Goal: Information Seeking & Learning: Learn about a topic

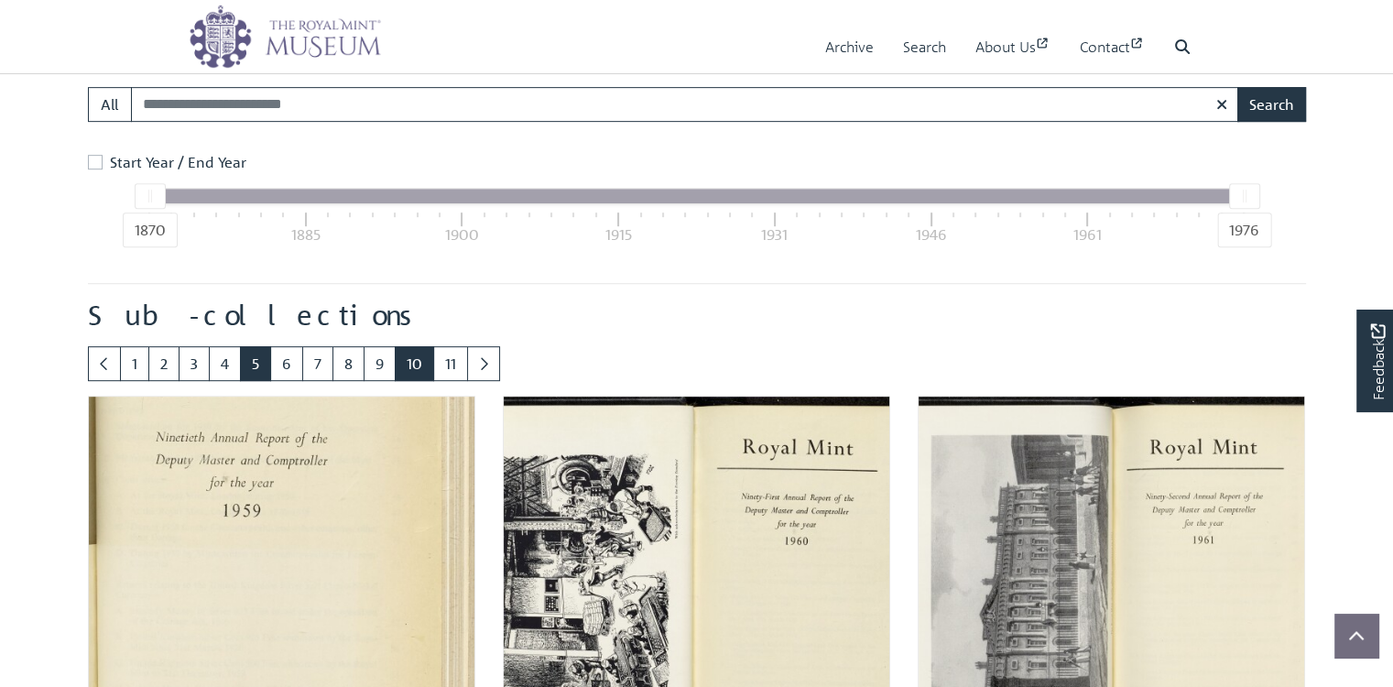
scroll to position [840, 0]
click at [303, 381] on link "6" at bounding box center [286, 363] width 33 height 35
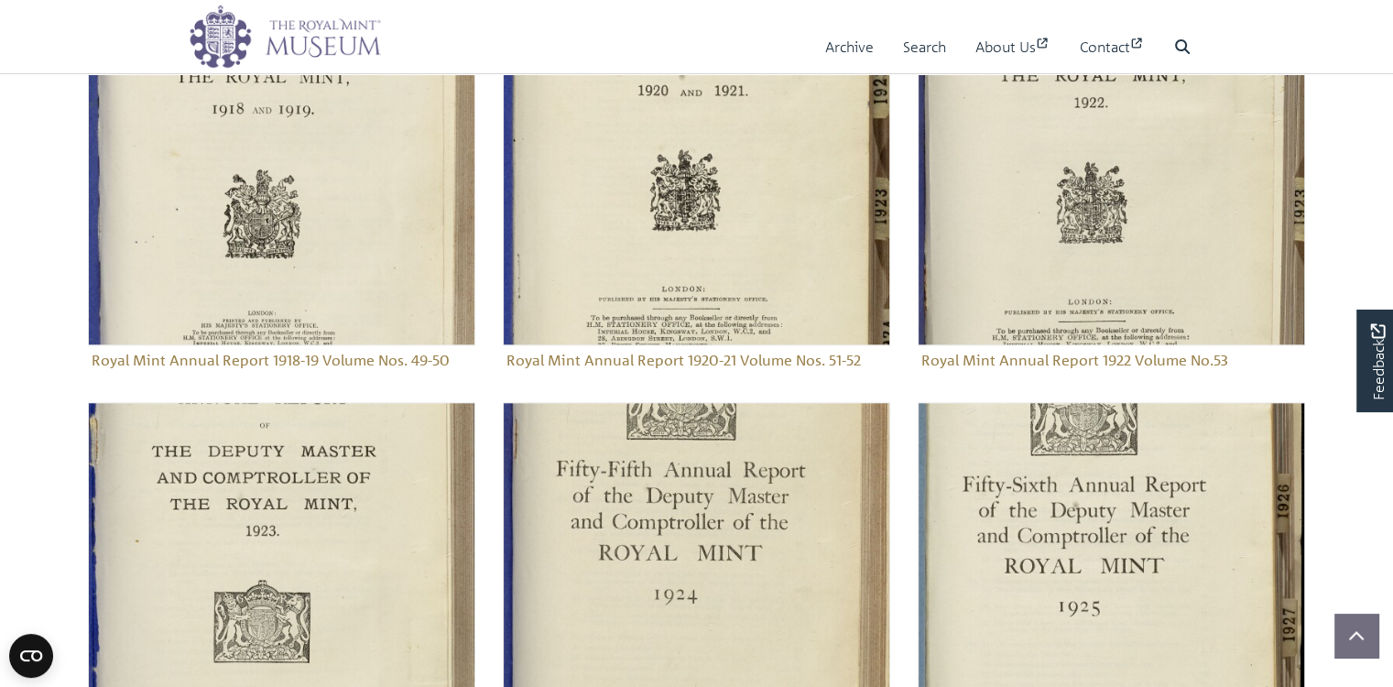
scroll to position [1729, 0]
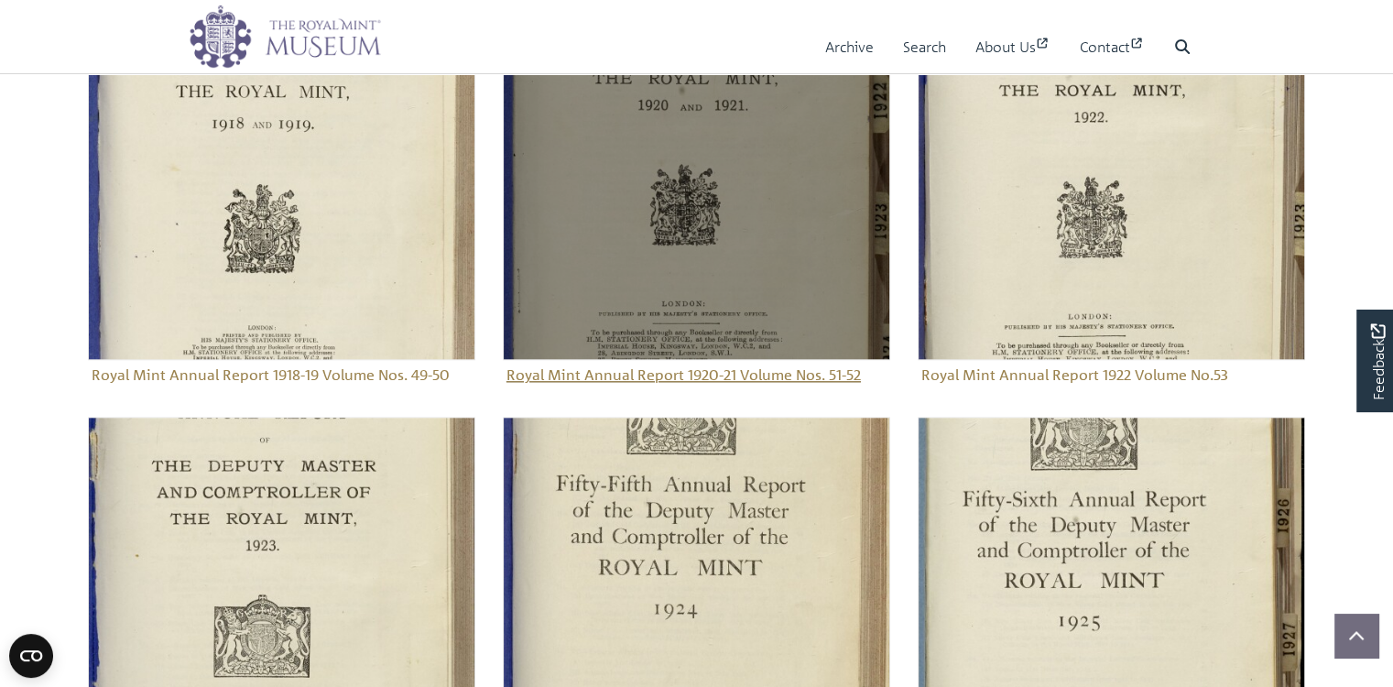
click at [689, 327] on img "Sub-collection" at bounding box center [696, 166] width 387 height 387
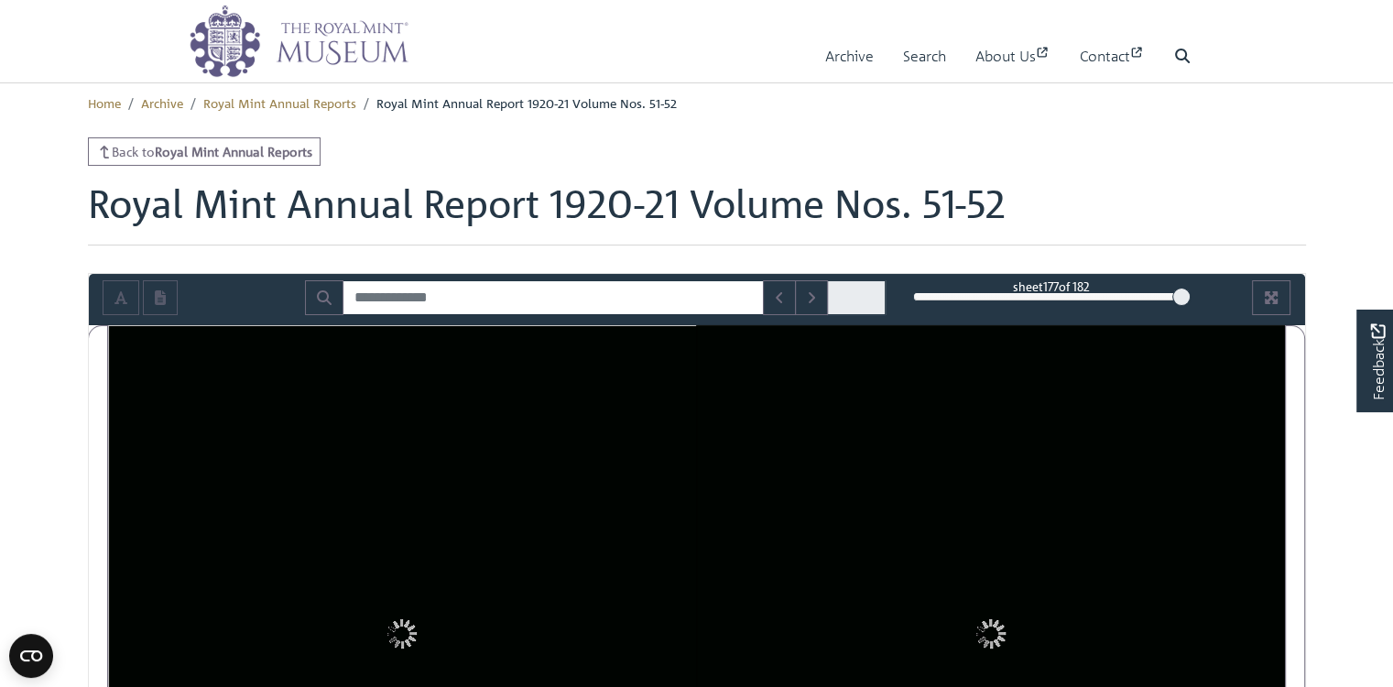
drag, startPoint x: 908, startPoint y: 337, endPoint x: 1187, endPoint y: 337, distance: 279.4
click at [1183, 306] on div at bounding box center [1181, 297] width 18 height 18
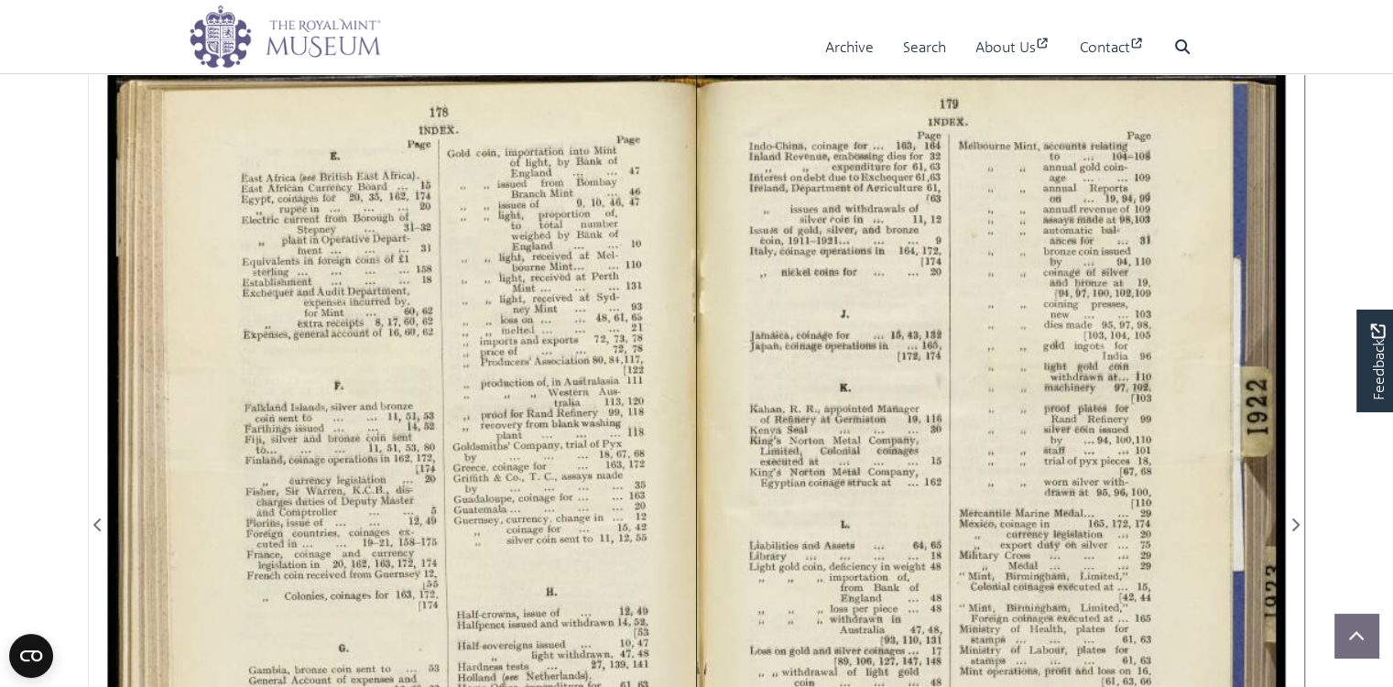
scroll to position [244, 0]
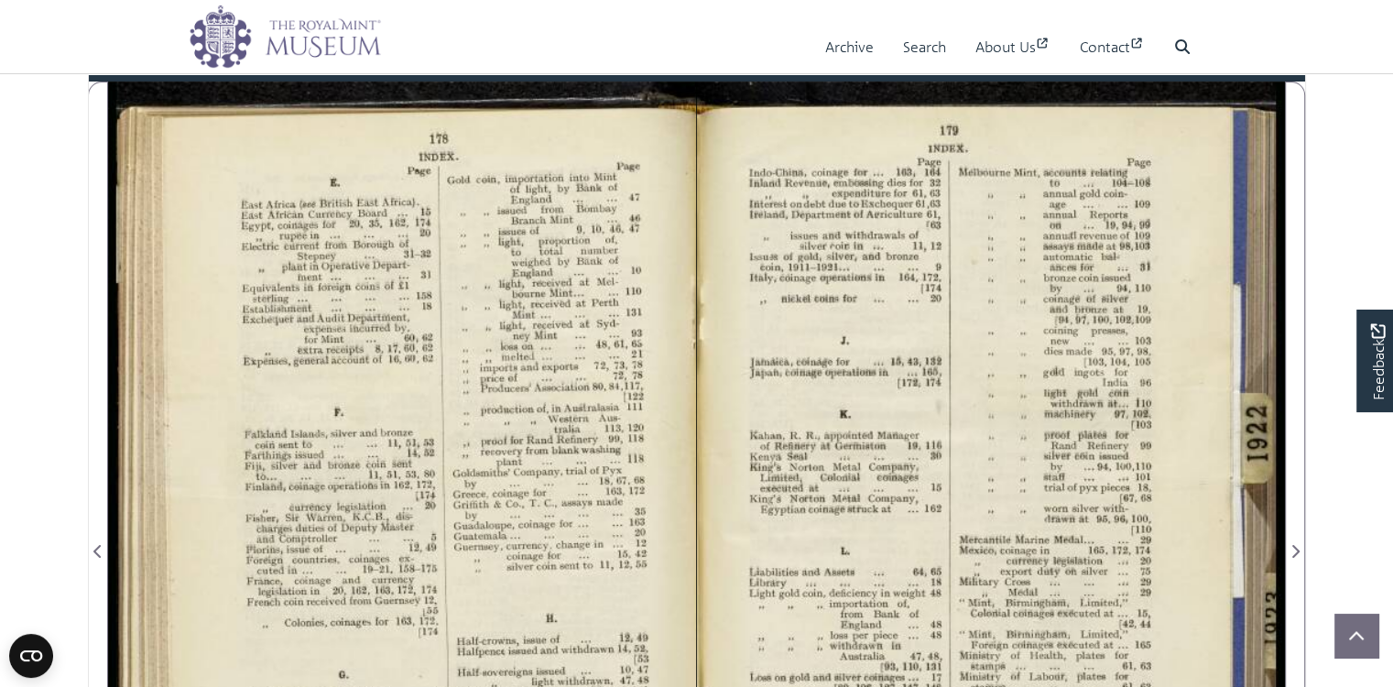
click at [1065, 342] on div at bounding box center [991, 540] width 588 height 917
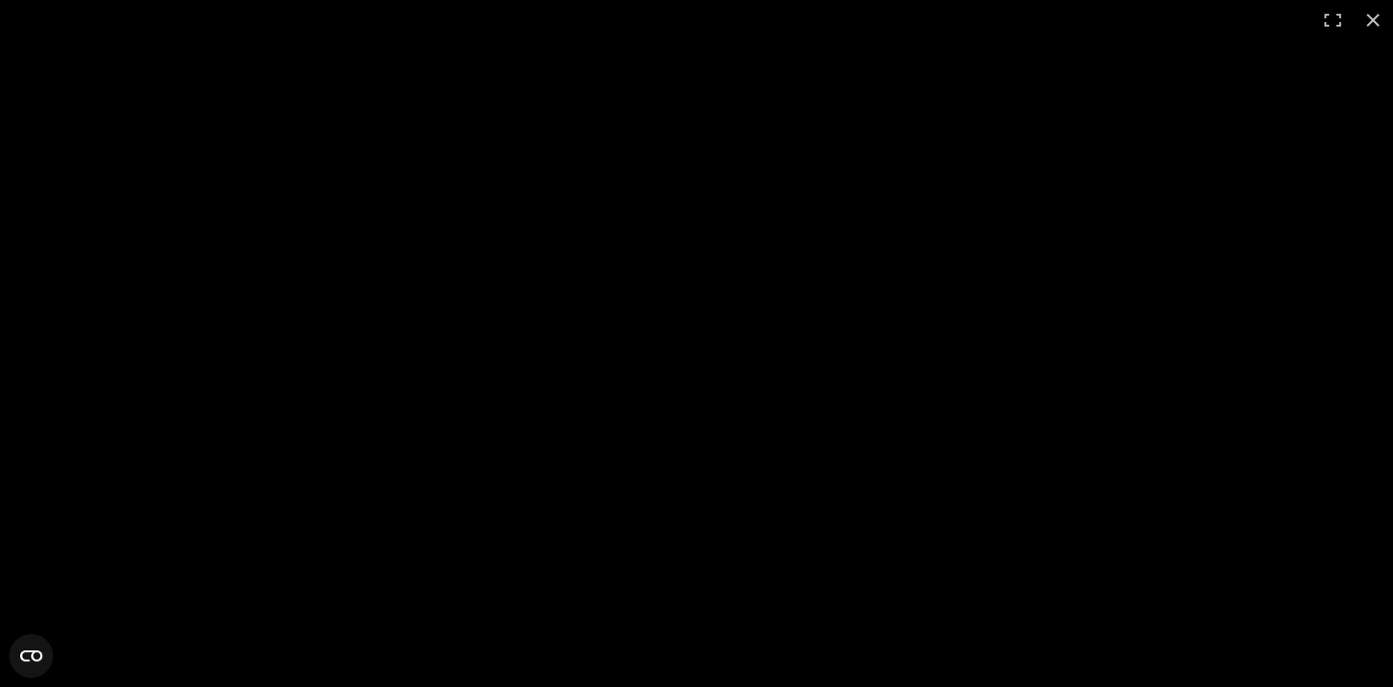
click at [539, 333] on div at bounding box center [696, 343] width 1393 height 687
click at [1377, 19] on button at bounding box center [1373, 20] width 40 height 40
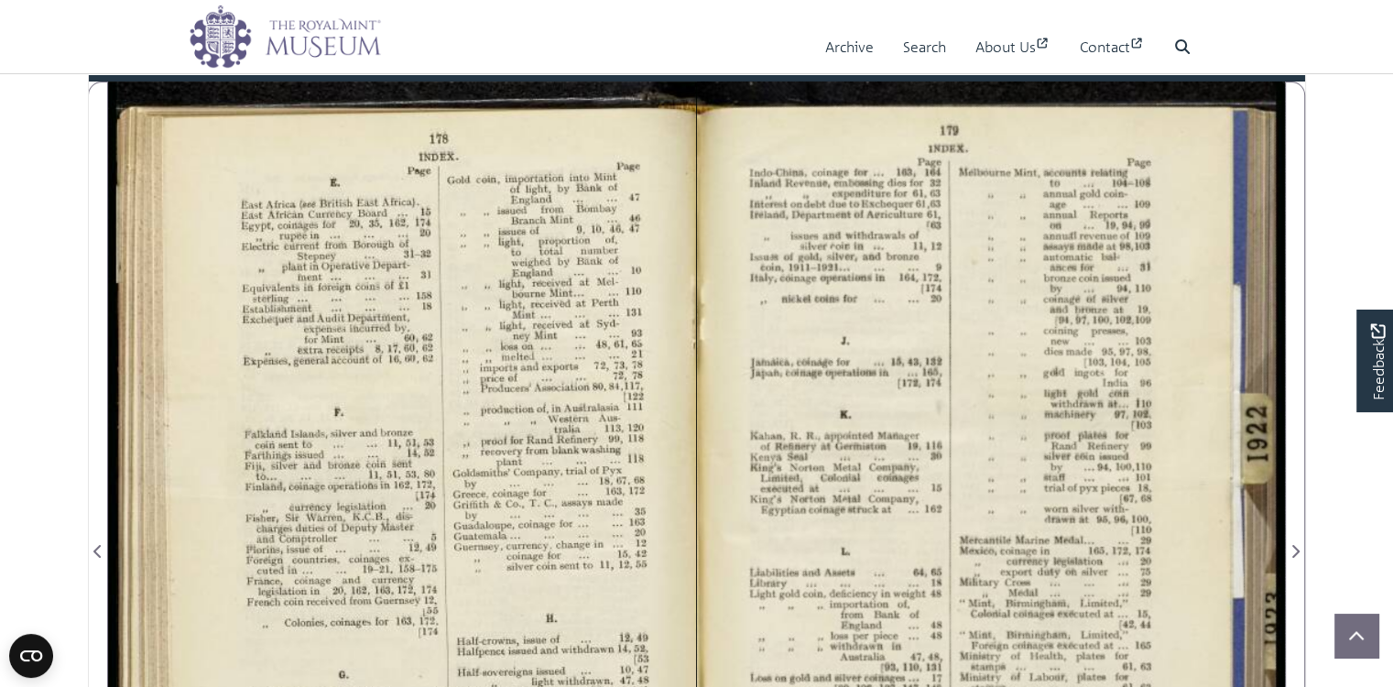
click at [1125, 367] on img at bounding box center [696, 540] width 1176 height 917
click at [1125, 366] on img at bounding box center [696, 540] width 1176 height 917
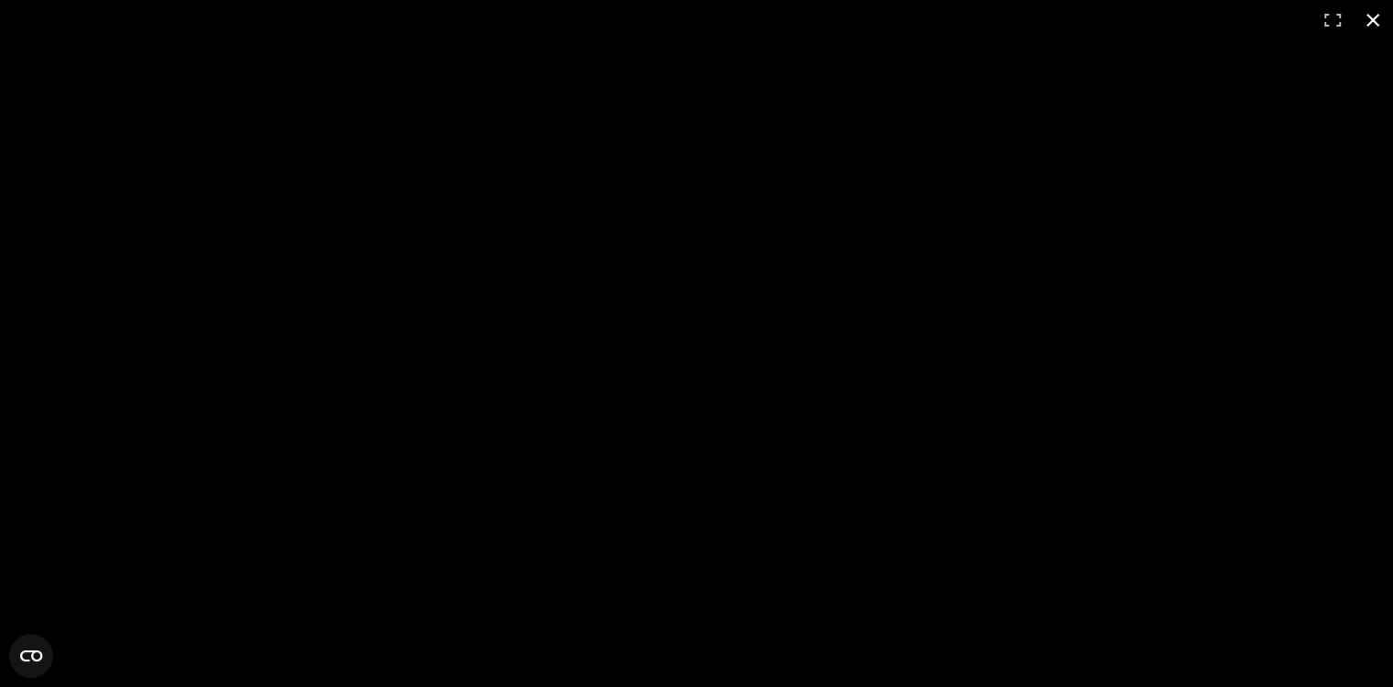
click at [1372, 17] on button at bounding box center [1373, 20] width 40 height 40
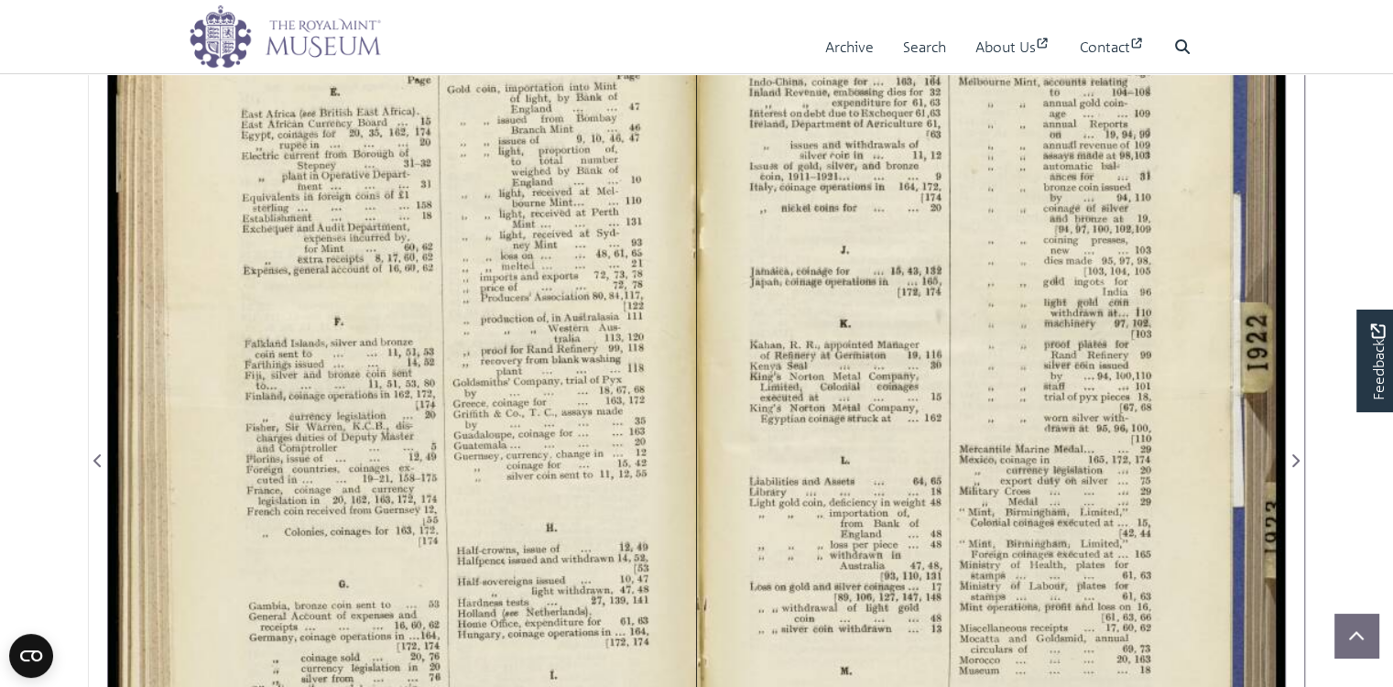
scroll to position [305, 0]
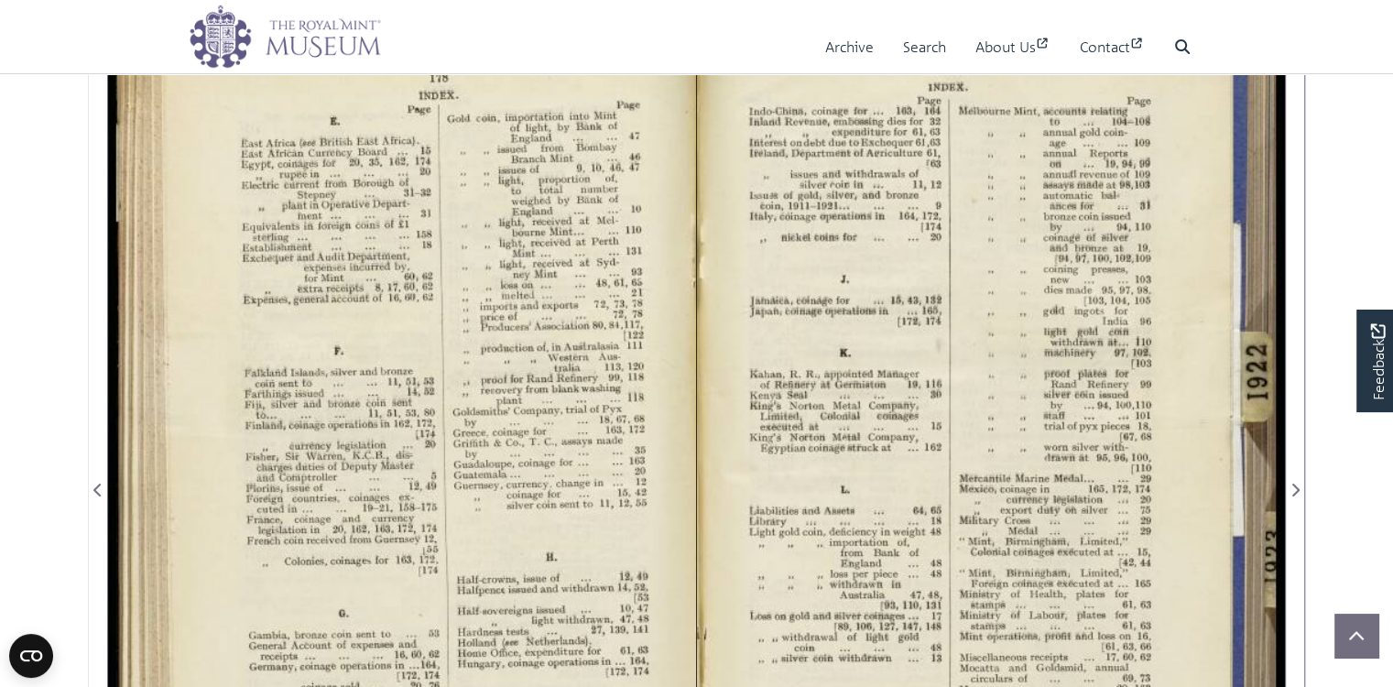
click at [1098, 432] on div at bounding box center [991, 478] width 588 height 917
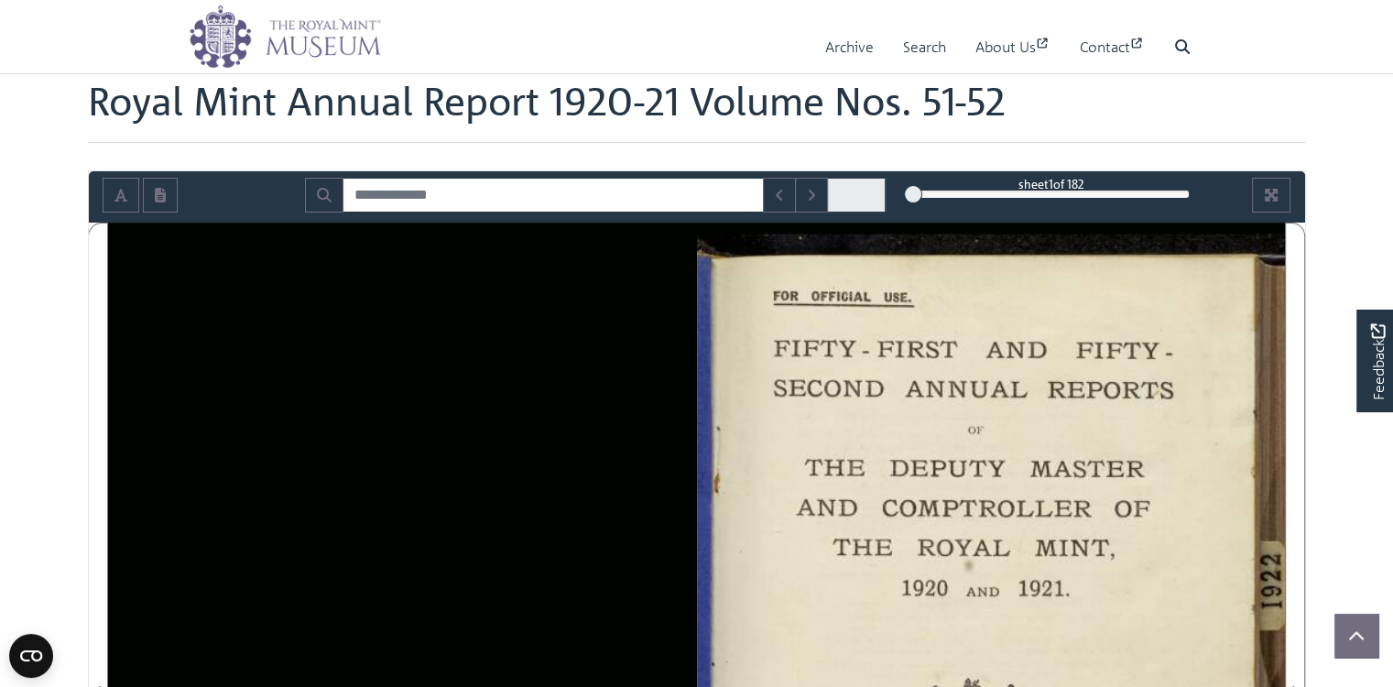
scroll to position [61, 0]
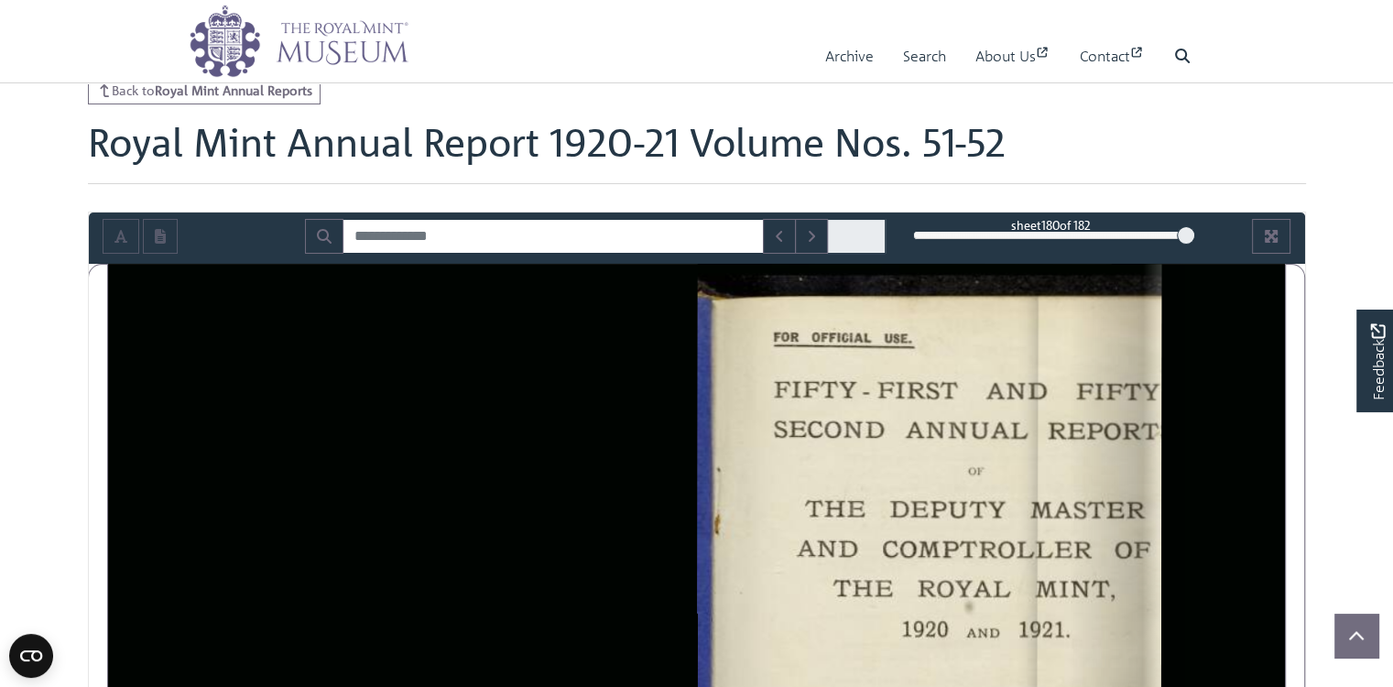
click at [1186, 245] on div "180" at bounding box center [1051, 235] width 277 height 18
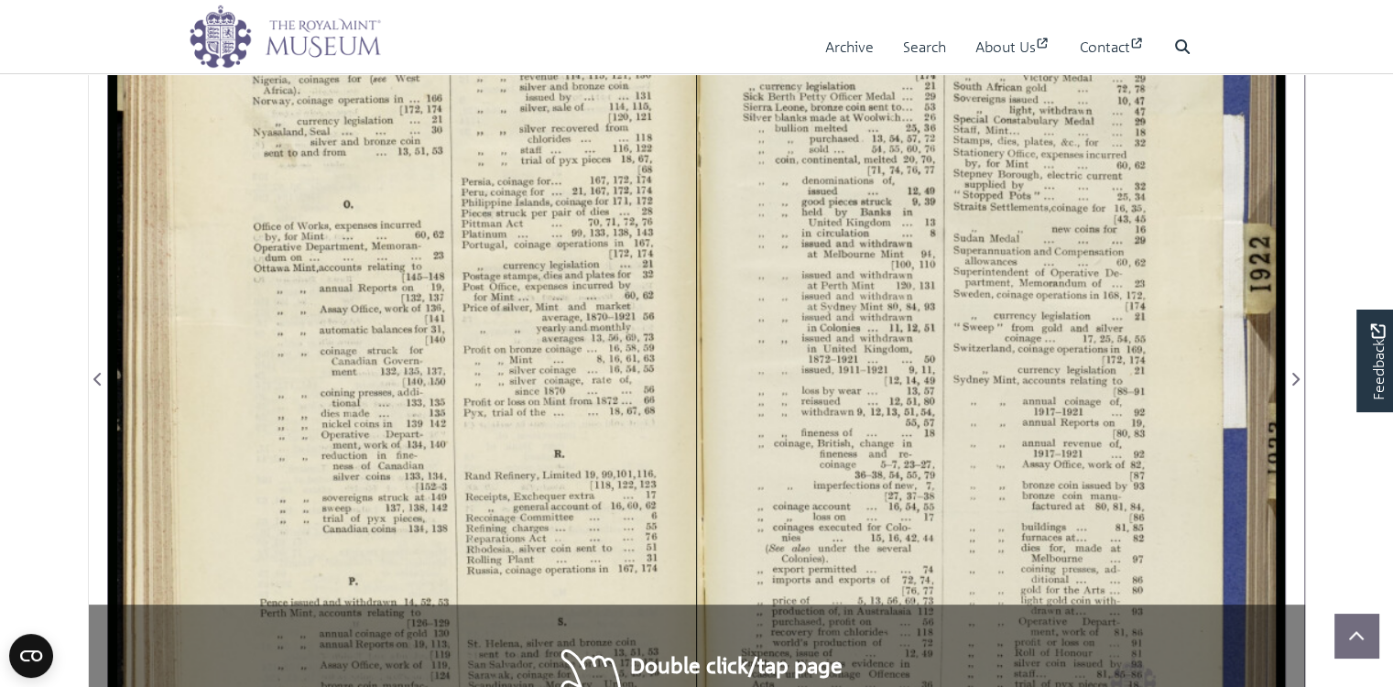
scroll to position [428, 0]
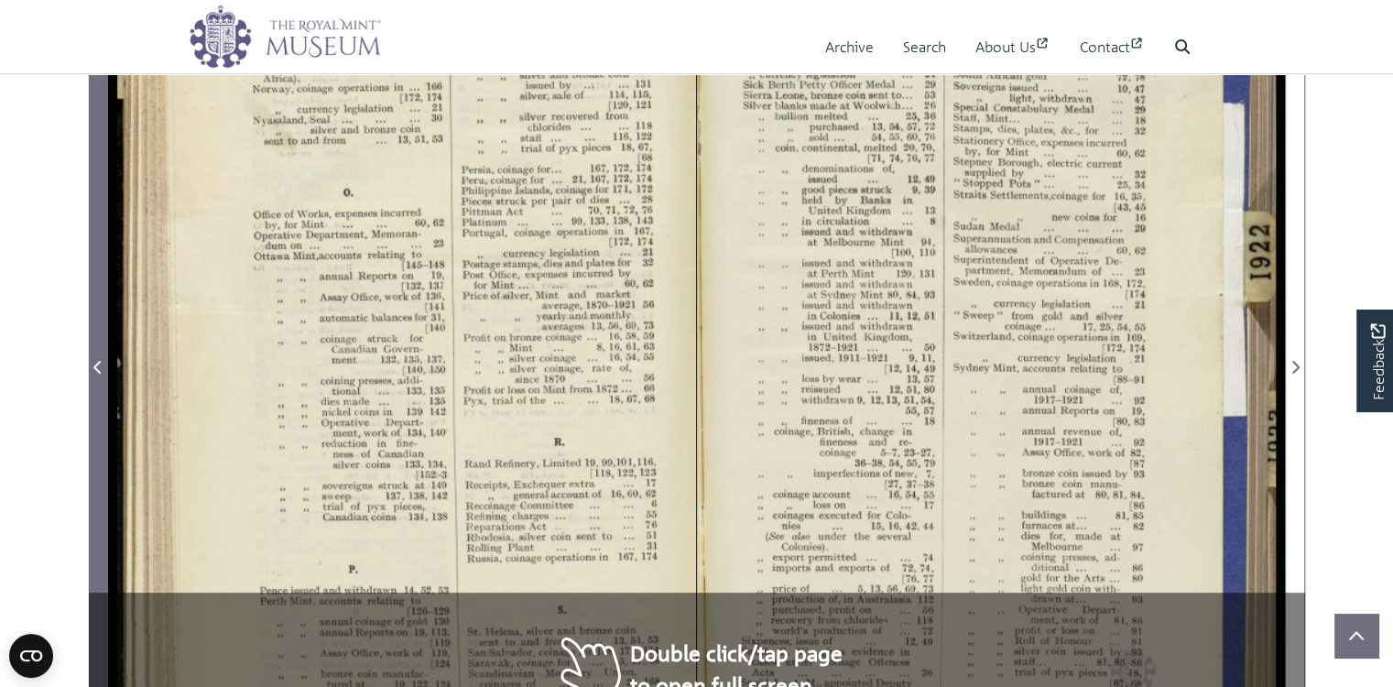
click at [93, 375] on icon "Previous Page" at bounding box center [97, 367] width 9 height 15
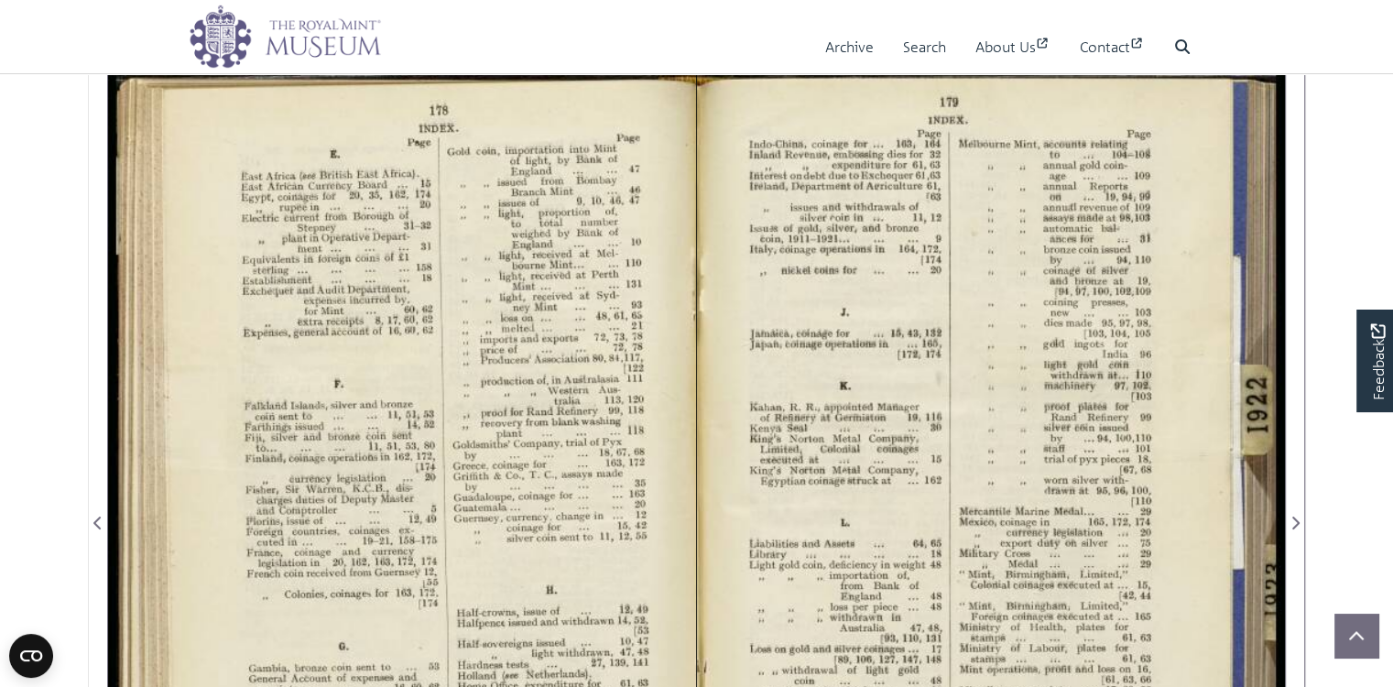
scroll to position [245, 0]
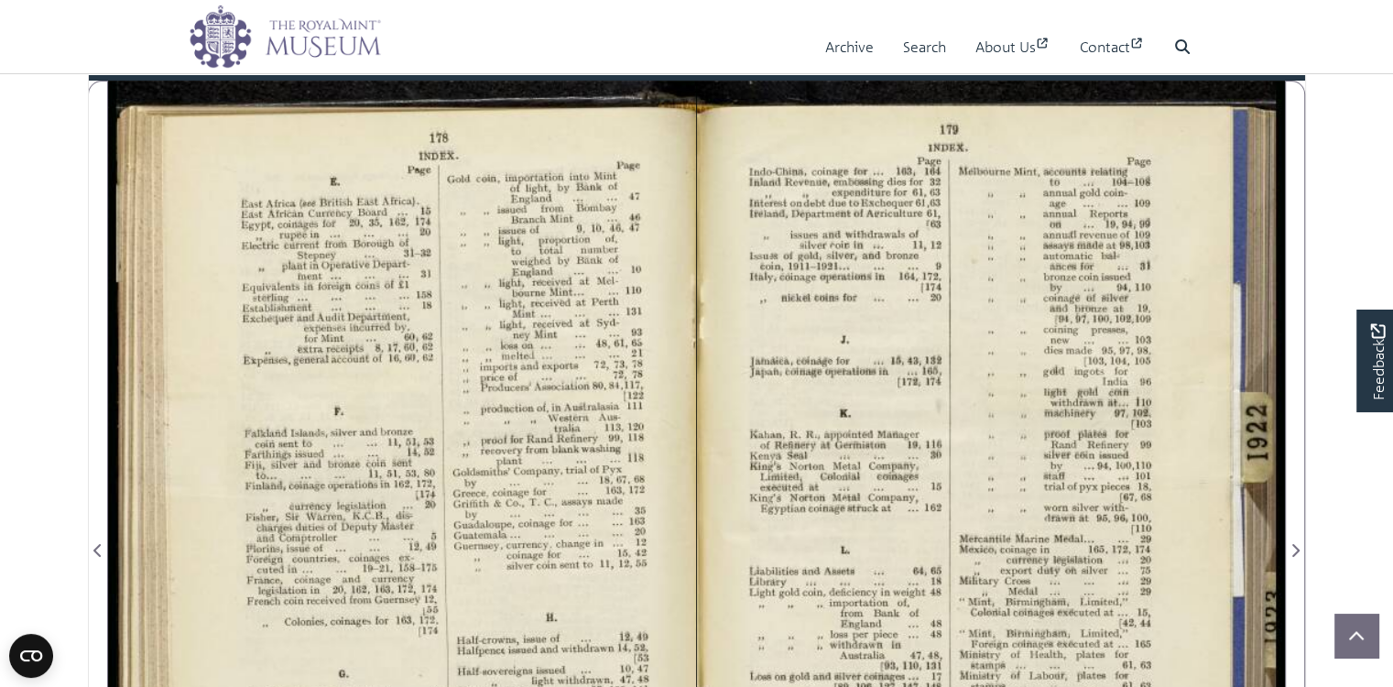
click at [1084, 450] on div at bounding box center [991, 539] width 588 height 917
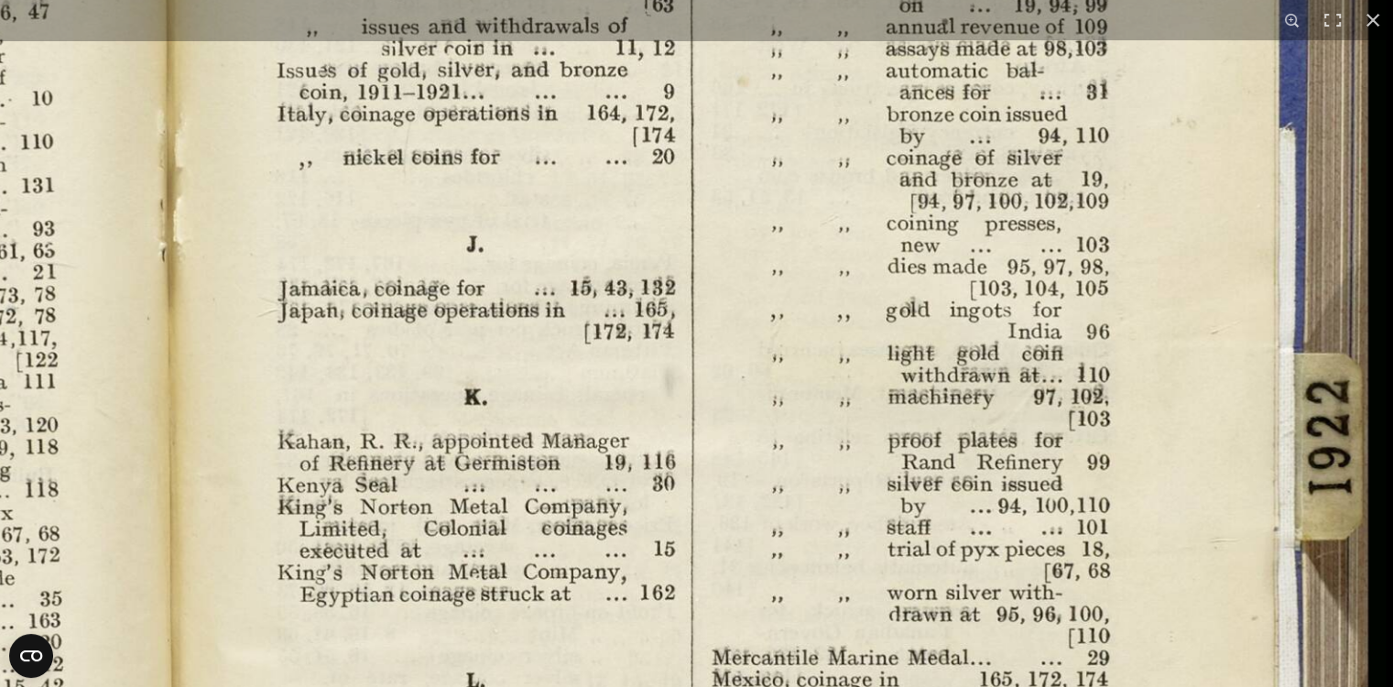
click at [1096, 400] on img at bounding box center [167, 657] width 2440 height 1901
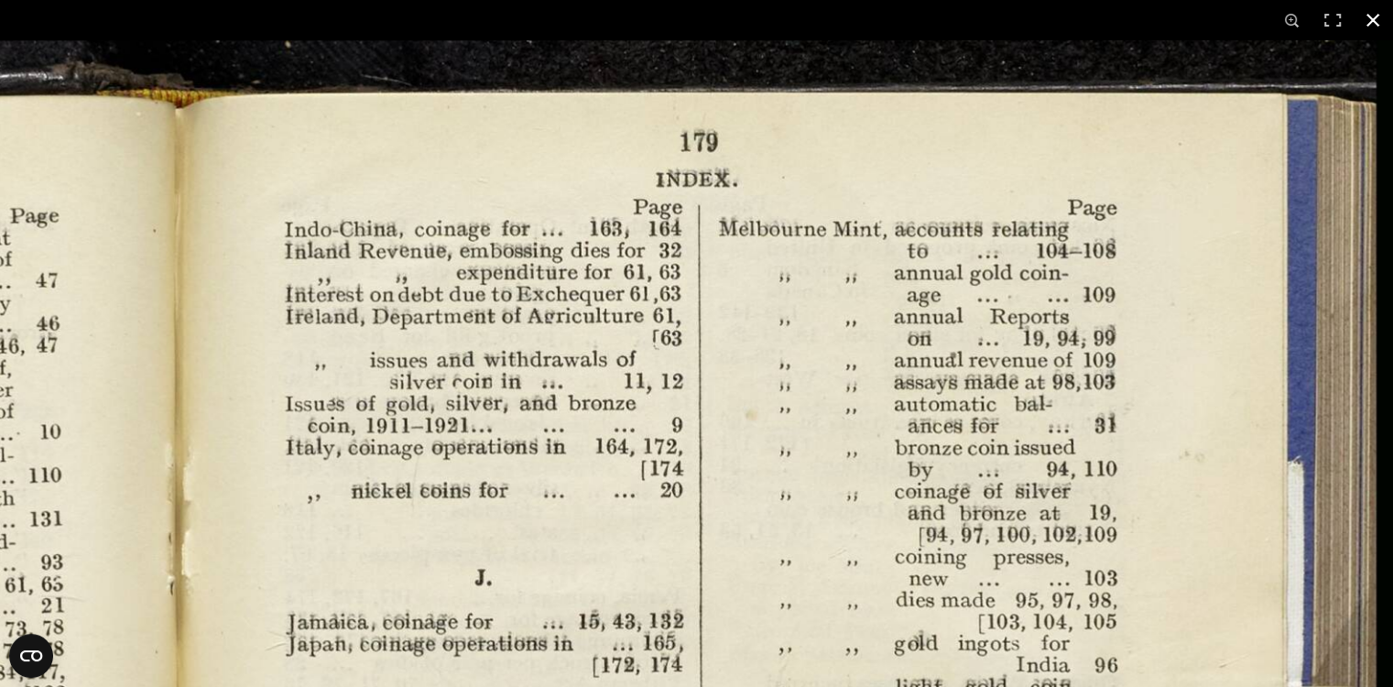
click at [1378, 16] on button at bounding box center [1373, 20] width 40 height 40
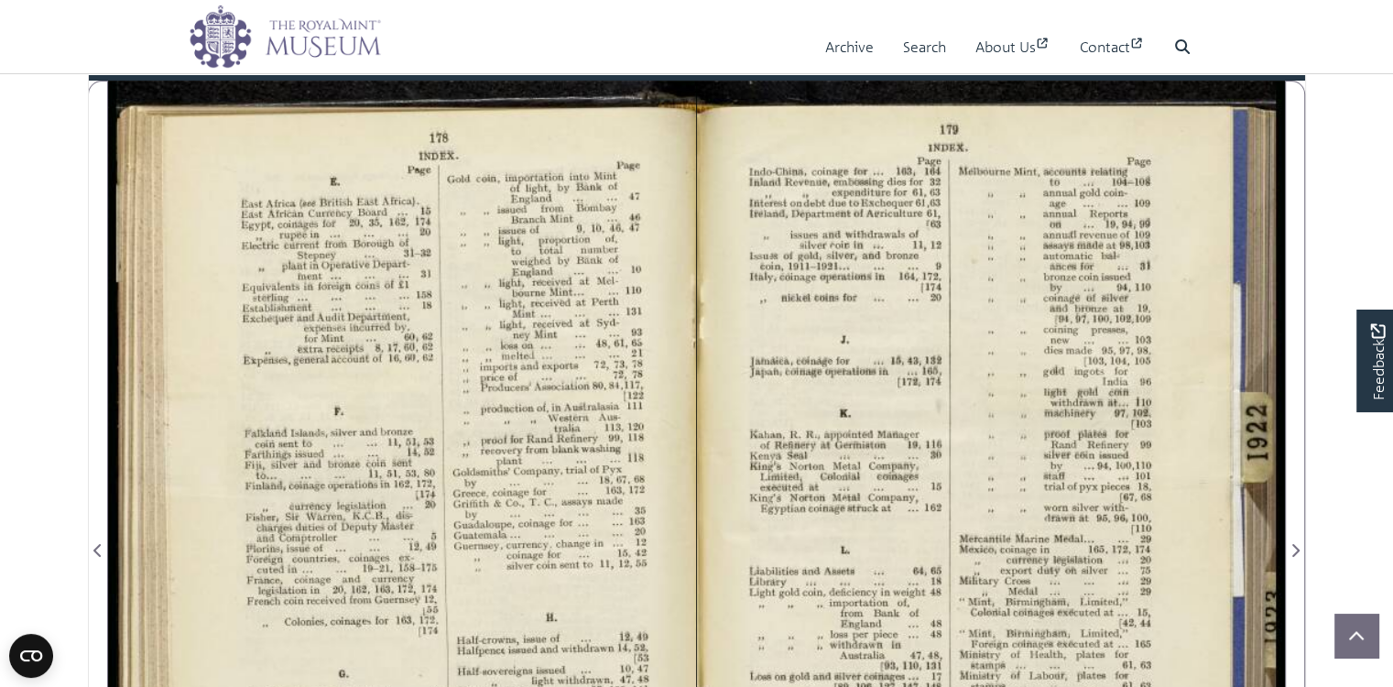
click at [1044, 61] on div "179" at bounding box center [1051, 52] width 277 height 18
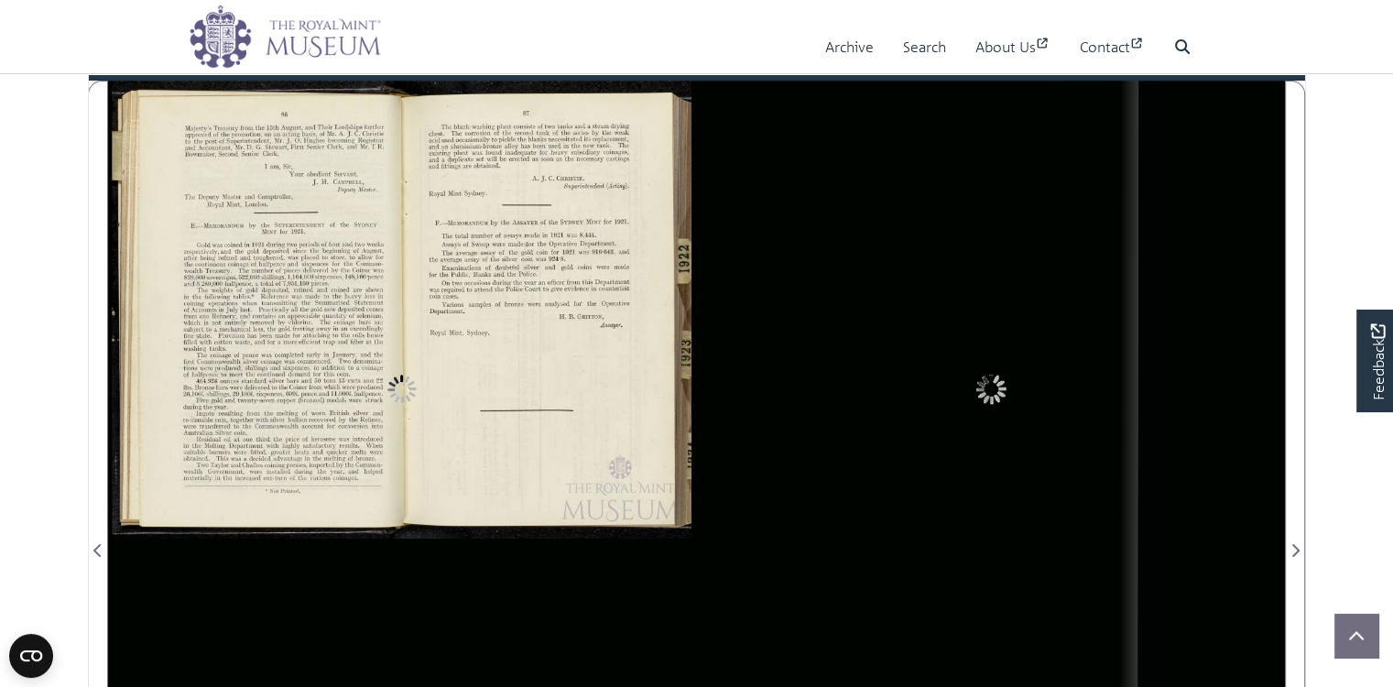
click at [1066, 61] on div "101" at bounding box center [1051, 52] width 277 height 18
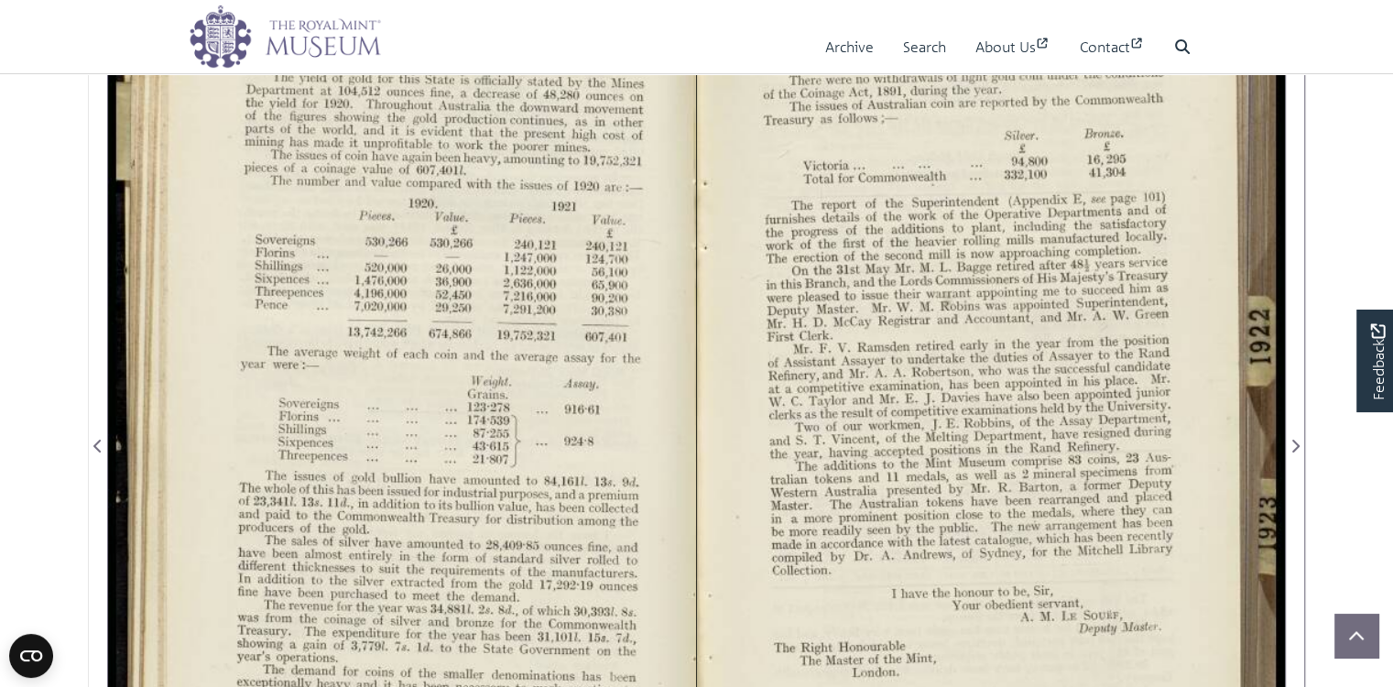
scroll to position [366, 0]
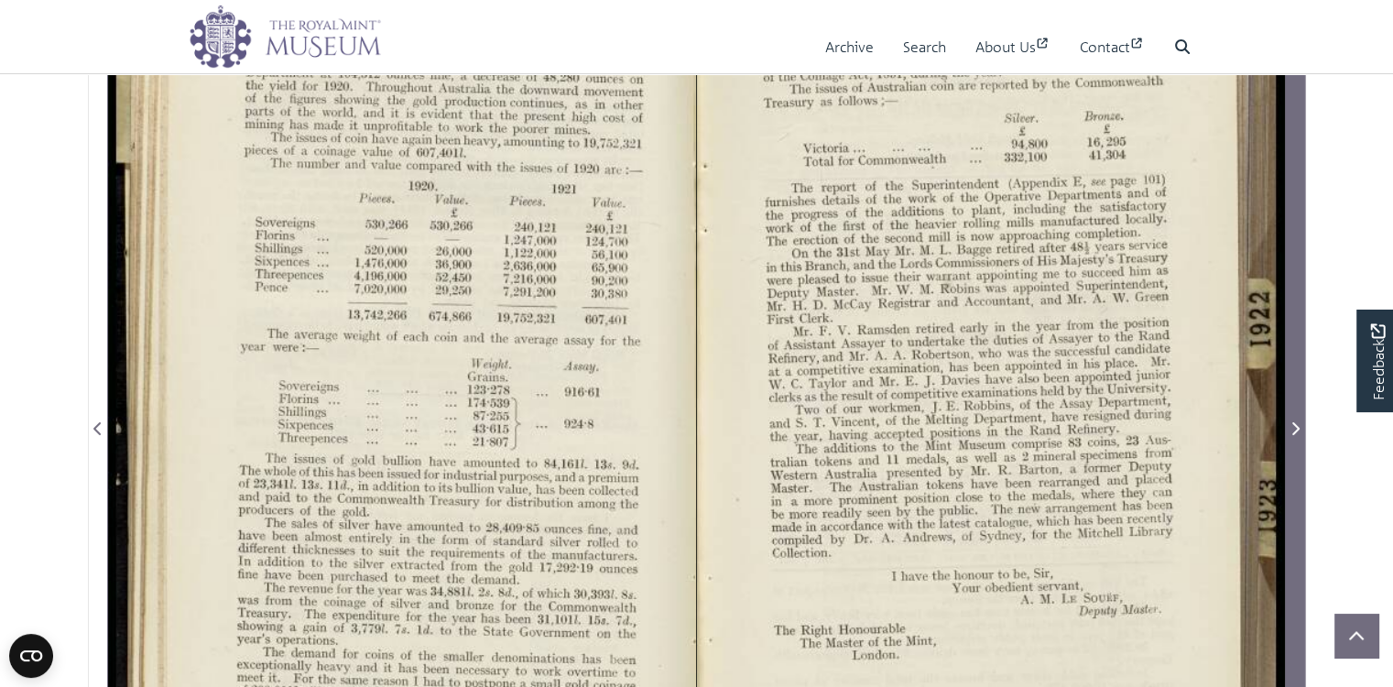
click at [1293, 436] on icon "Next Page" at bounding box center [1295, 428] width 9 height 15
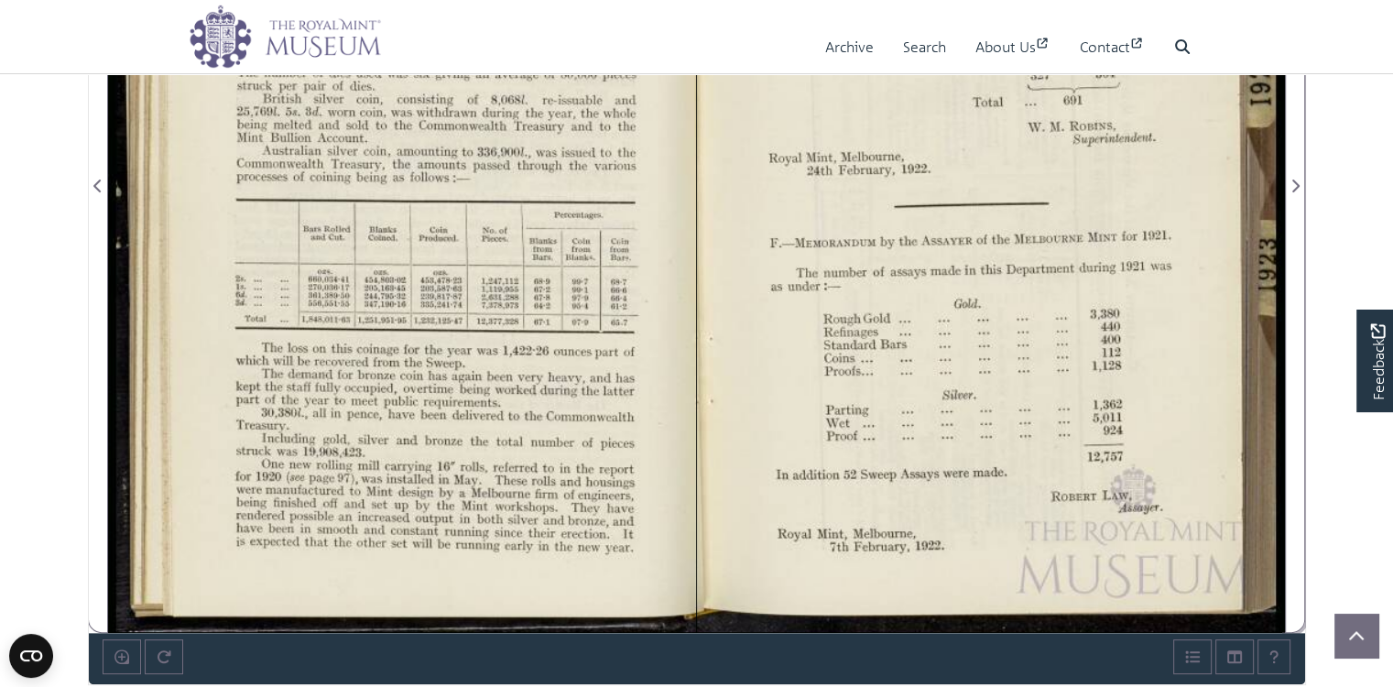
scroll to position [611, 0]
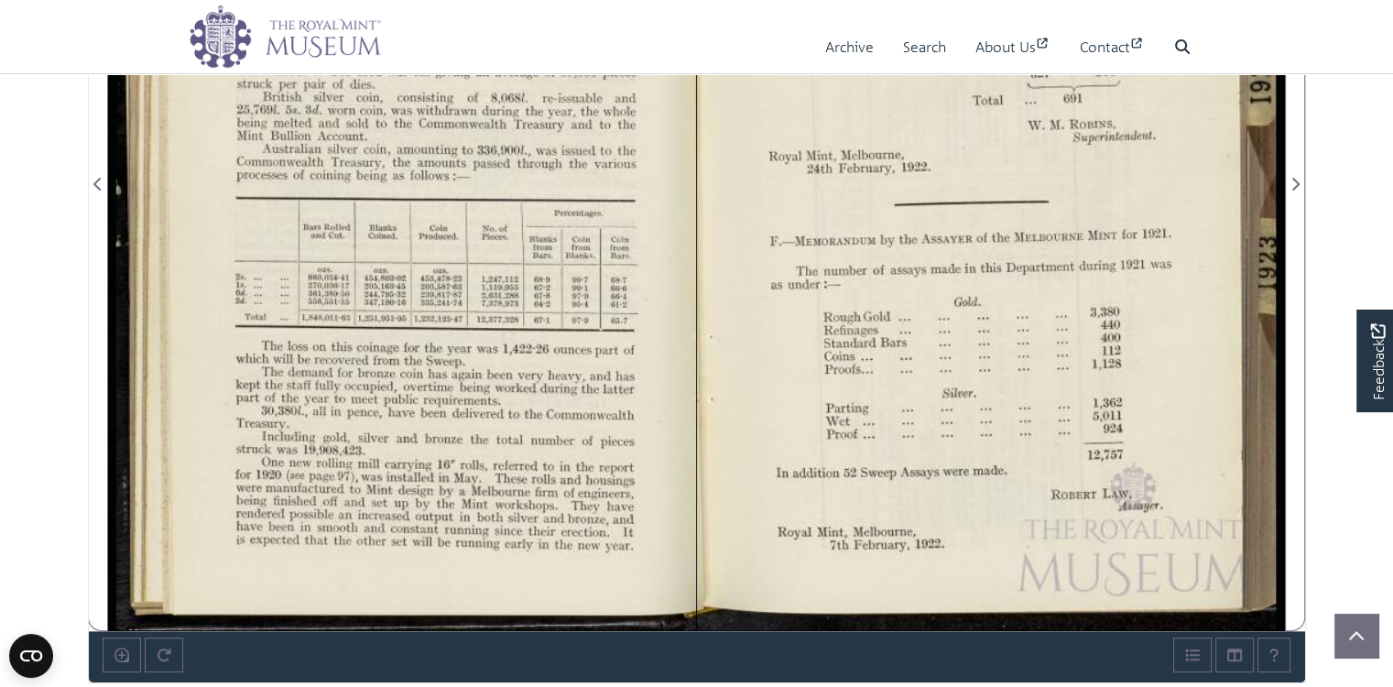
click at [425, 430] on div at bounding box center [402, 172] width 588 height 917
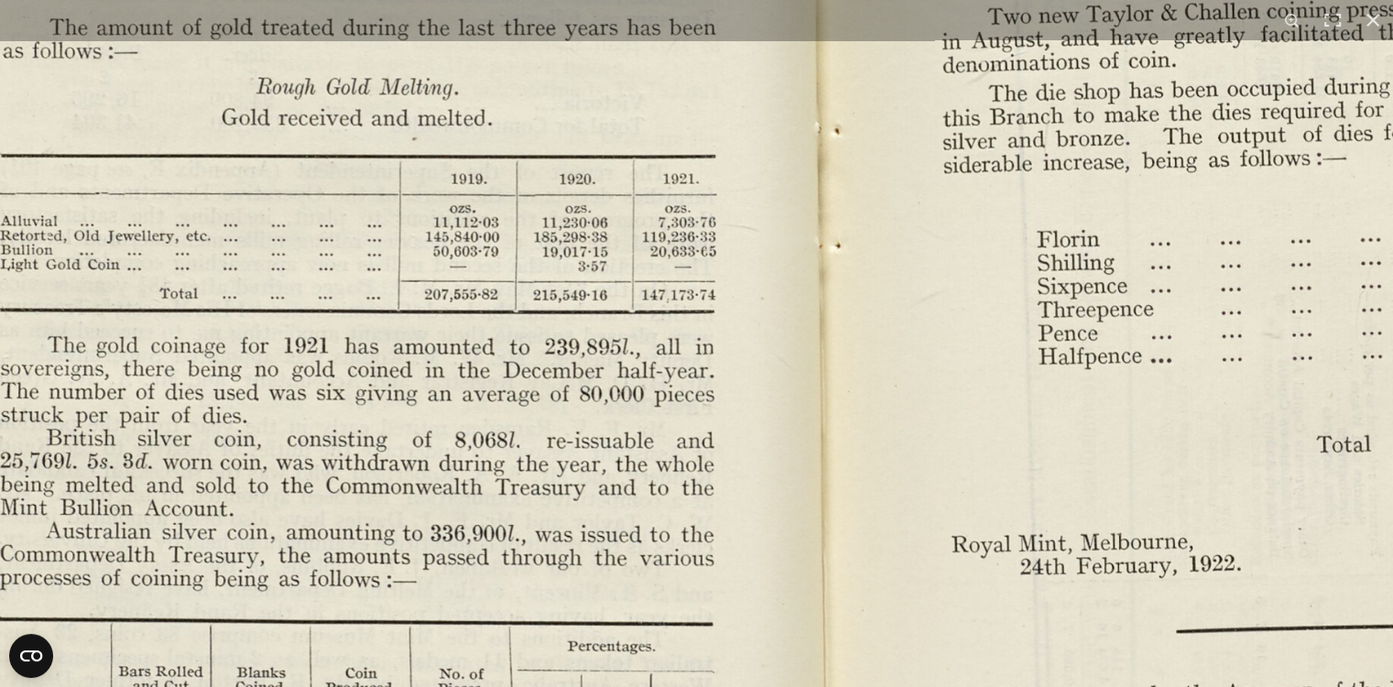
click at [601, 174] on img at bounding box center [821, 573] width 2107 height 1640
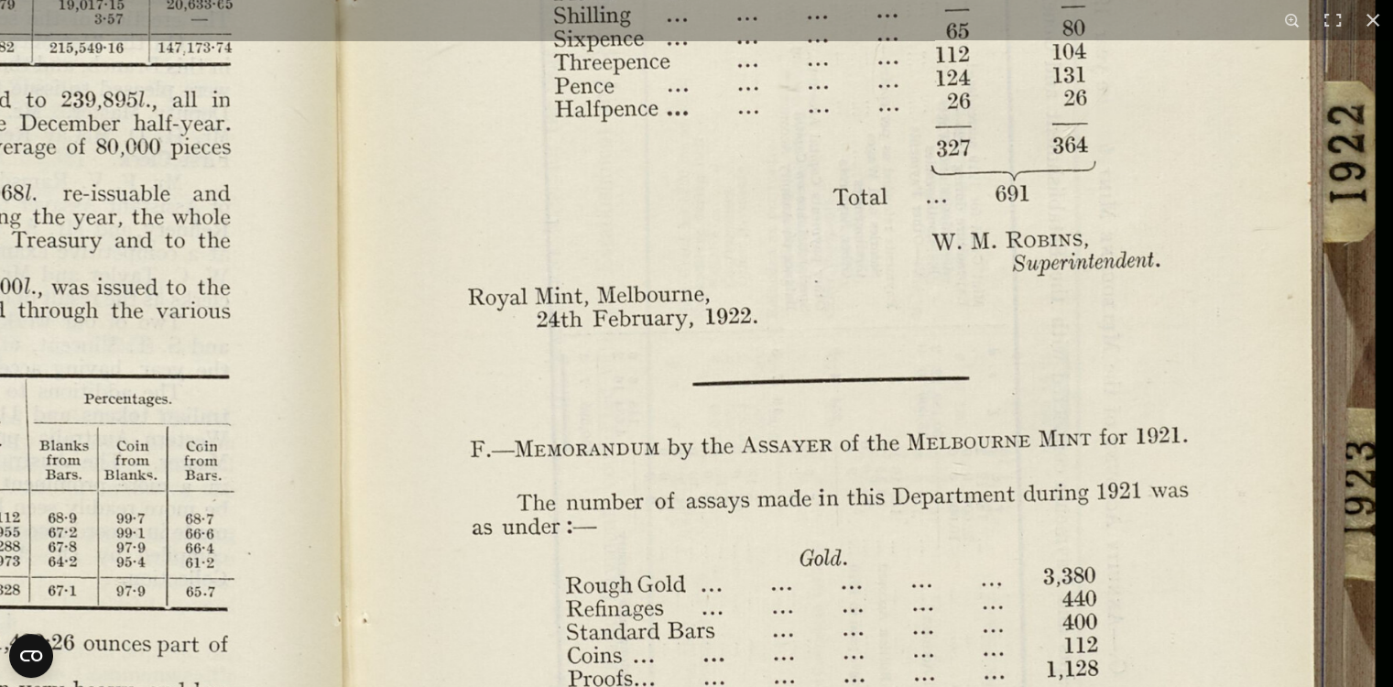
click at [748, 531] on img at bounding box center [338, 325] width 2107 height 1640
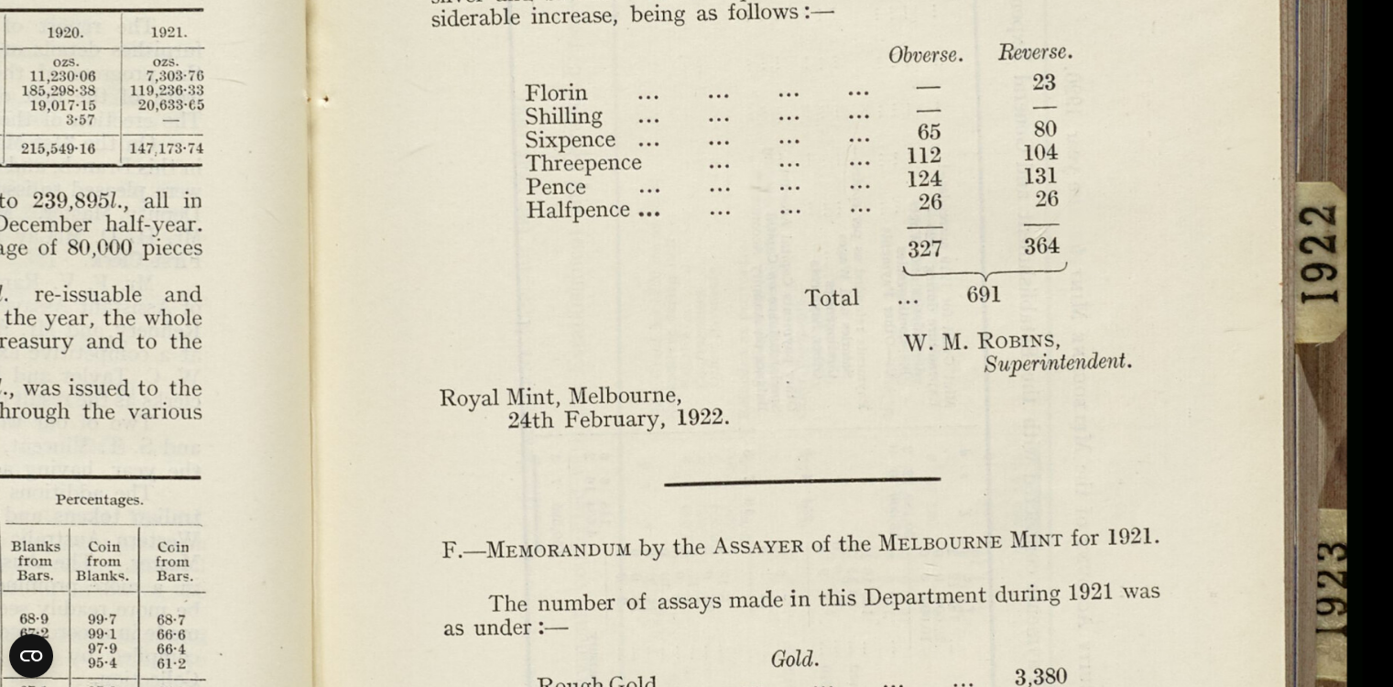
click at [656, 173] on img at bounding box center [309, 426] width 2107 height 1640
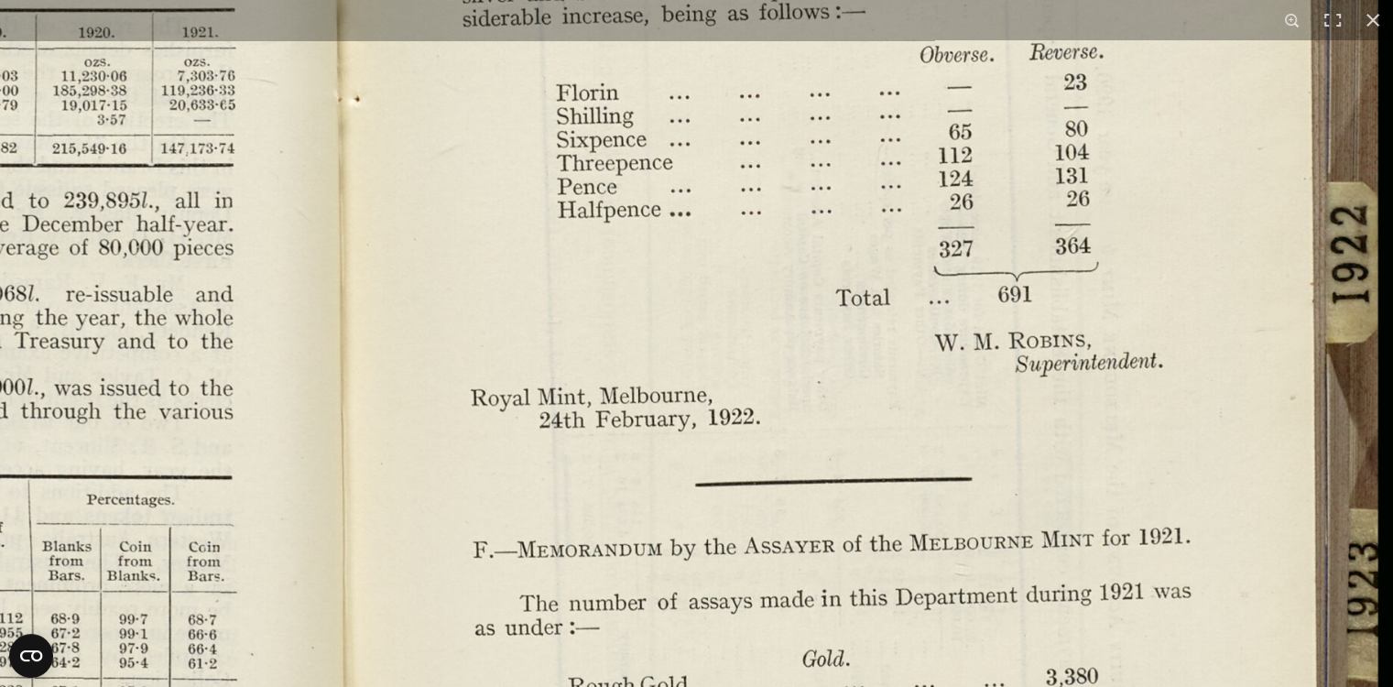
click at [725, 321] on img at bounding box center [340, 426] width 2107 height 1640
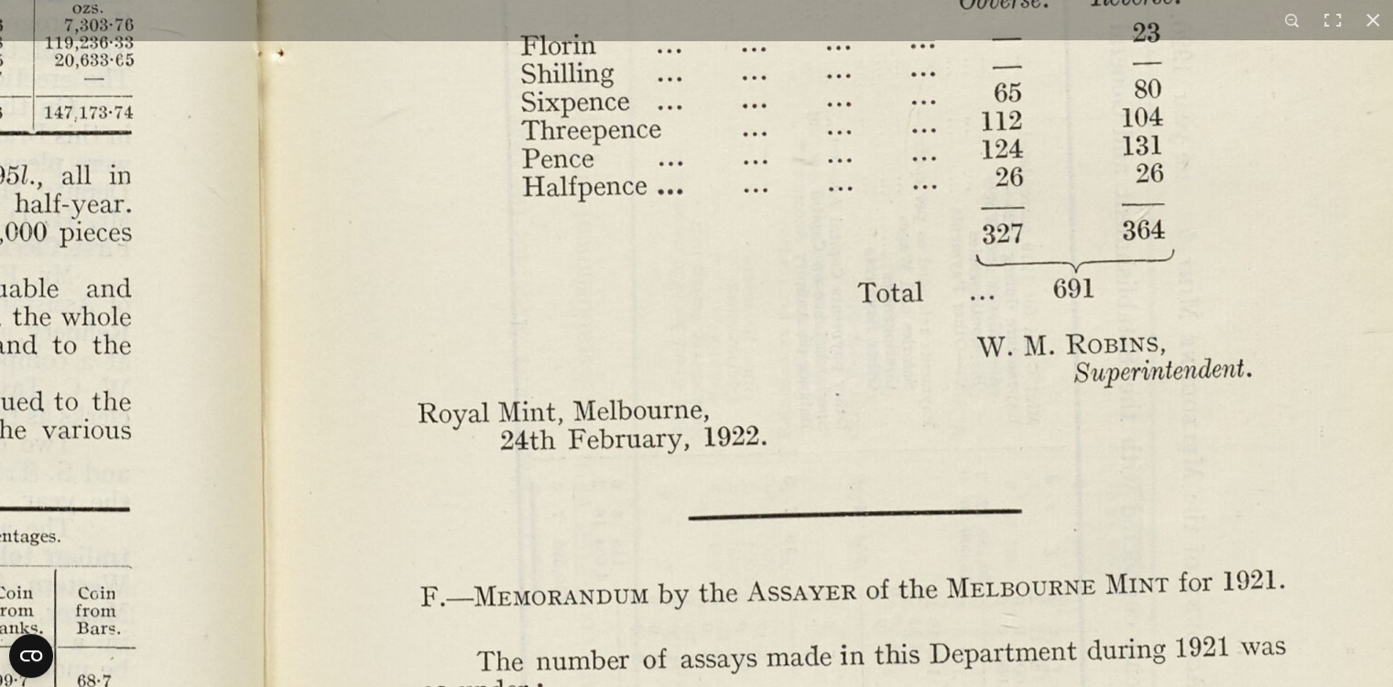
click at [697, 191] on img at bounding box center [261, 448] width 2539 height 1978
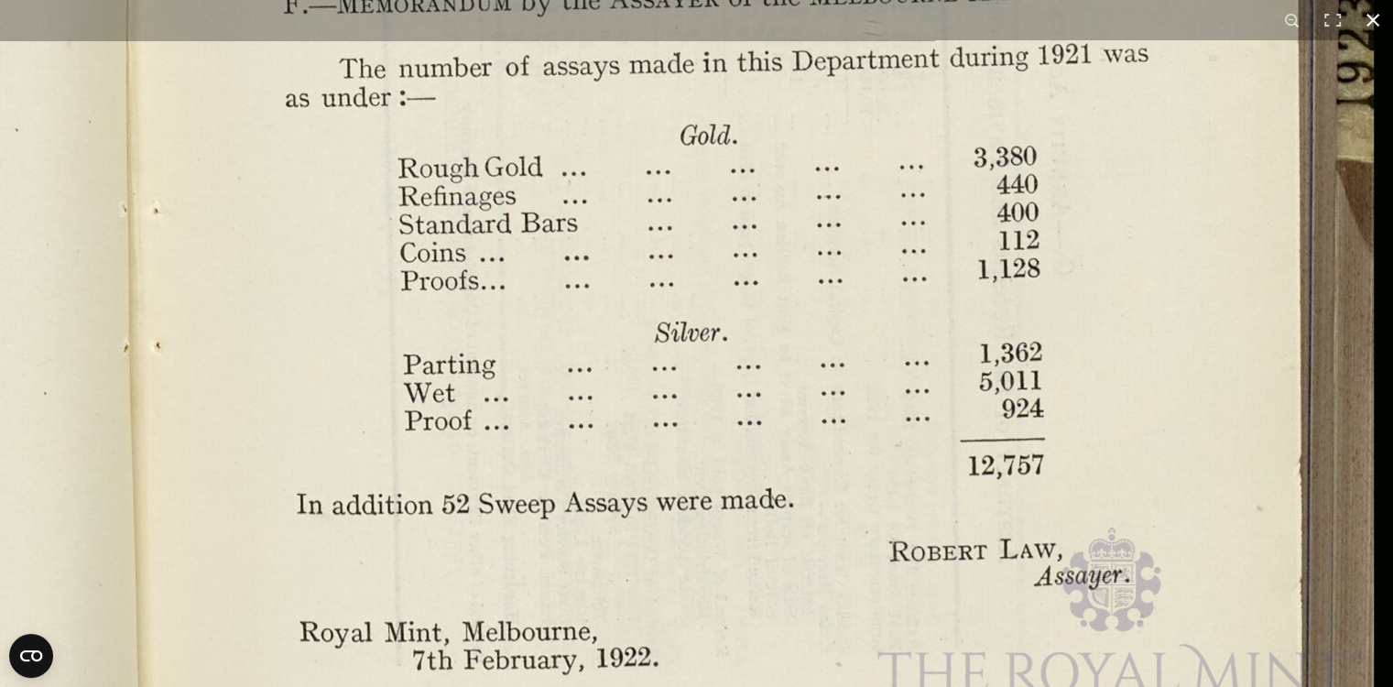
click at [1372, 15] on button at bounding box center [1373, 20] width 40 height 40
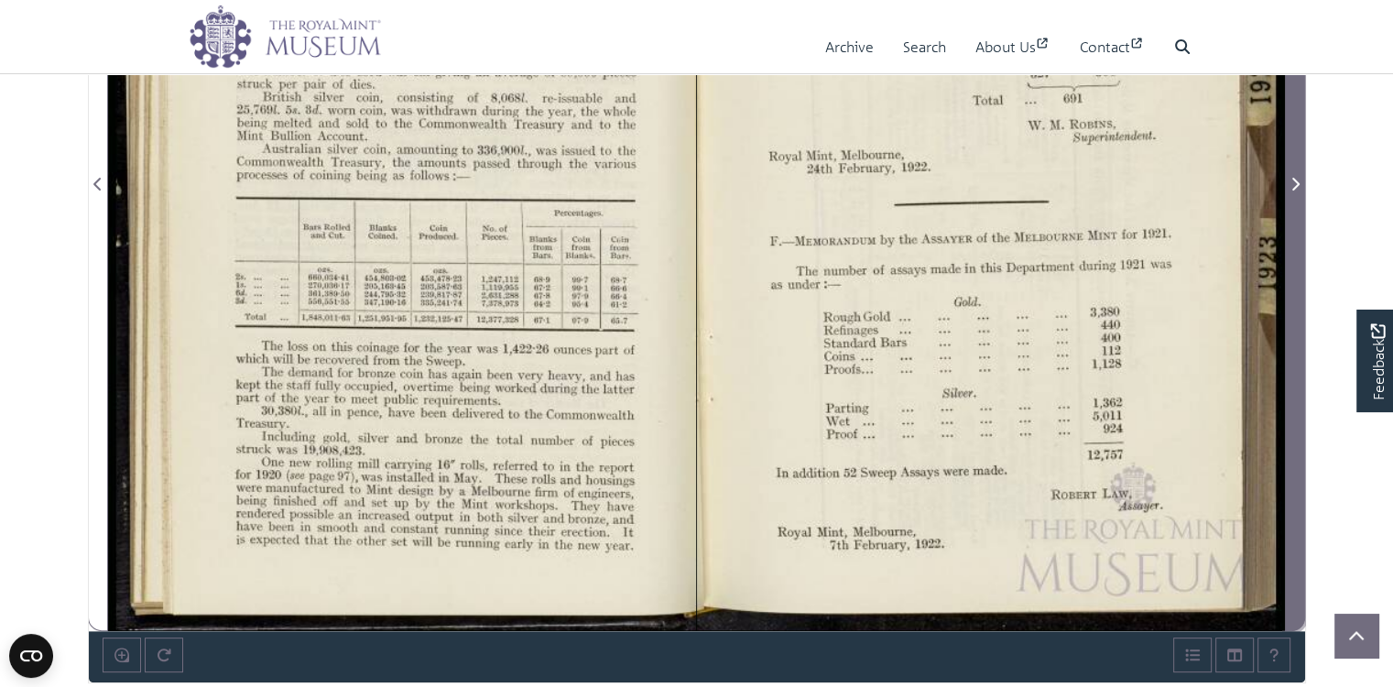
click at [1291, 191] on icon "Next Page" at bounding box center [1295, 184] width 9 height 15
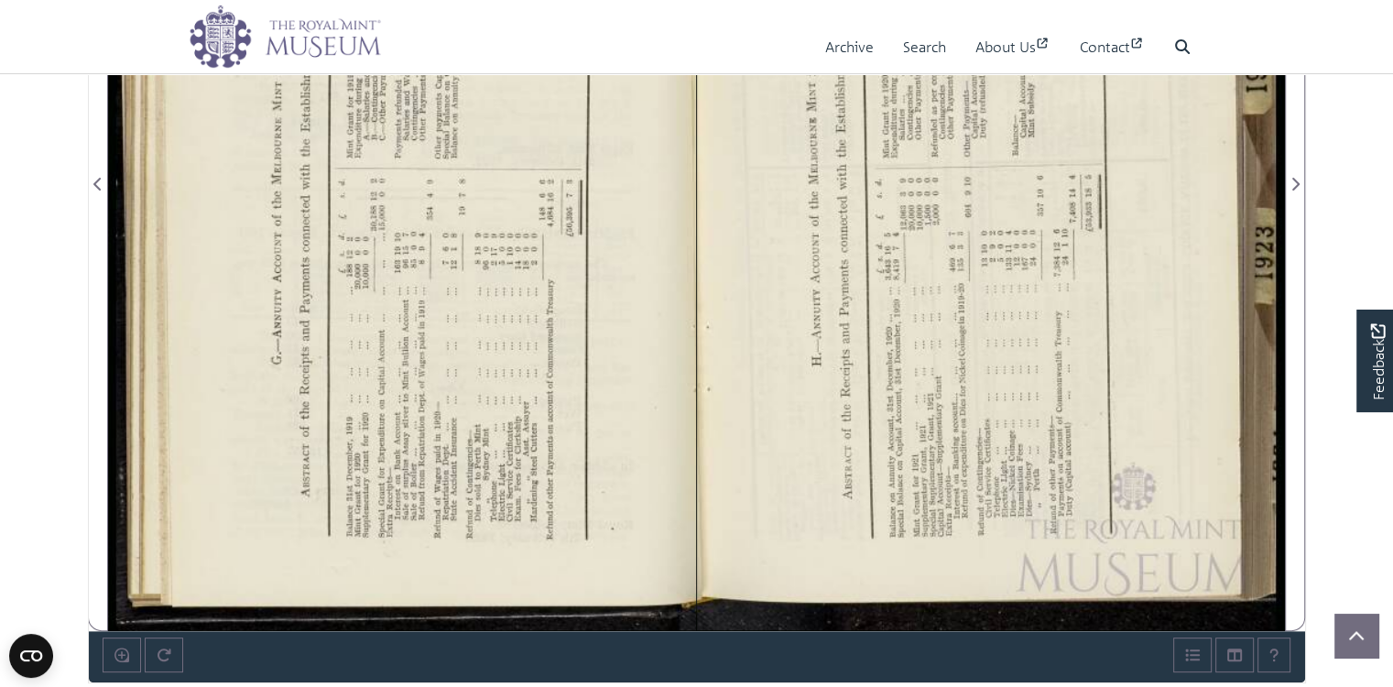
click at [508, 358] on div at bounding box center [402, 172] width 588 height 917
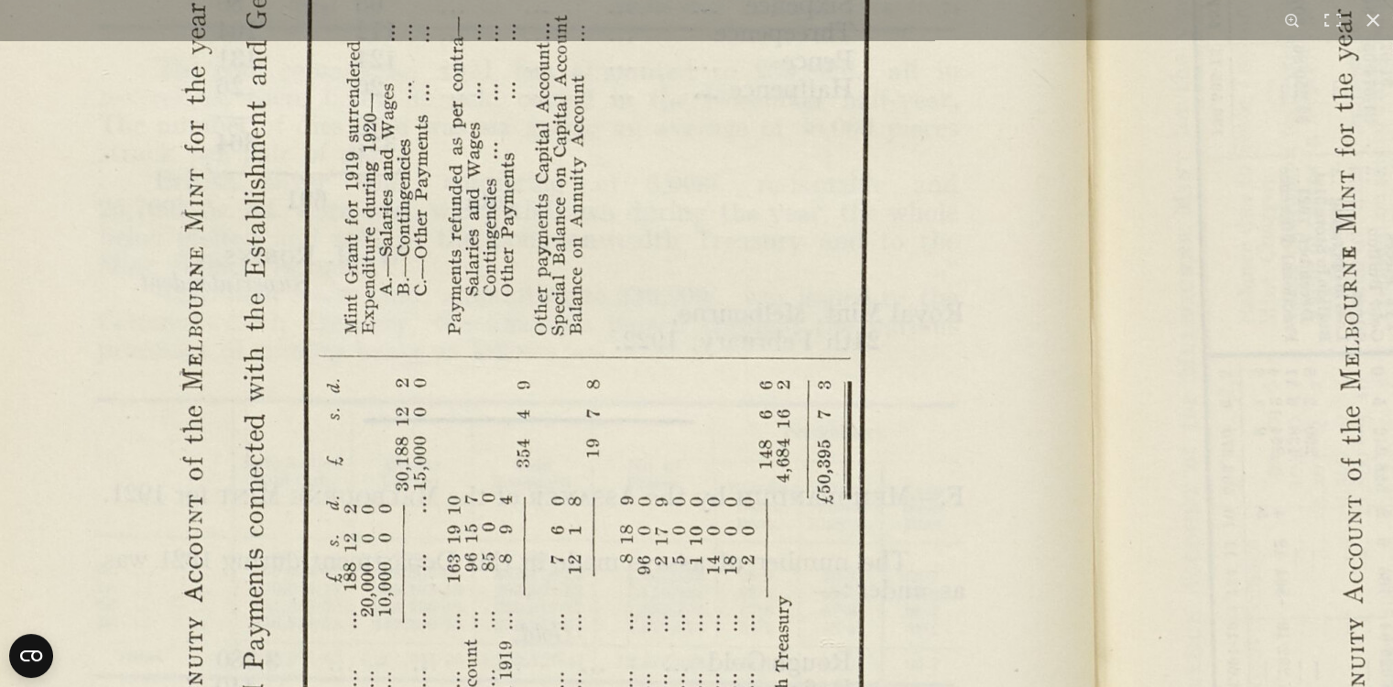
click at [634, 140] on img at bounding box center [1097, 364] width 2539 height 1978
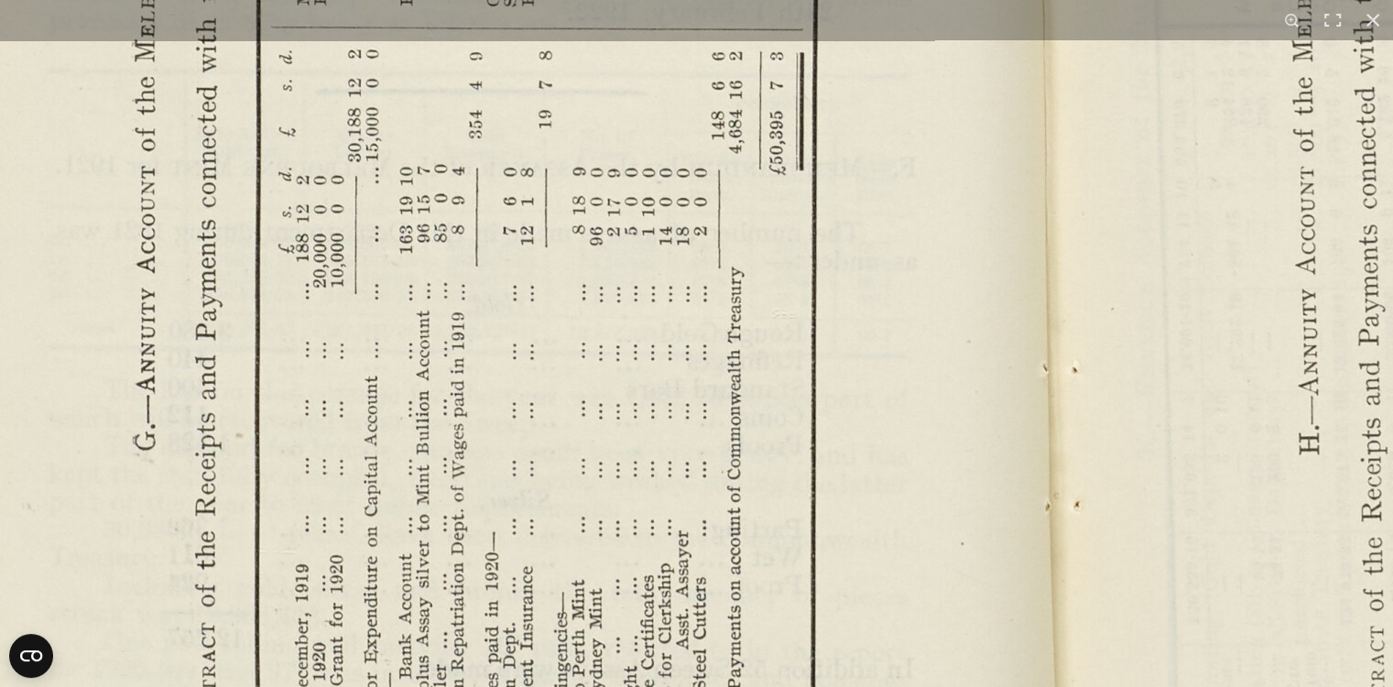
click at [624, 176] on img at bounding box center [1049, 35] width 2539 height 1978
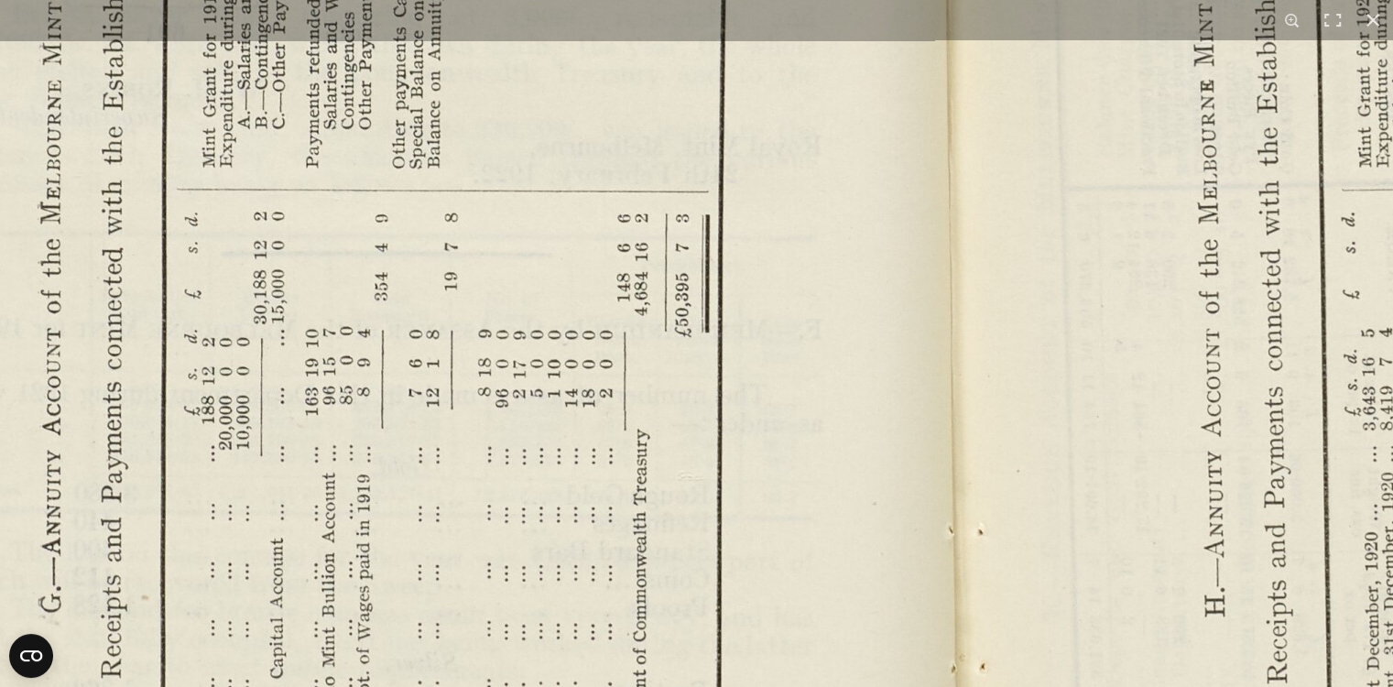
click at [518, 610] on img at bounding box center [955, 198] width 2539 height 1978
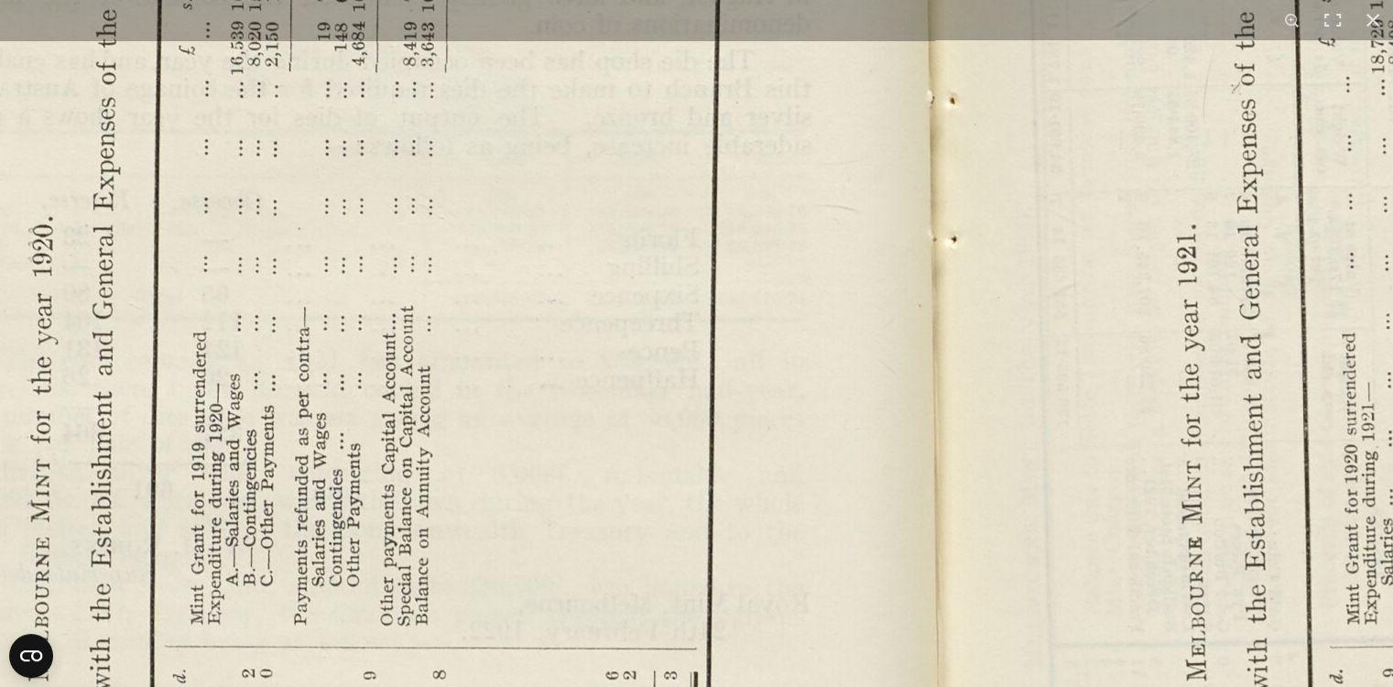
click at [594, 232] on img at bounding box center [943, 655] width 2539 height 1978
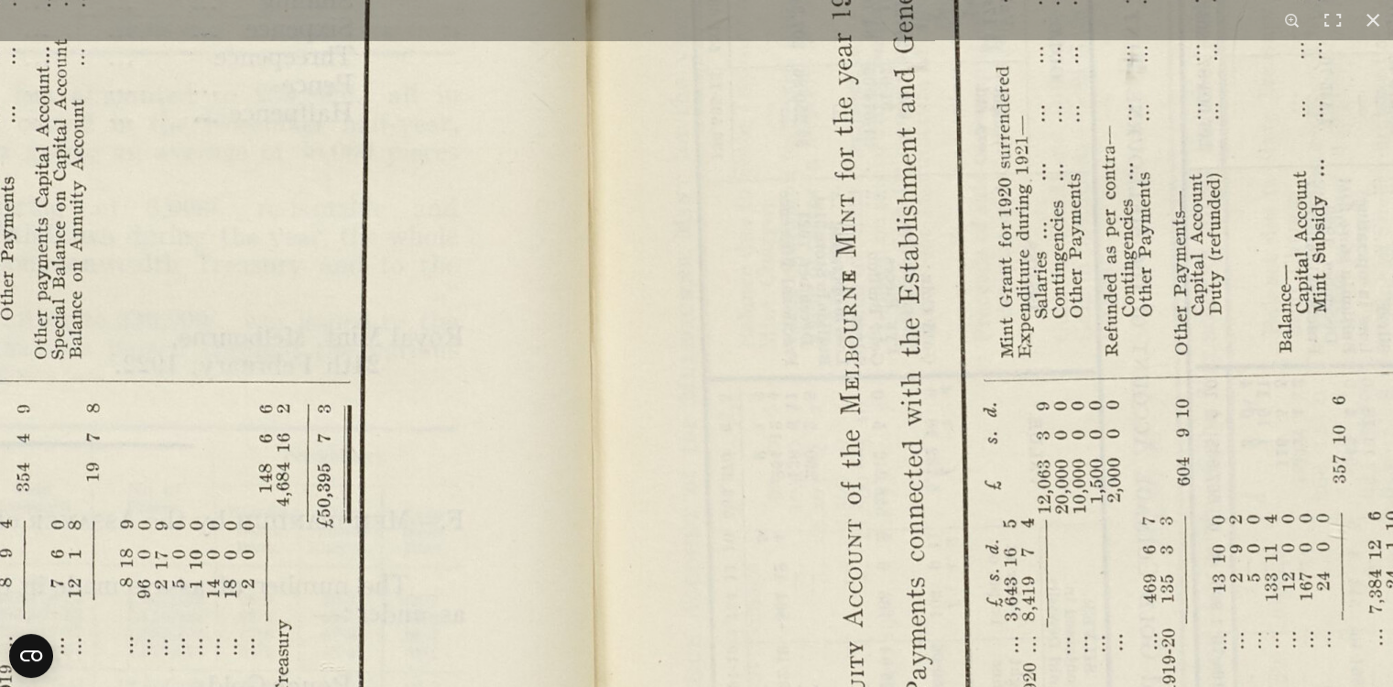
click at [658, 644] on img at bounding box center [597, 388] width 2539 height 1978
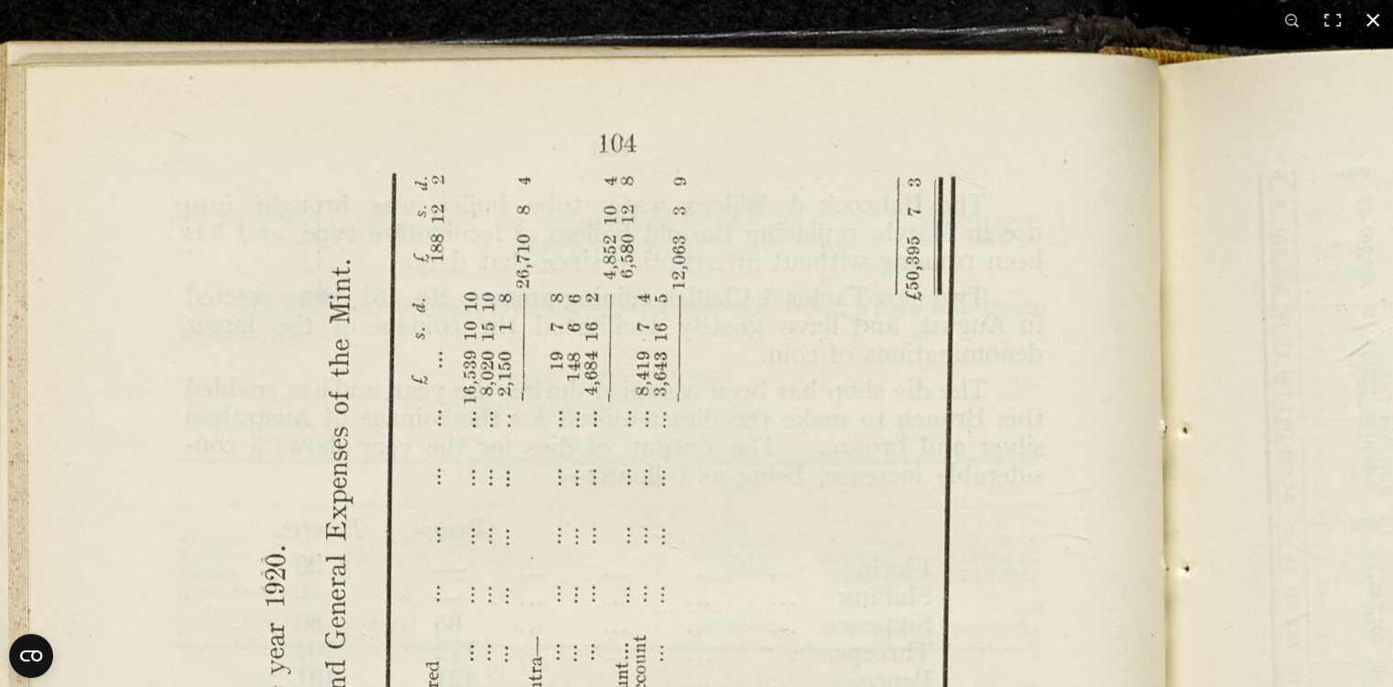
click at [1374, 20] on button at bounding box center [1373, 20] width 40 height 40
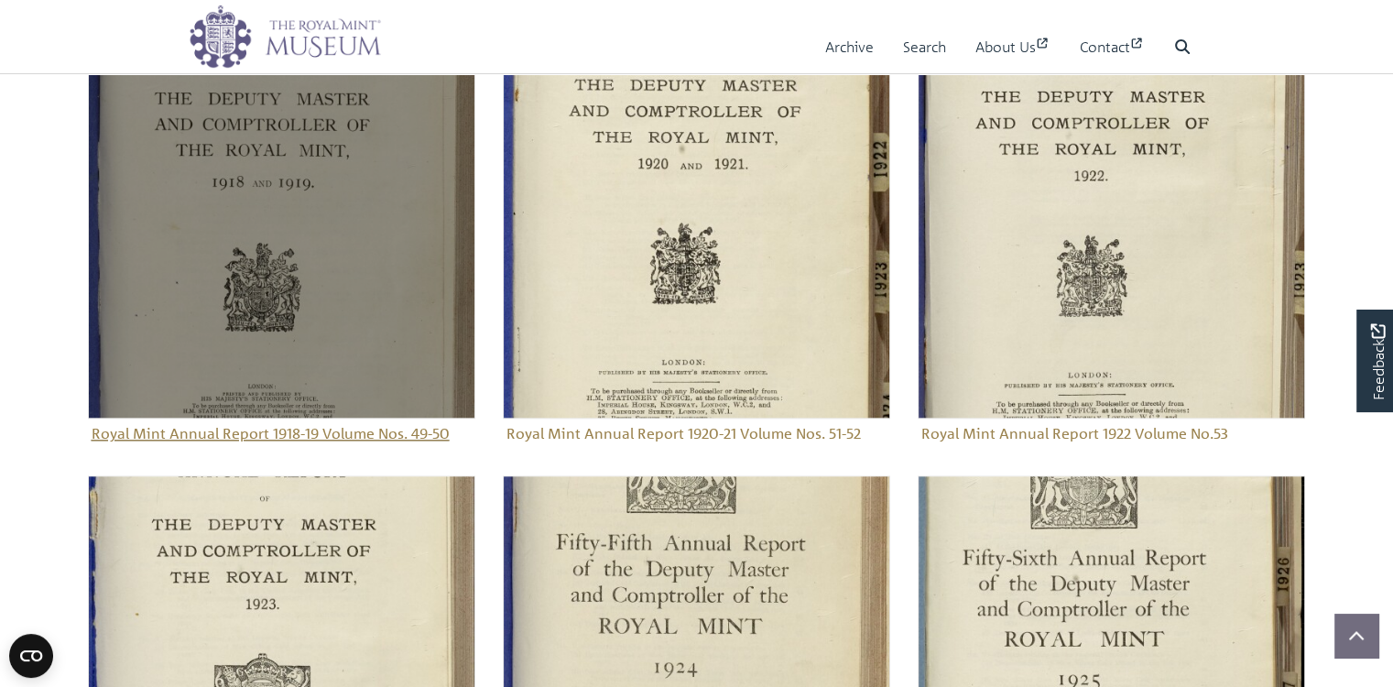
scroll to position [1850, 0]
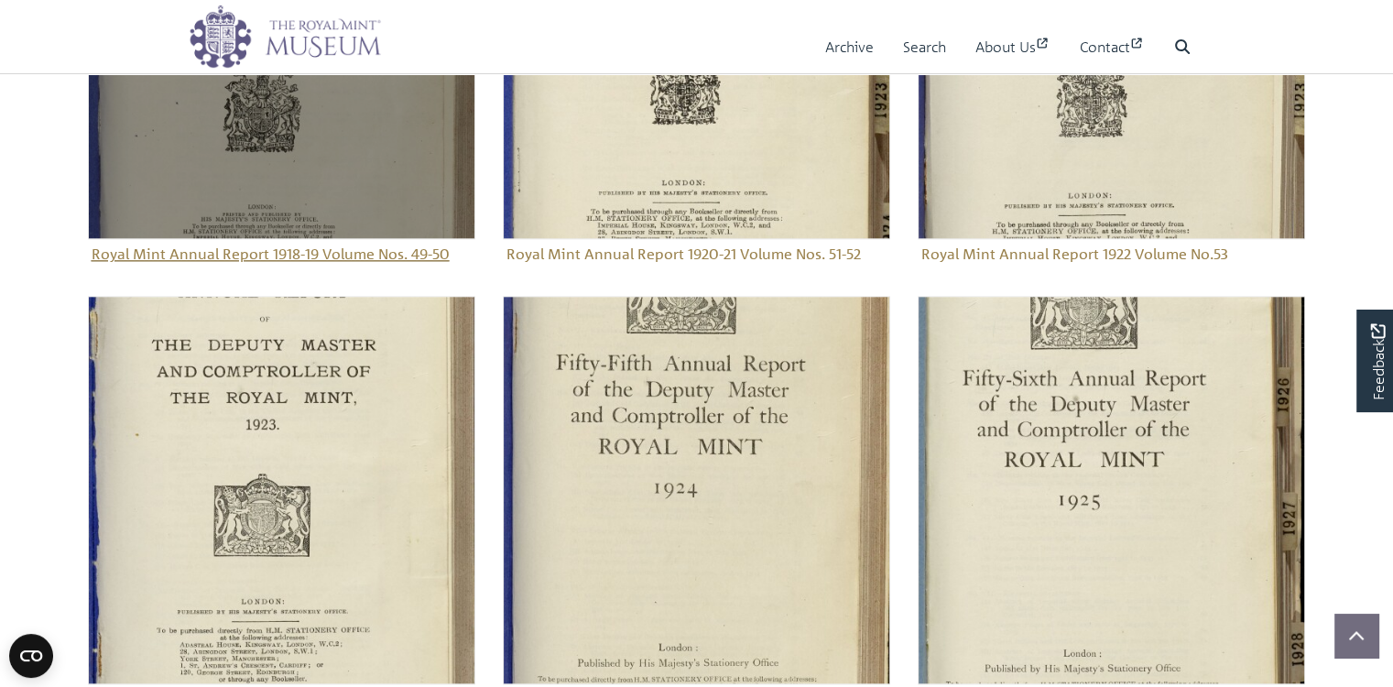
click at [263, 237] on img "Sub-collection" at bounding box center [281, 45] width 387 height 387
click at [264, 235] on img "Sub-collection" at bounding box center [281, 45] width 387 height 387
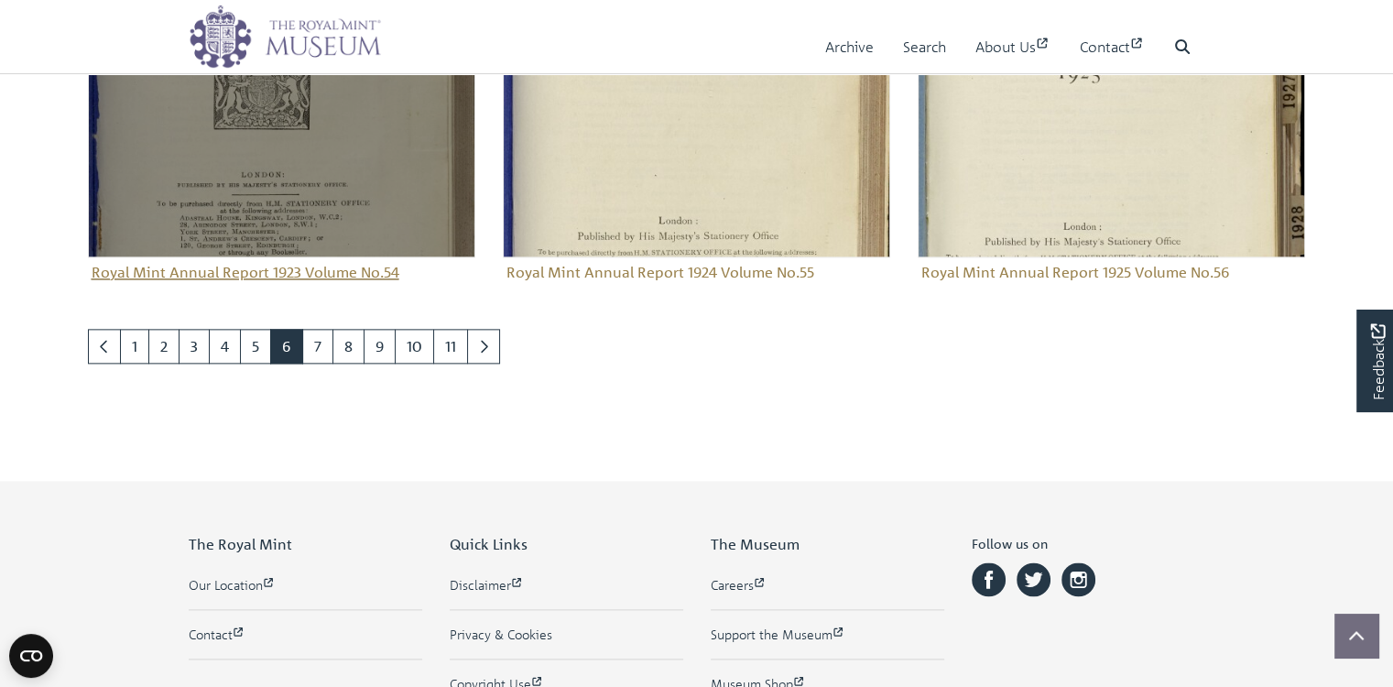
scroll to position [2279, 0]
click at [259, 255] on img "Sub-collection" at bounding box center [281, 60] width 387 height 387
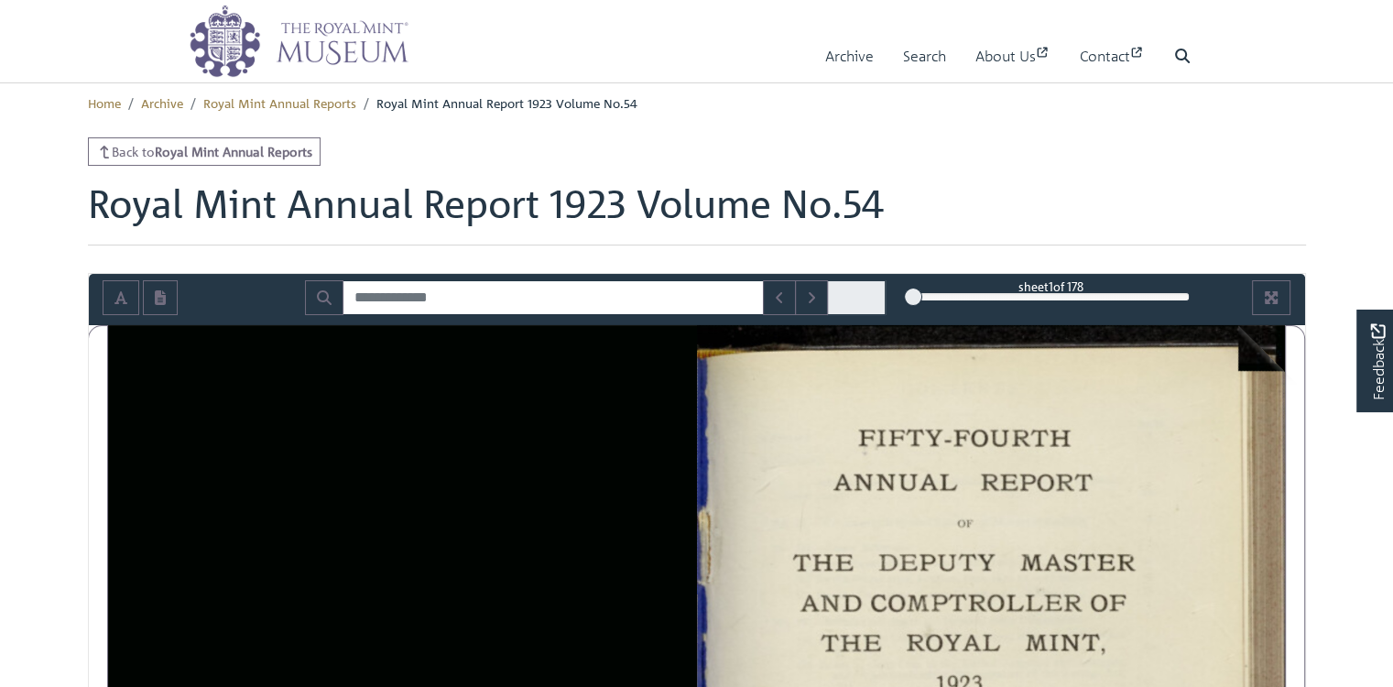
click at [1187, 306] on div "1" at bounding box center [1051, 297] width 277 height 18
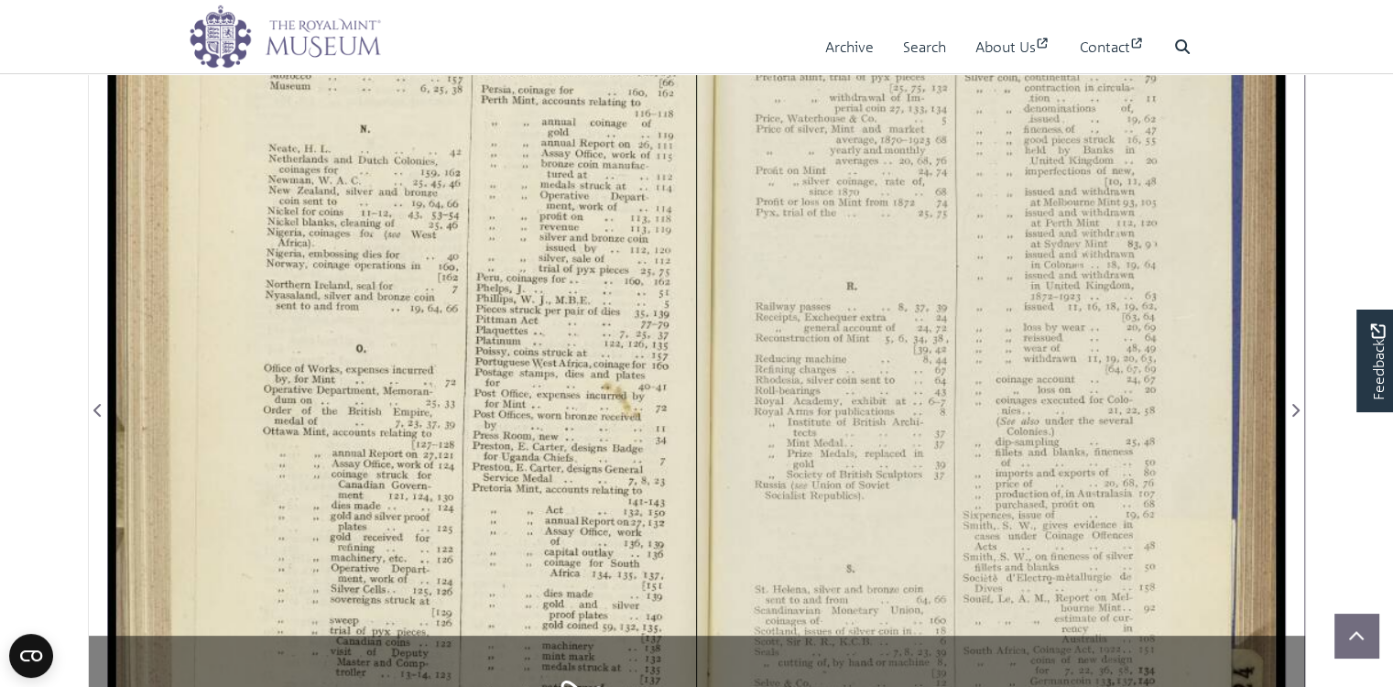
scroll to position [366, 0]
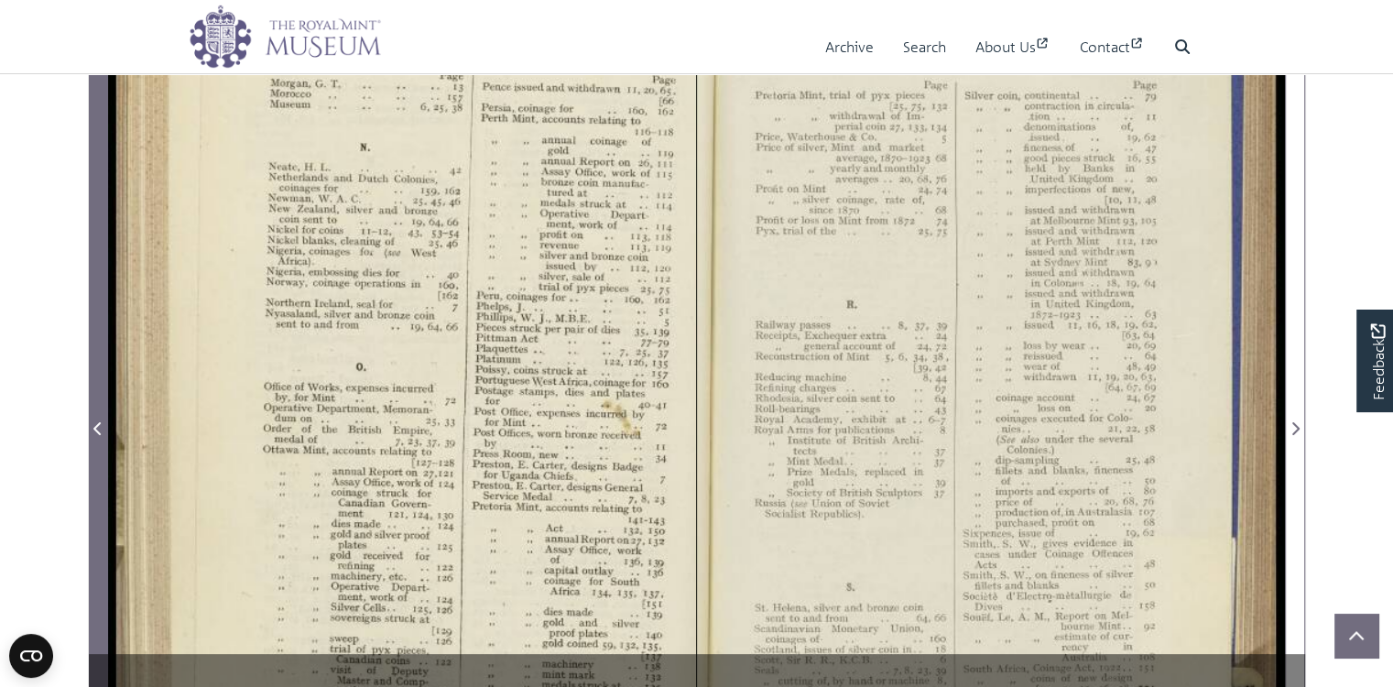
click at [95, 435] on icon "Previous Page" at bounding box center [96, 428] width 7 height 13
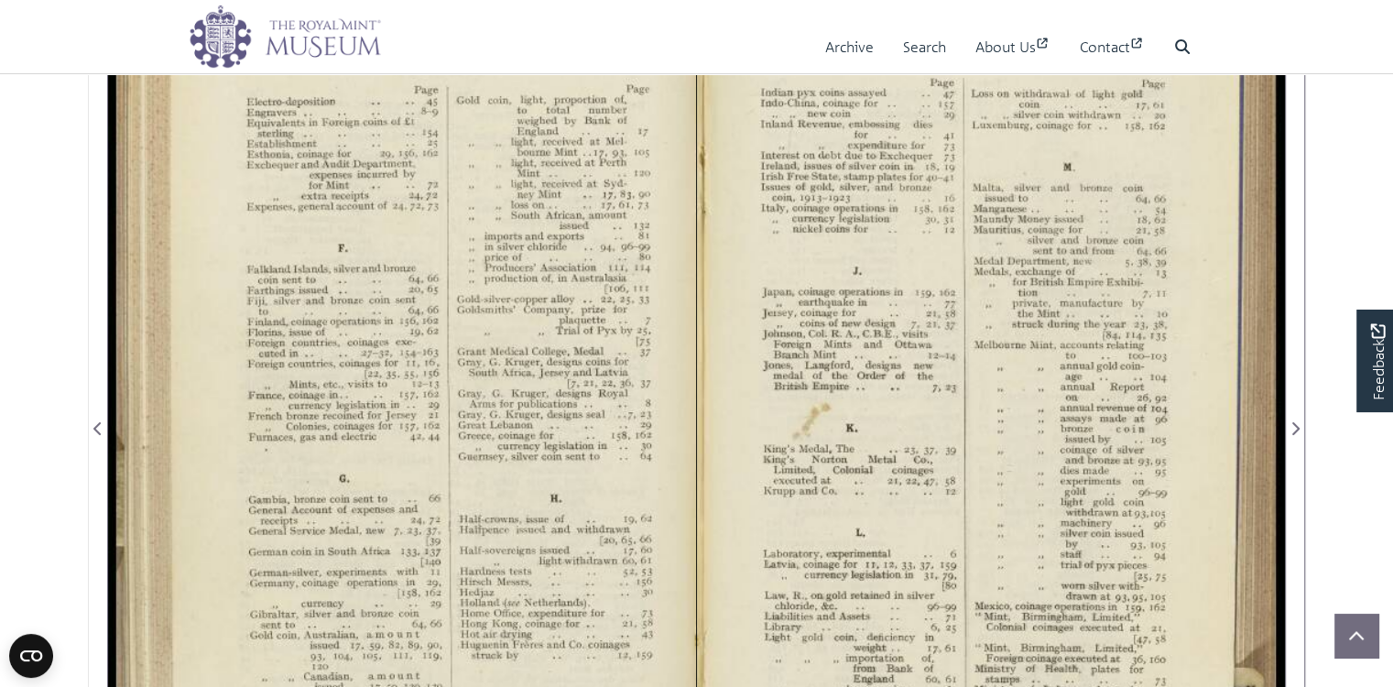
click at [1014, 414] on div at bounding box center [991, 417] width 588 height 917
click at [1015, 413] on div at bounding box center [991, 417] width 588 height 917
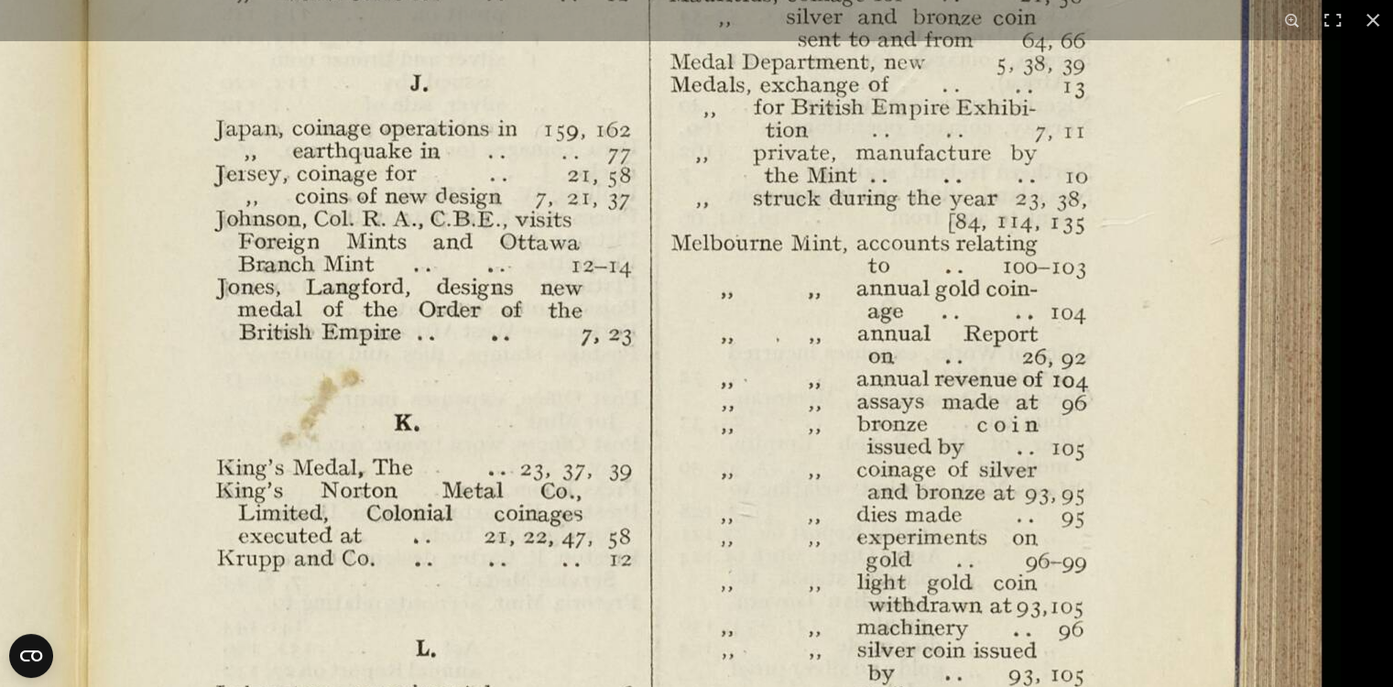
click at [823, 156] on img at bounding box center [71, 398] width 2539 height 1978
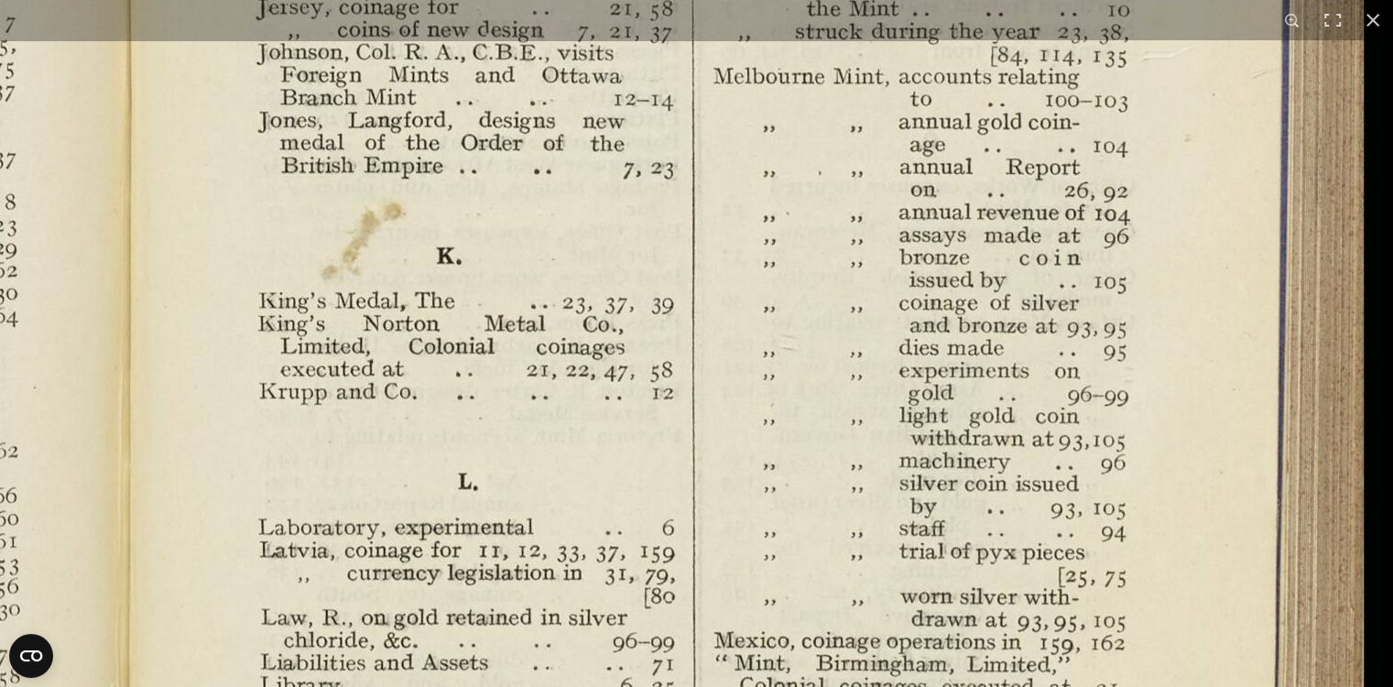
click at [1064, 360] on img at bounding box center [113, 232] width 2539 height 1978
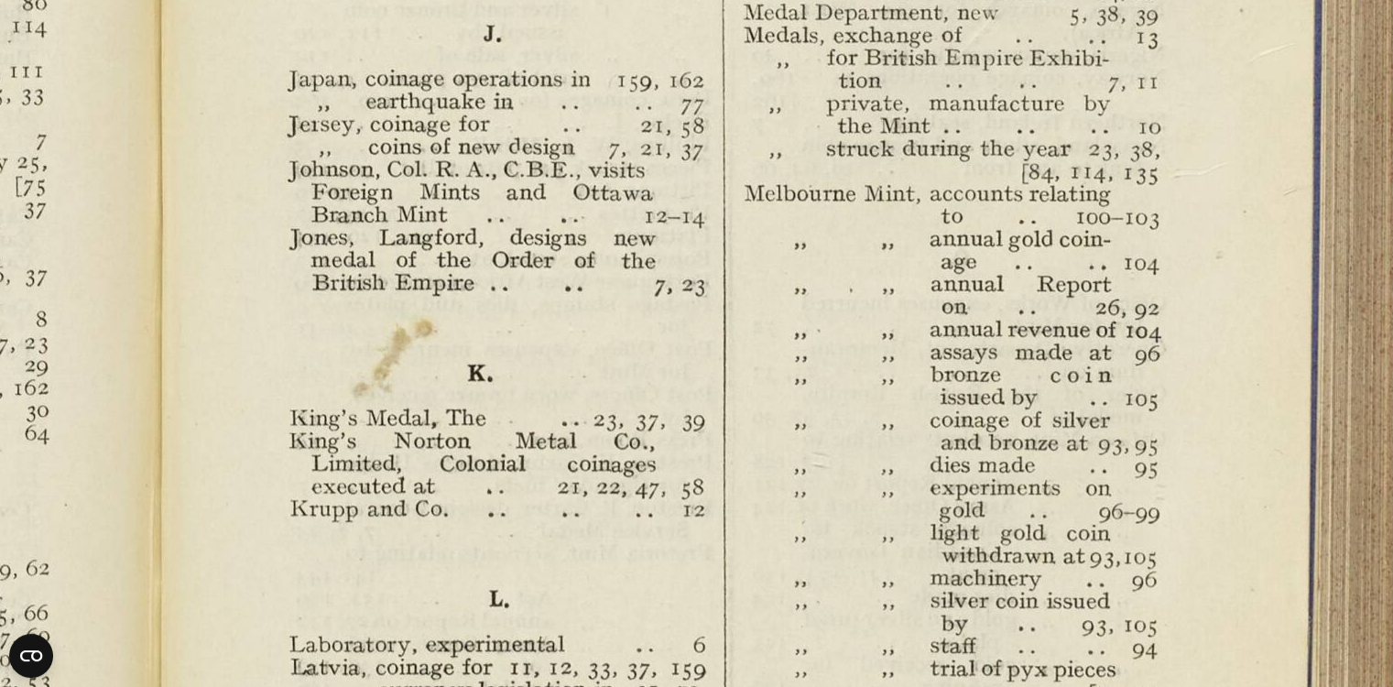
click at [876, 572] on img at bounding box center [144, 349] width 2539 height 1978
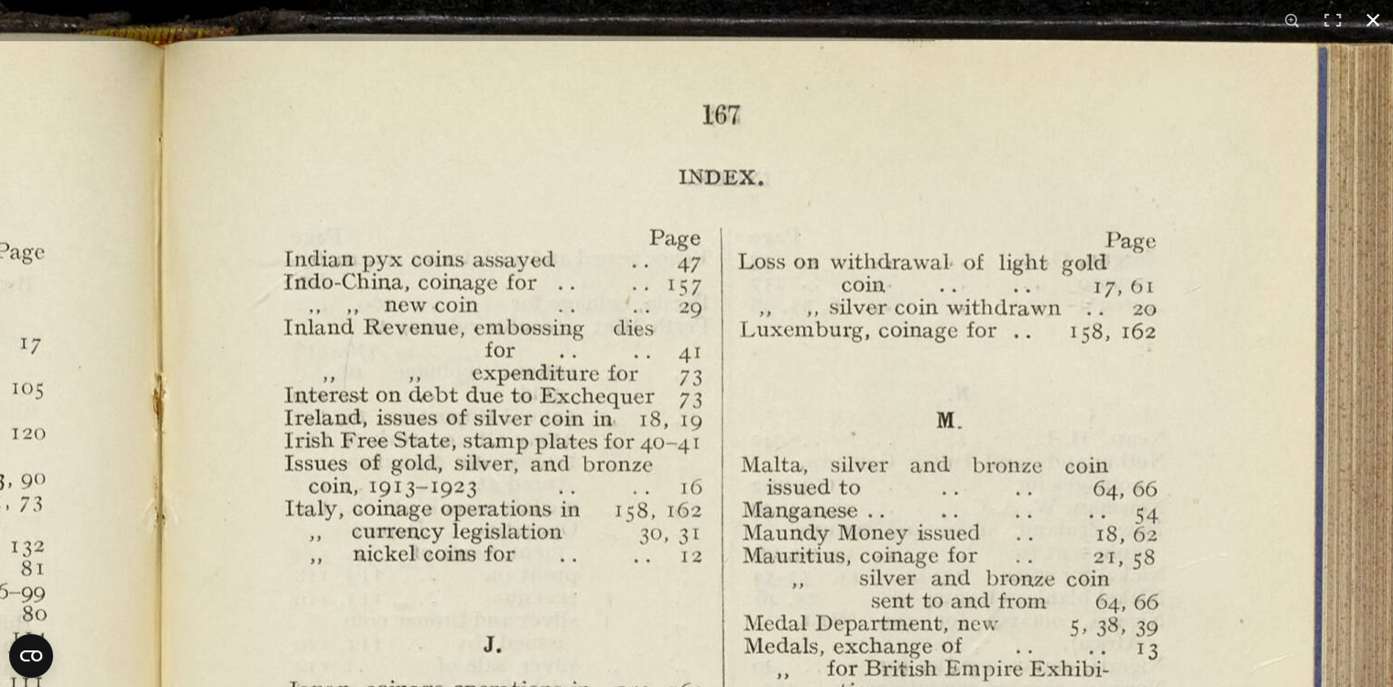
click at [1371, 13] on button at bounding box center [1373, 20] width 40 height 40
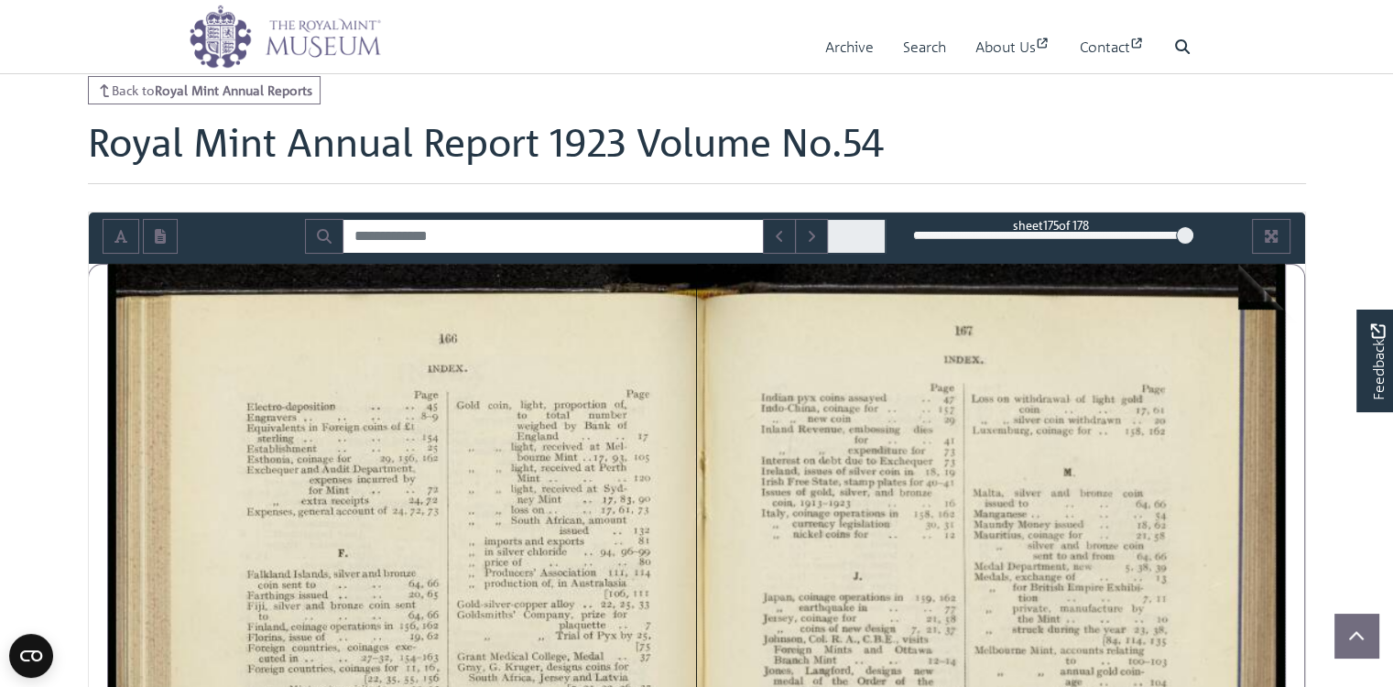
scroll to position [60, 0]
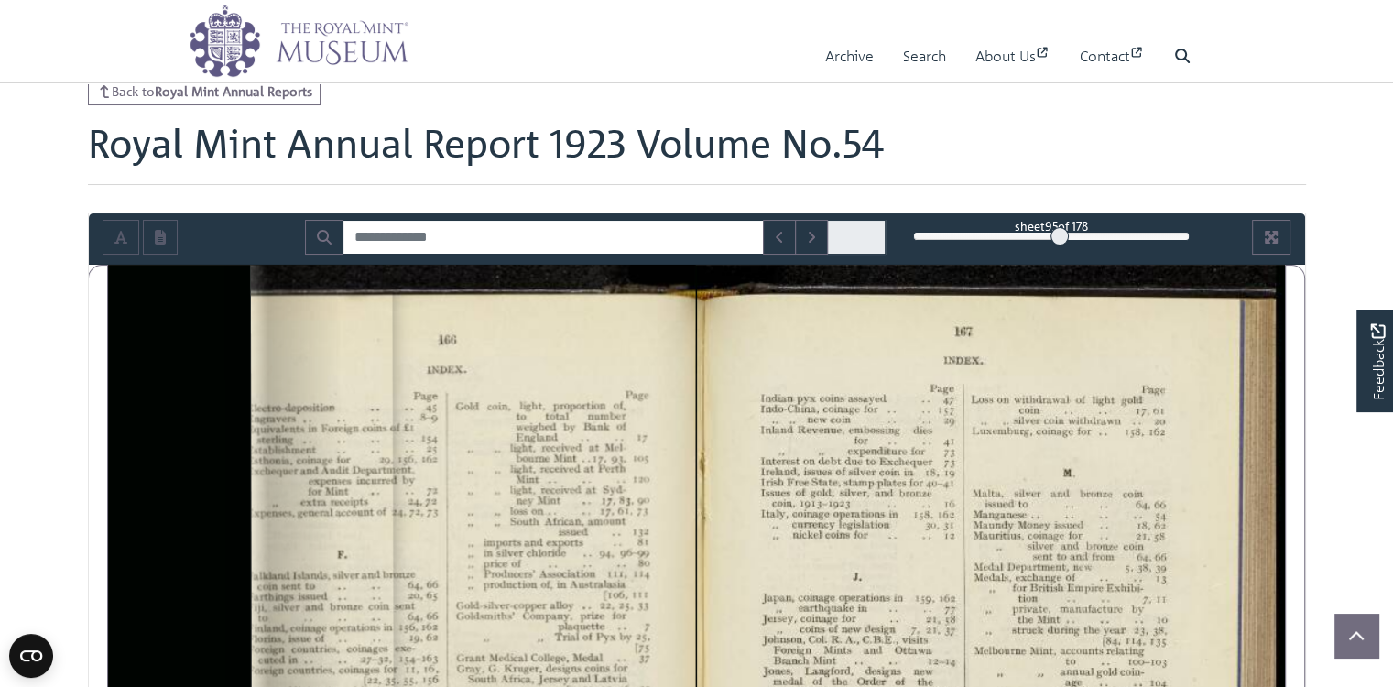
click at [1060, 245] on div "95" at bounding box center [1051, 236] width 277 height 18
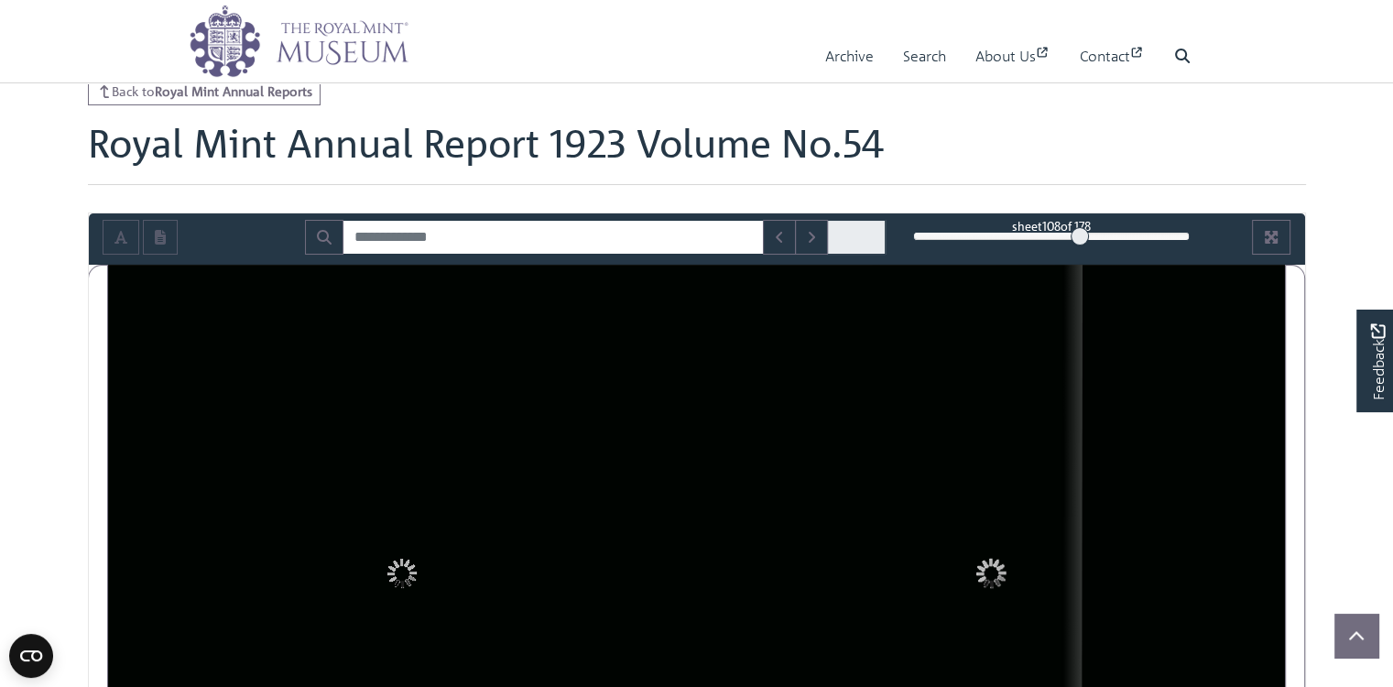
click at [1081, 245] on div "108" at bounding box center [1051, 236] width 277 height 18
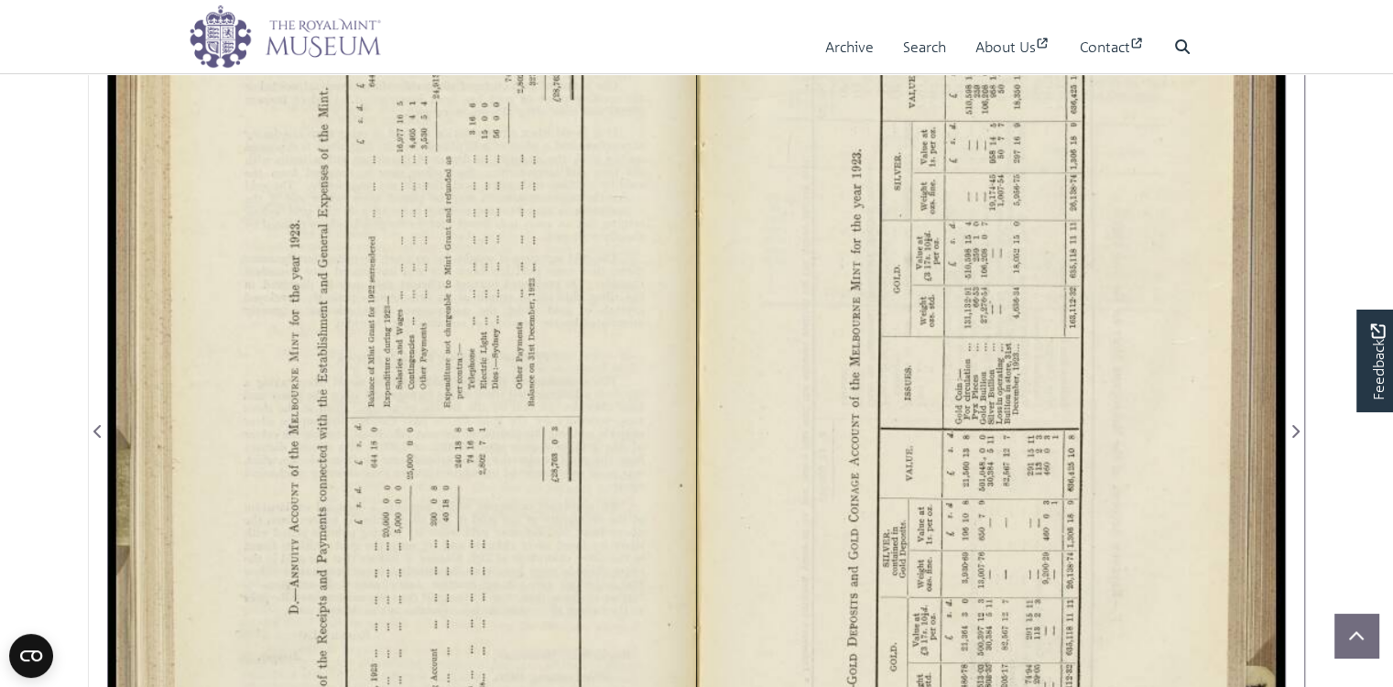
scroll to position [366, 0]
click at [432, 334] on div at bounding box center [402, 417] width 588 height 917
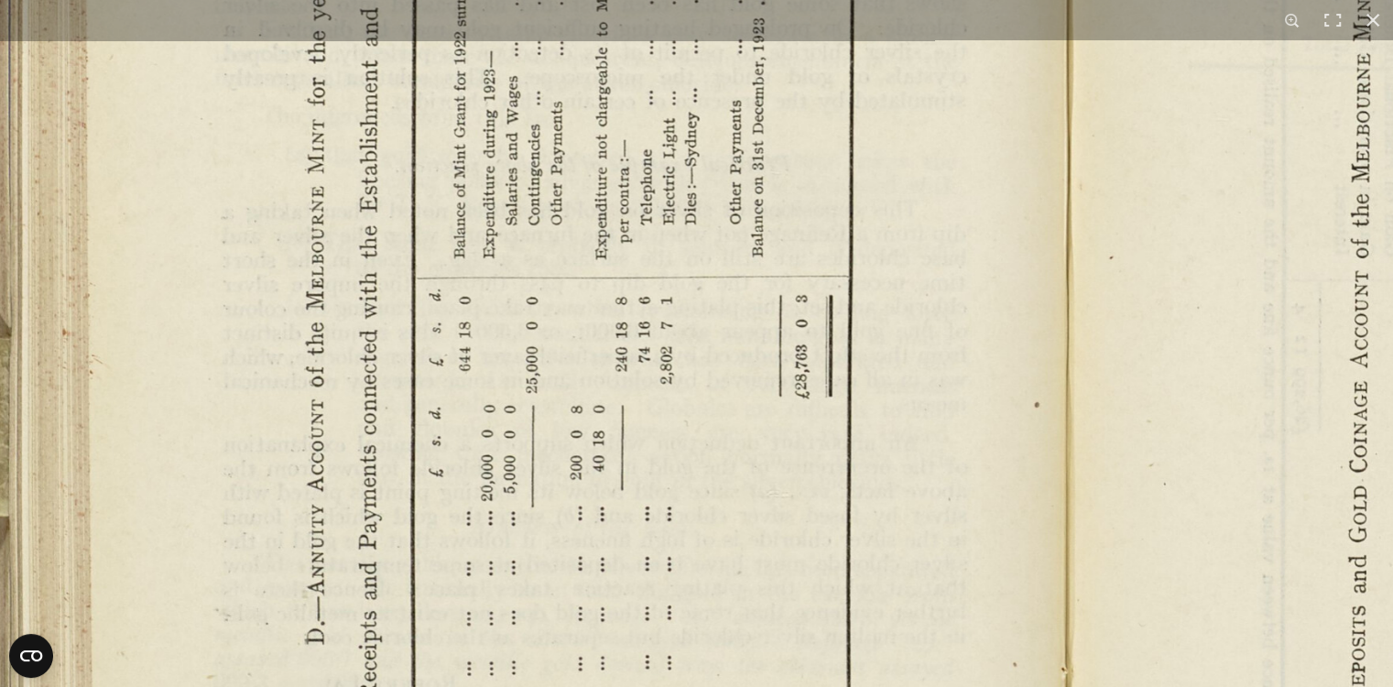
click at [601, 129] on img at bounding box center [1065, 282] width 2194 height 1708
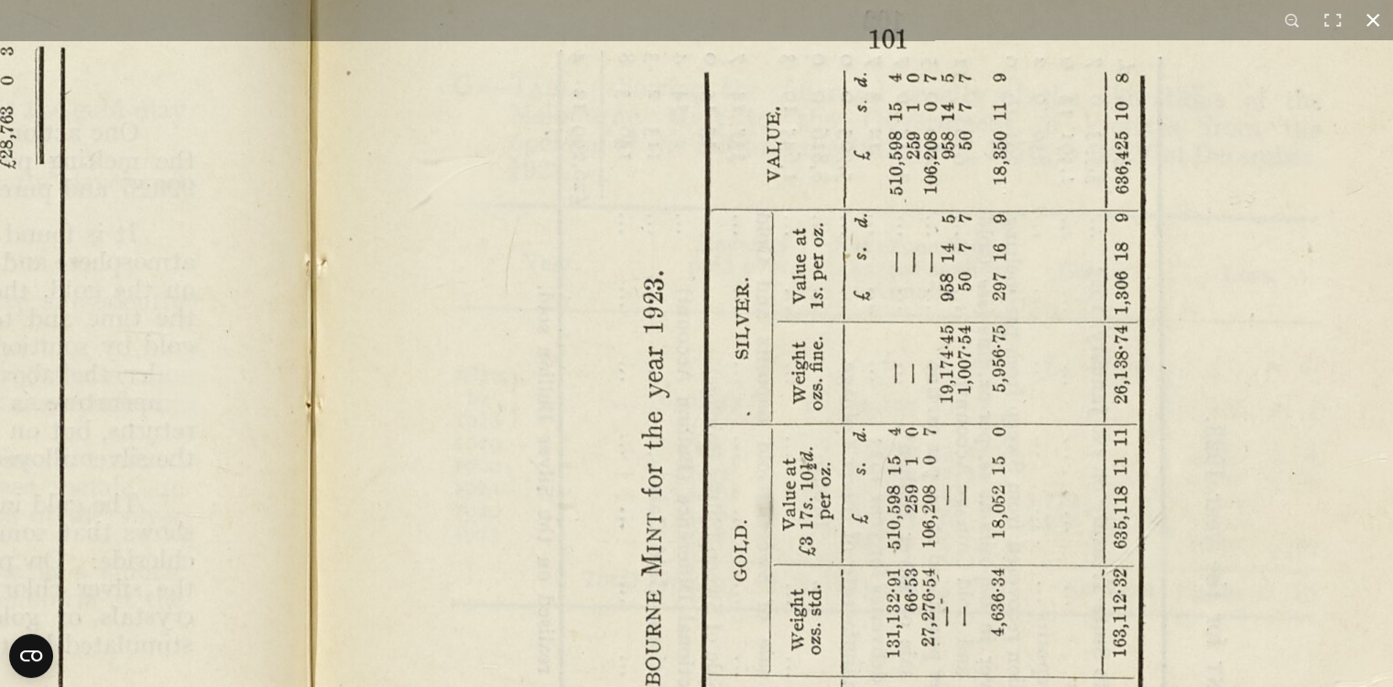
click at [1376, 19] on button at bounding box center [1373, 20] width 40 height 40
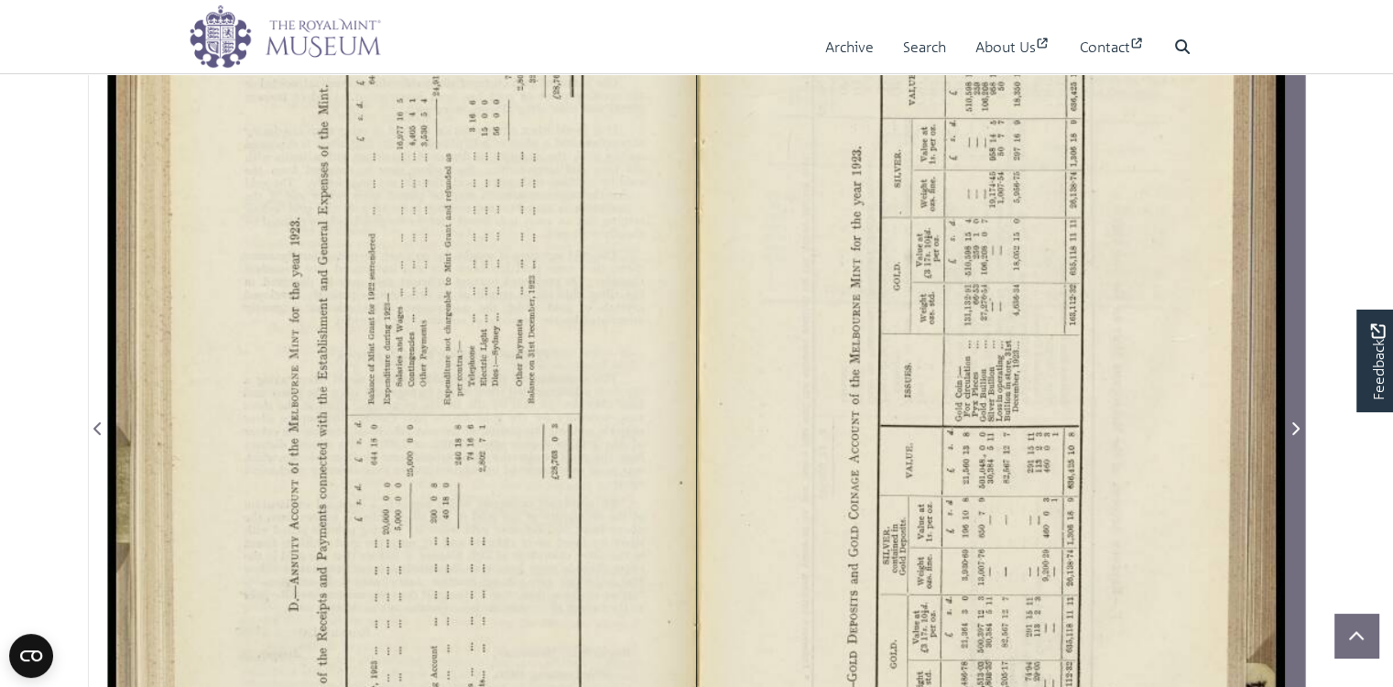
click at [1294, 436] on icon "Next Page" at bounding box center [1295, 428] width 9 height 15
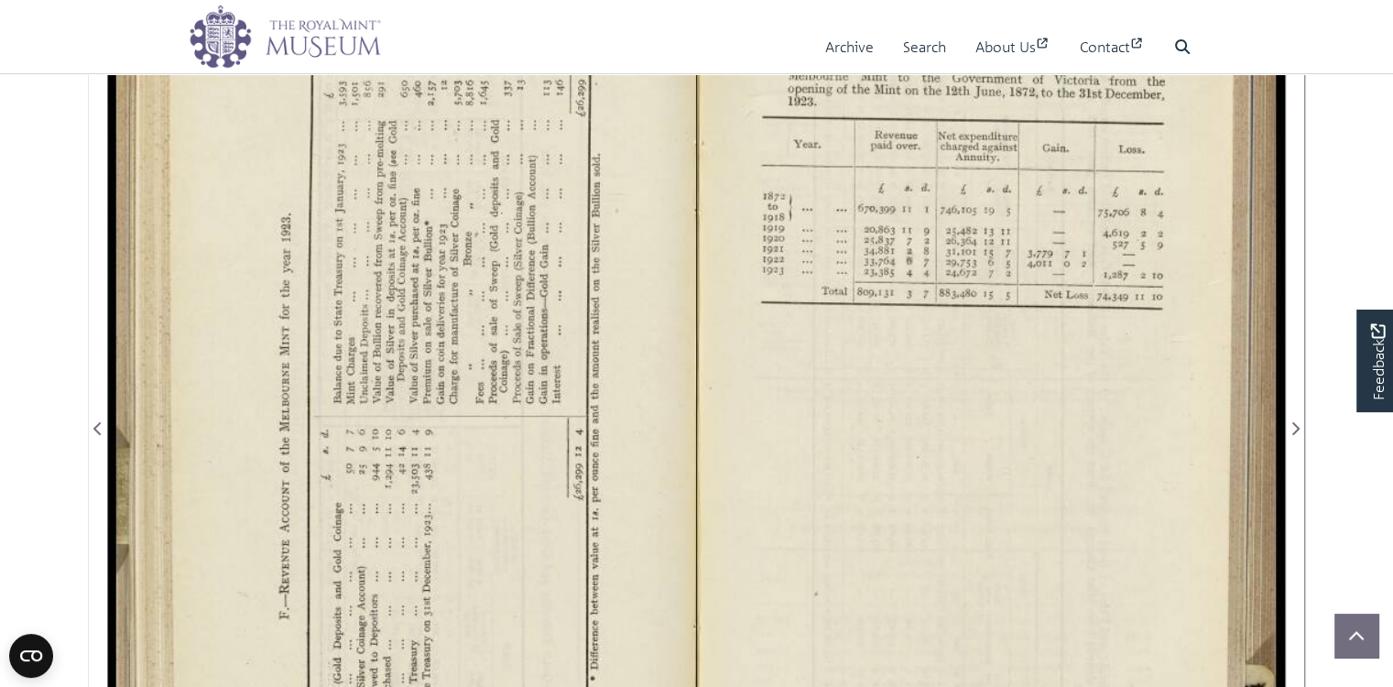
click at [525, 444] on div at bounding box center [402, 417] width 588 height 917
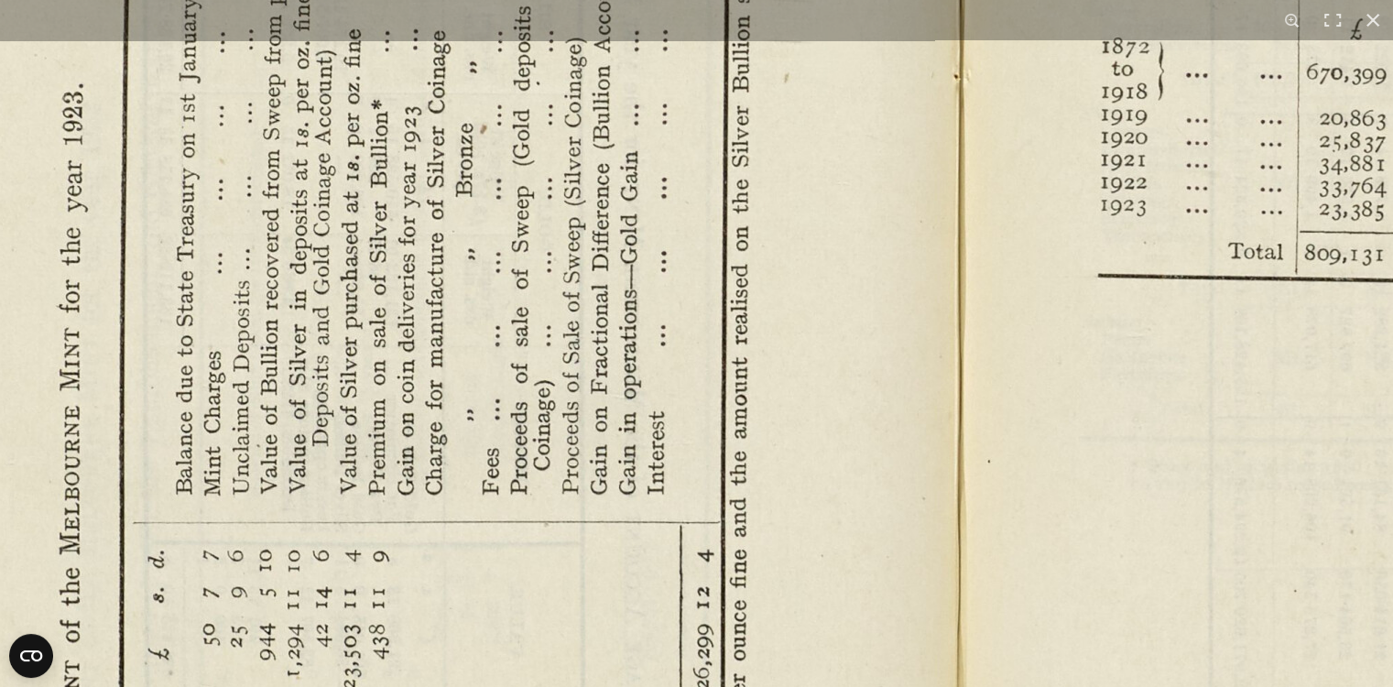
click at [602, 134] on img at bounding box center [957, 523] width 2539 height 1978
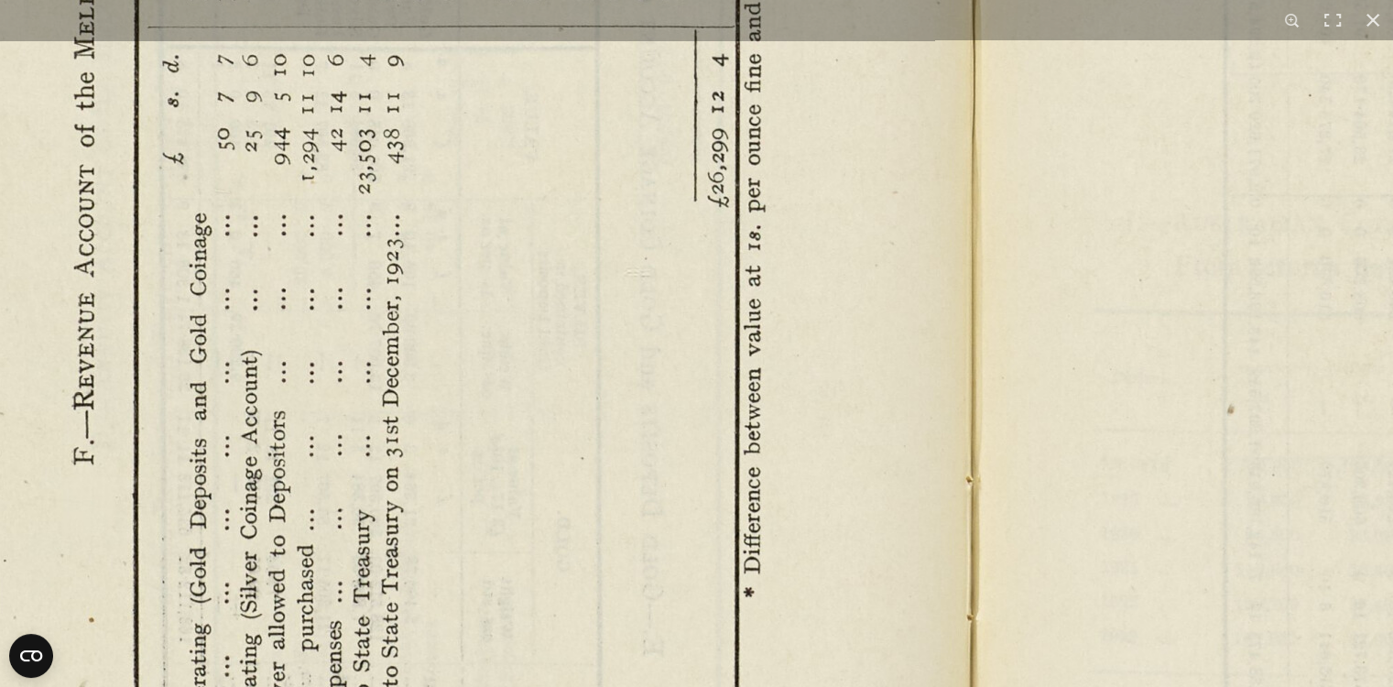
click at [708, 114] on img at bounding box center [971, 27] width 2539 height 1978
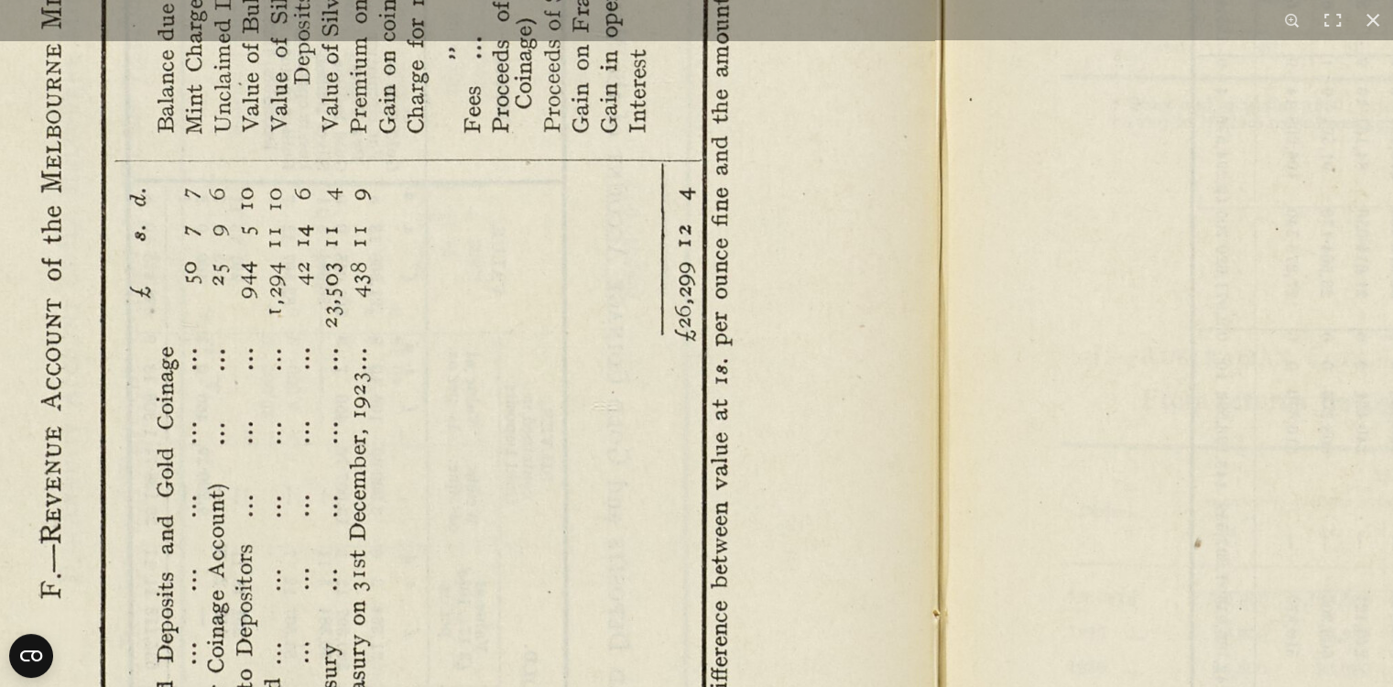
click at [667, 538] on img at bounding box center [938, 161] width 2539 height 1978
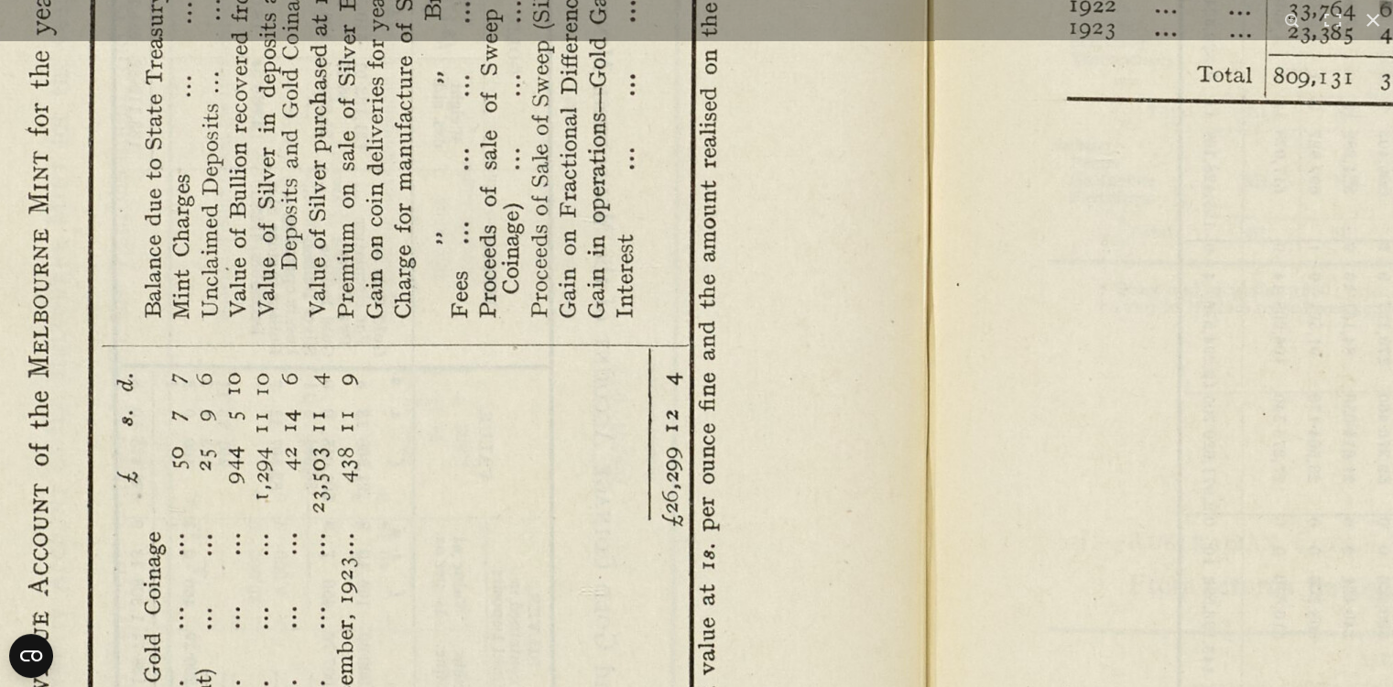
click at [634, 524] on img at bounding box center [926, 346] width 2539 height 1978
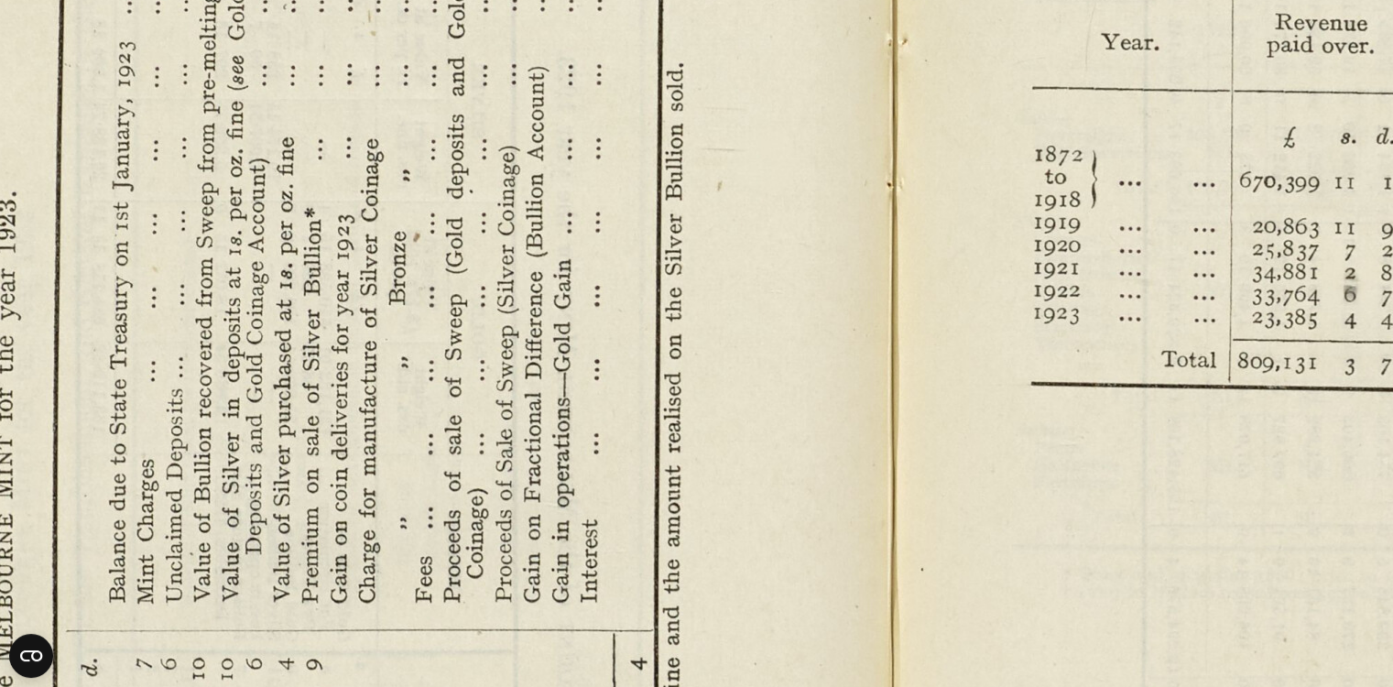
click at [755, 475] on img at bounding box center [890, 631] width 2539 height 1978
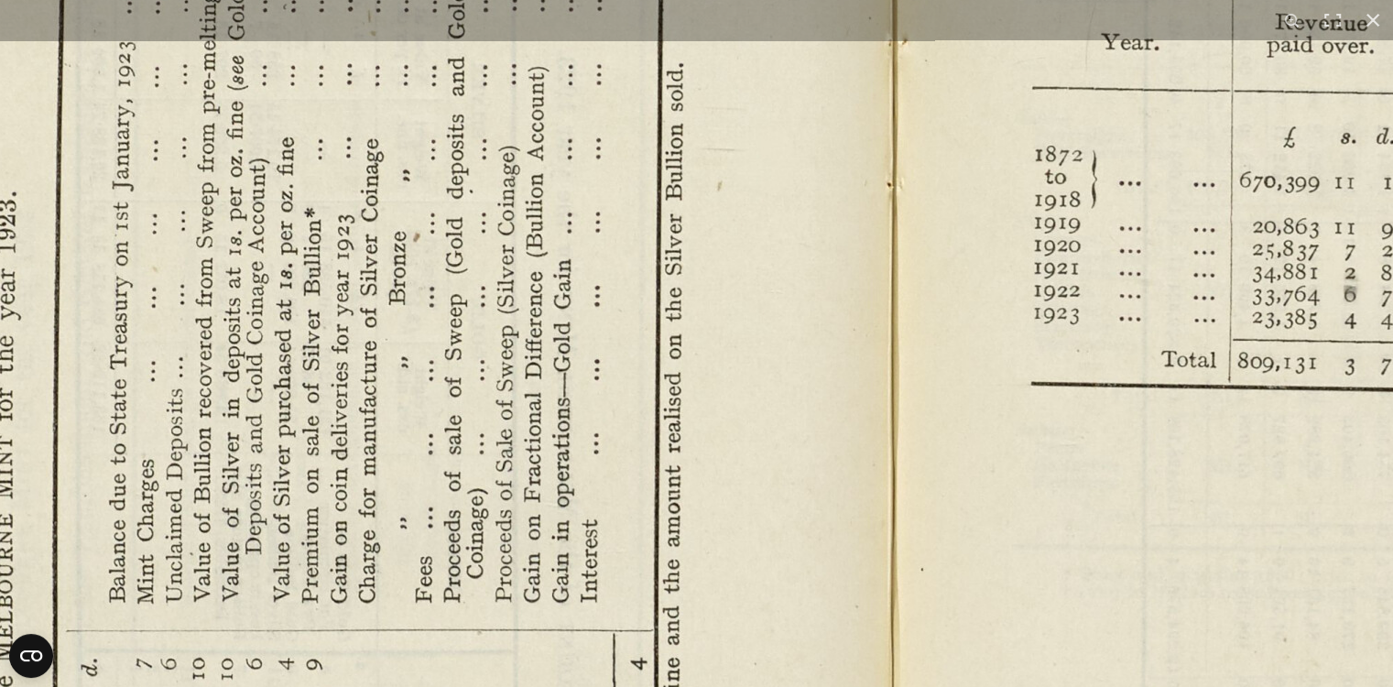
click at [755, 475] on img at bounding box center [890, 631] width 2539 height 1978
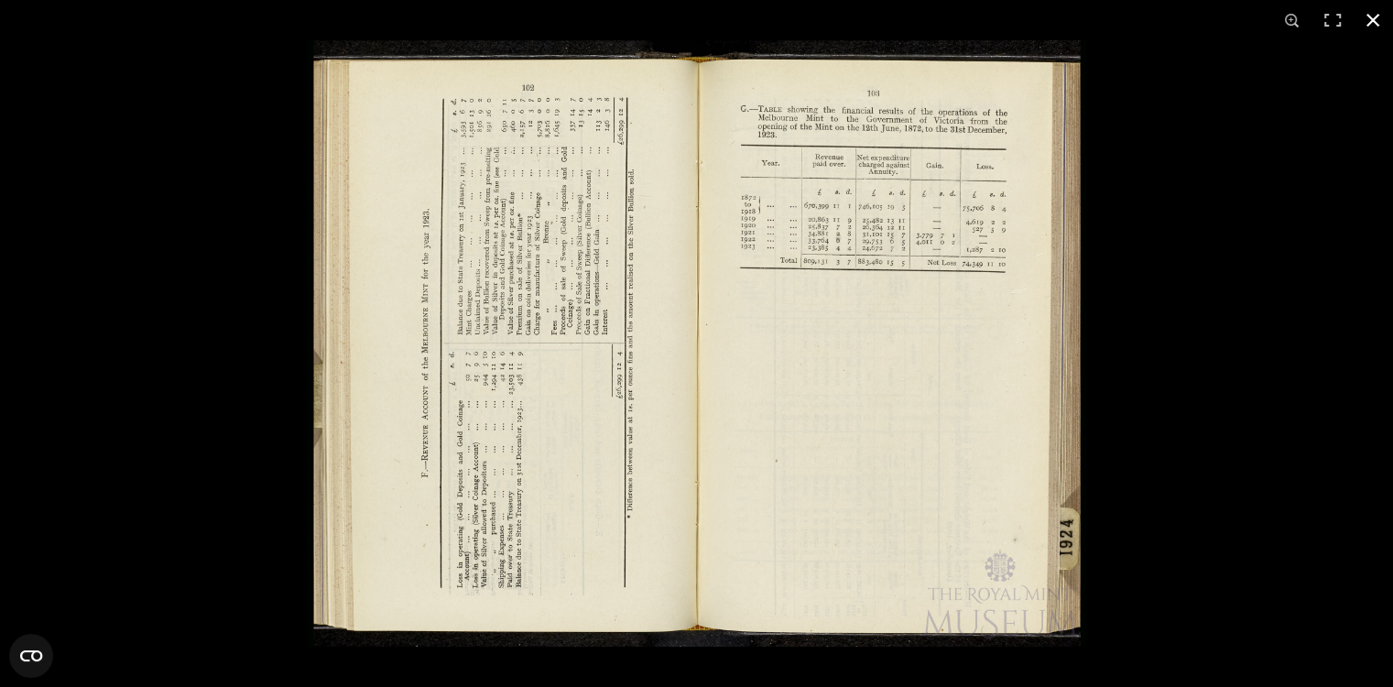
click at [1377, 13] on button at bounding box center [1373, 20] width 40 height 40
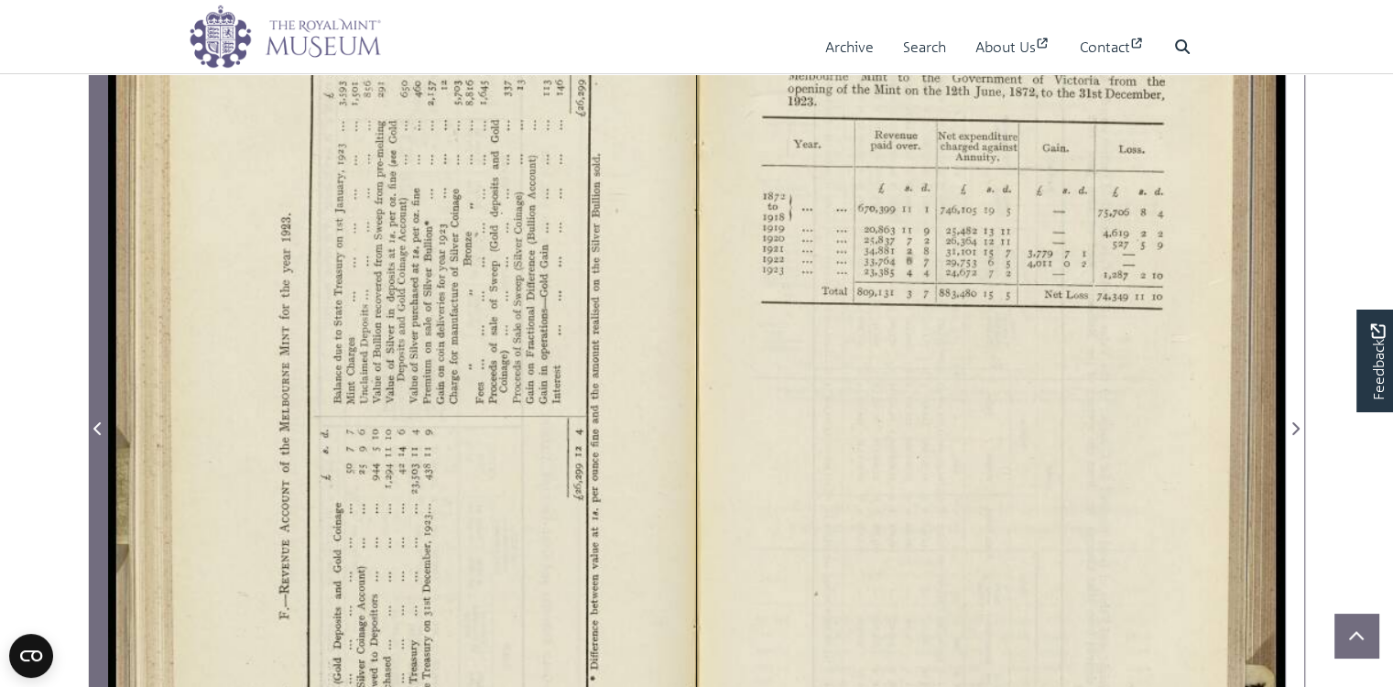
click at [96, 435] on icon "Previous Page" at bounding box center [96, 428] width 7 height 13
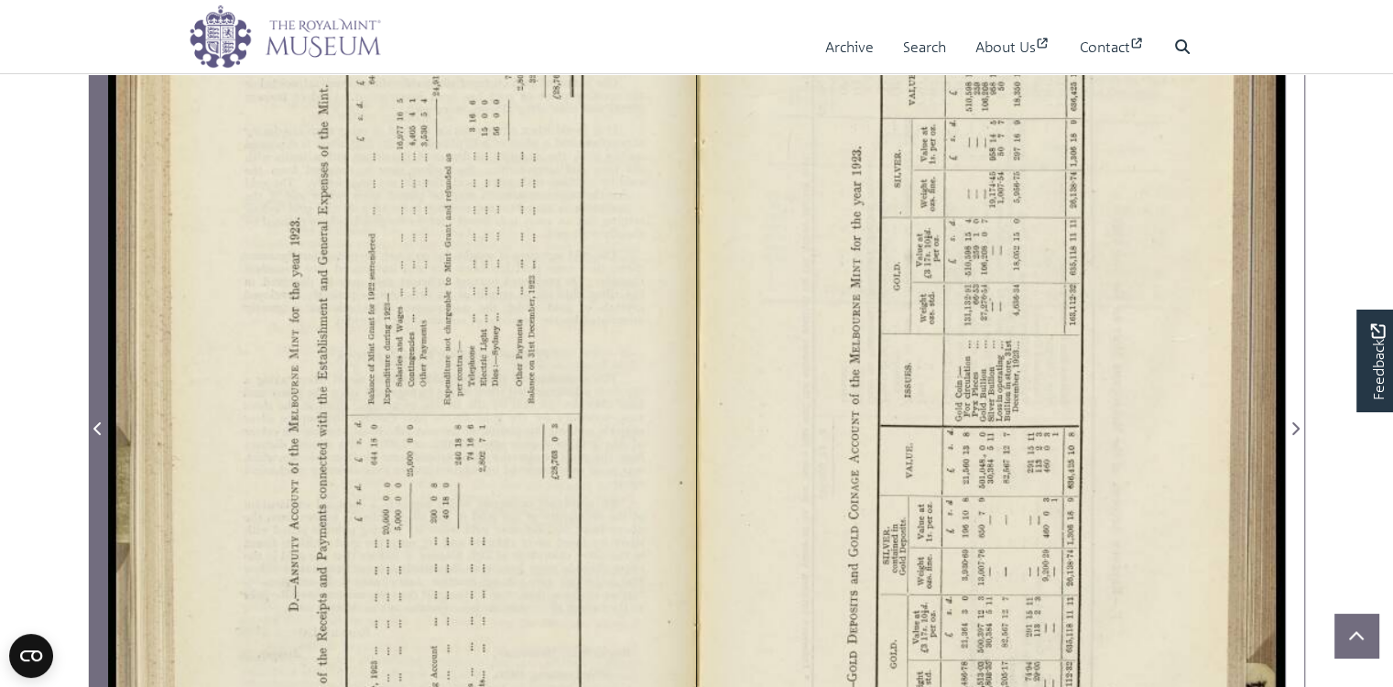
click at [93, 436] on icon "Previous Page" at bounding box center [97, 428] width 9 height 15
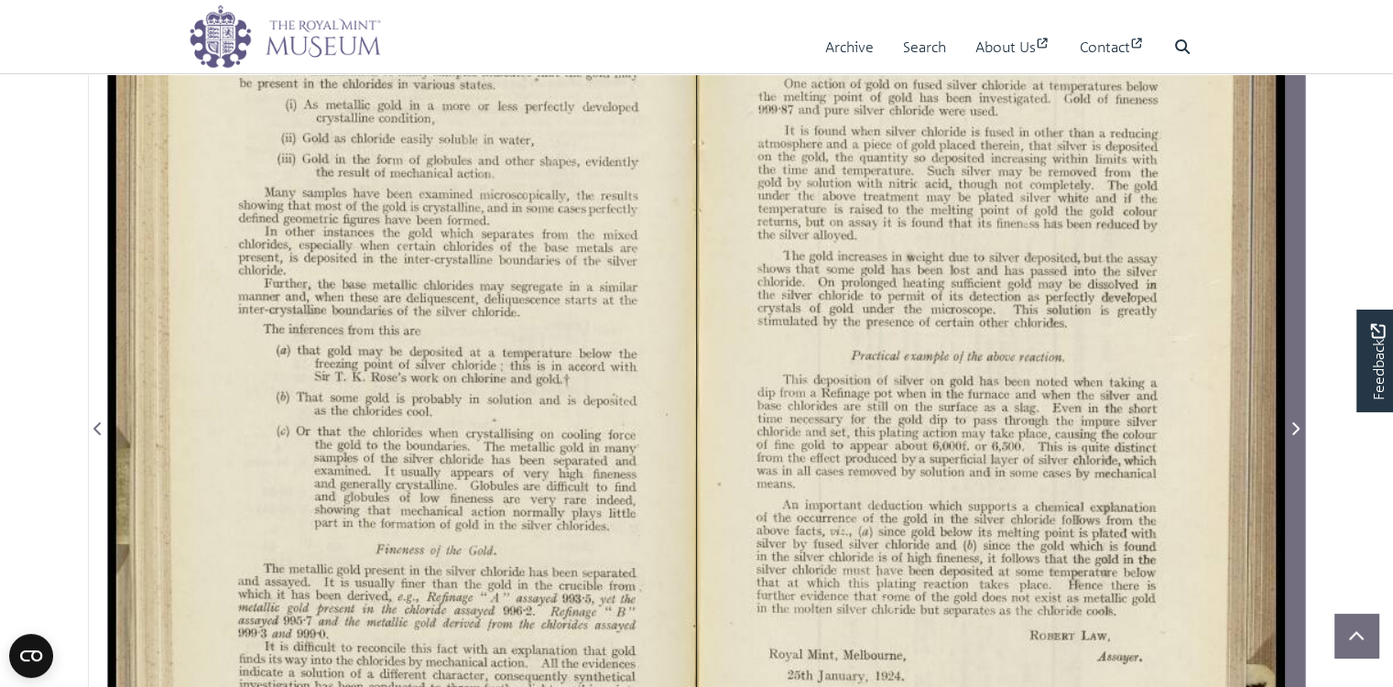
click at [1295, 436] on icon "Next Page" at bounding box center [1295, 428] width 9 height 15
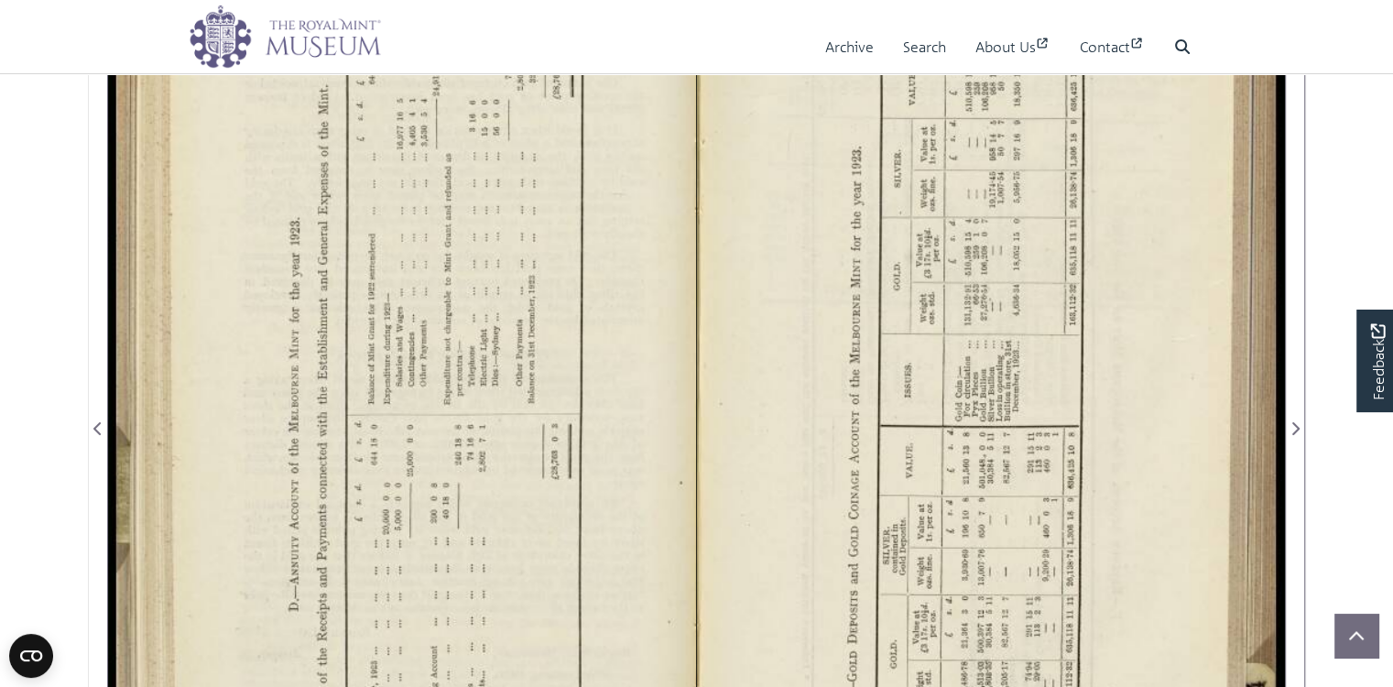
click at [555, 470] on div at bounding box center [402, 417] width 588 height 917
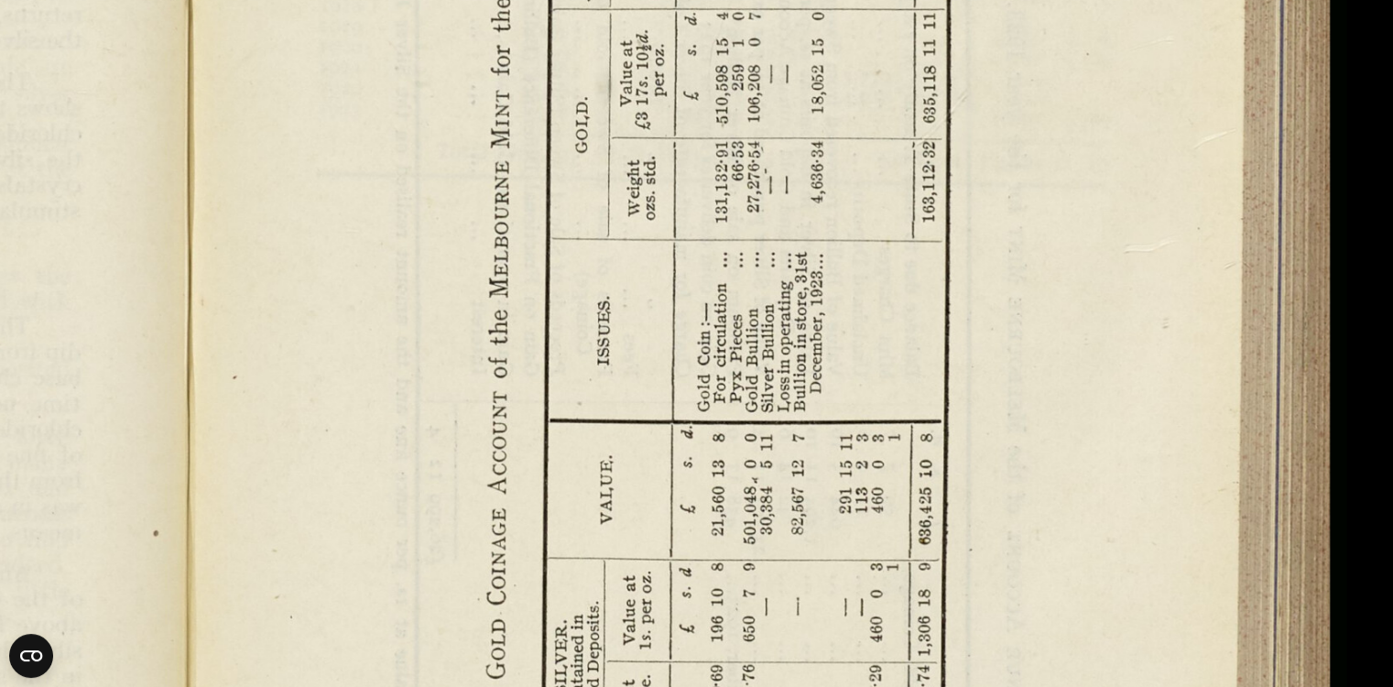
click at [605, 315] on img at bounding box center [186, 403] width 2324 height 1810
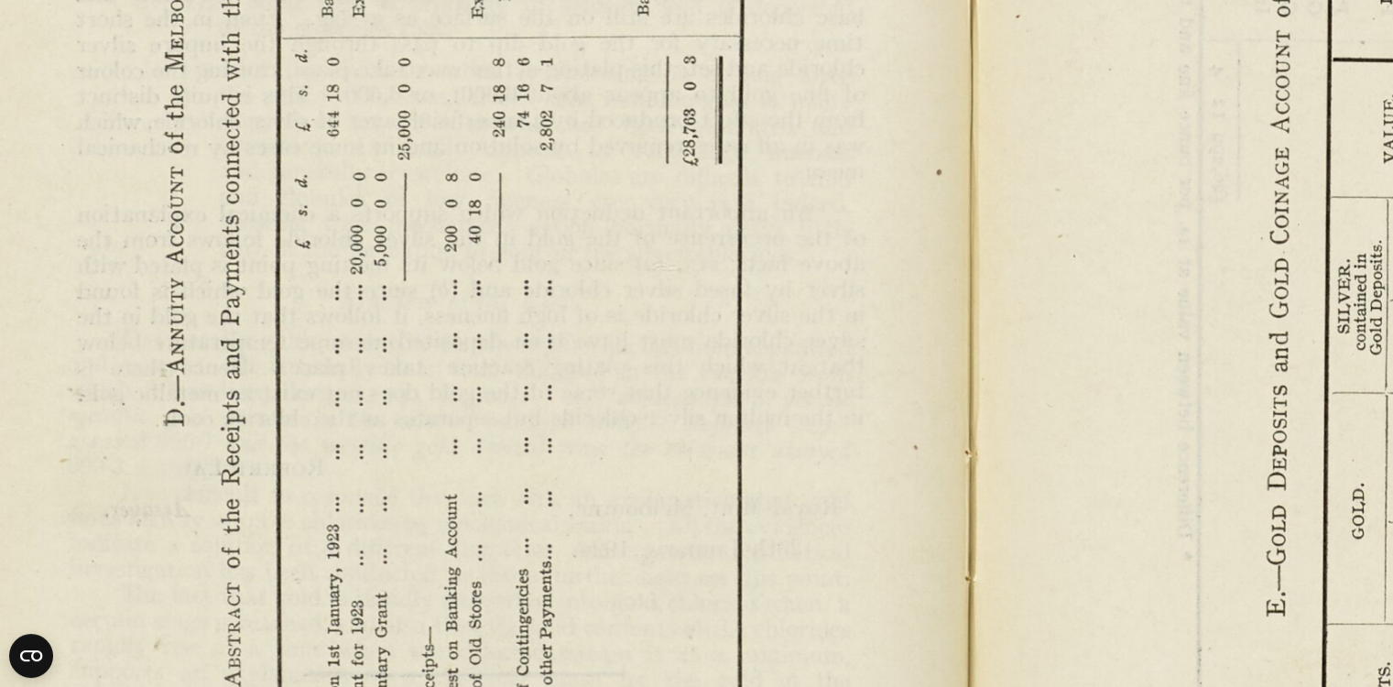
click at [722, 594] on img at bounding box center [969, 42] width 2324 height 1810
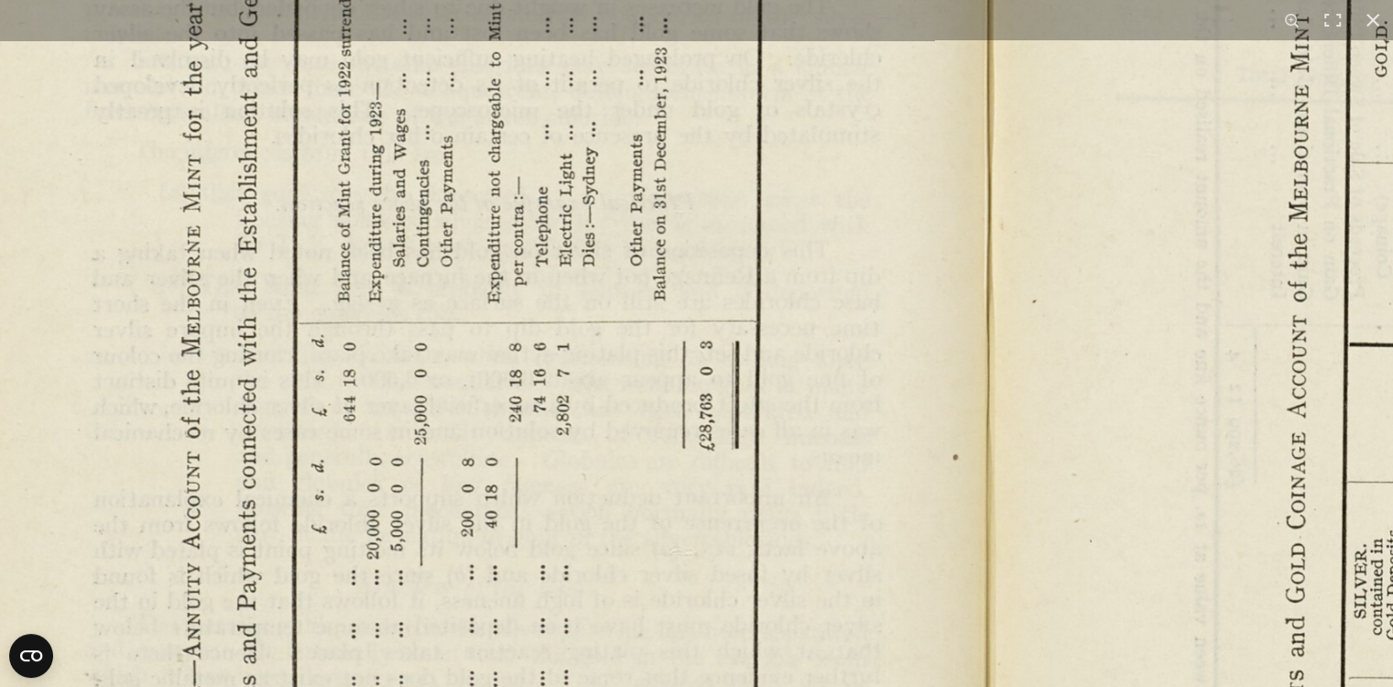
click at [668, 543] on img at bounding box center [985, 327] width 2324 height 1810
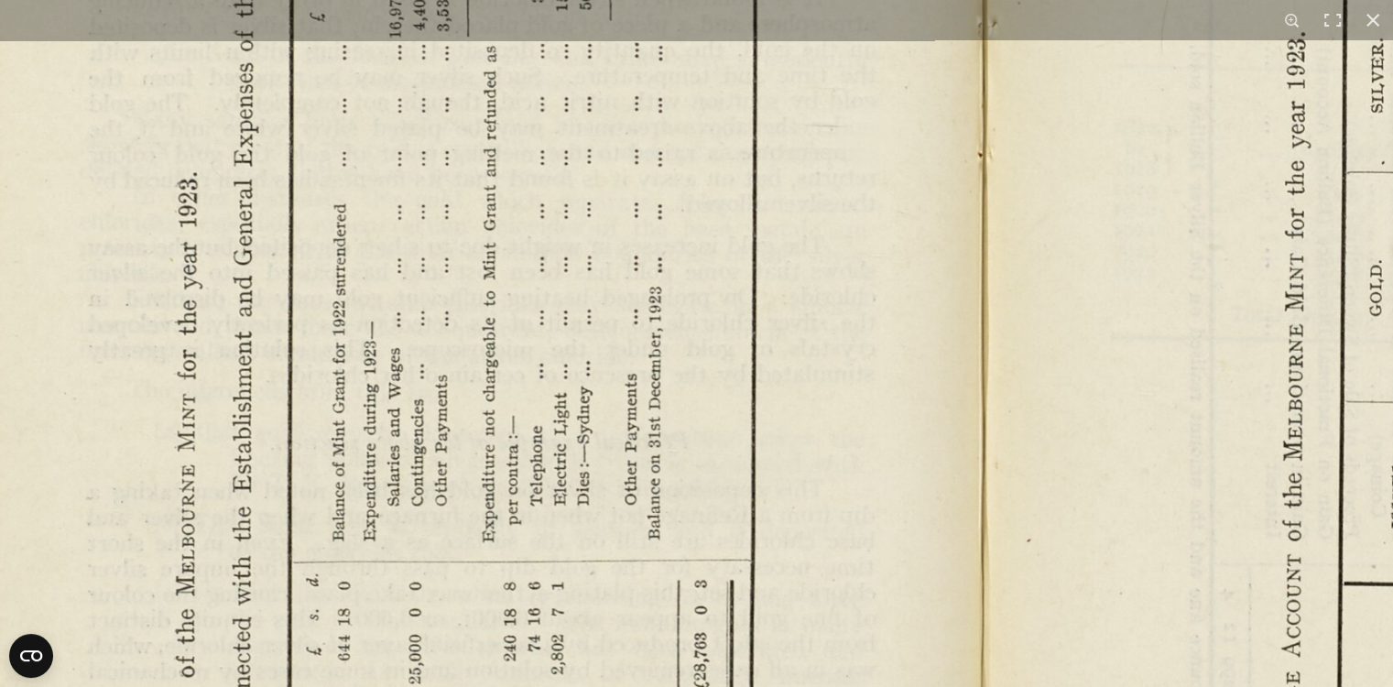
click at [641, 476] on img at bounding box center [980, 566] width 2324 height 1810
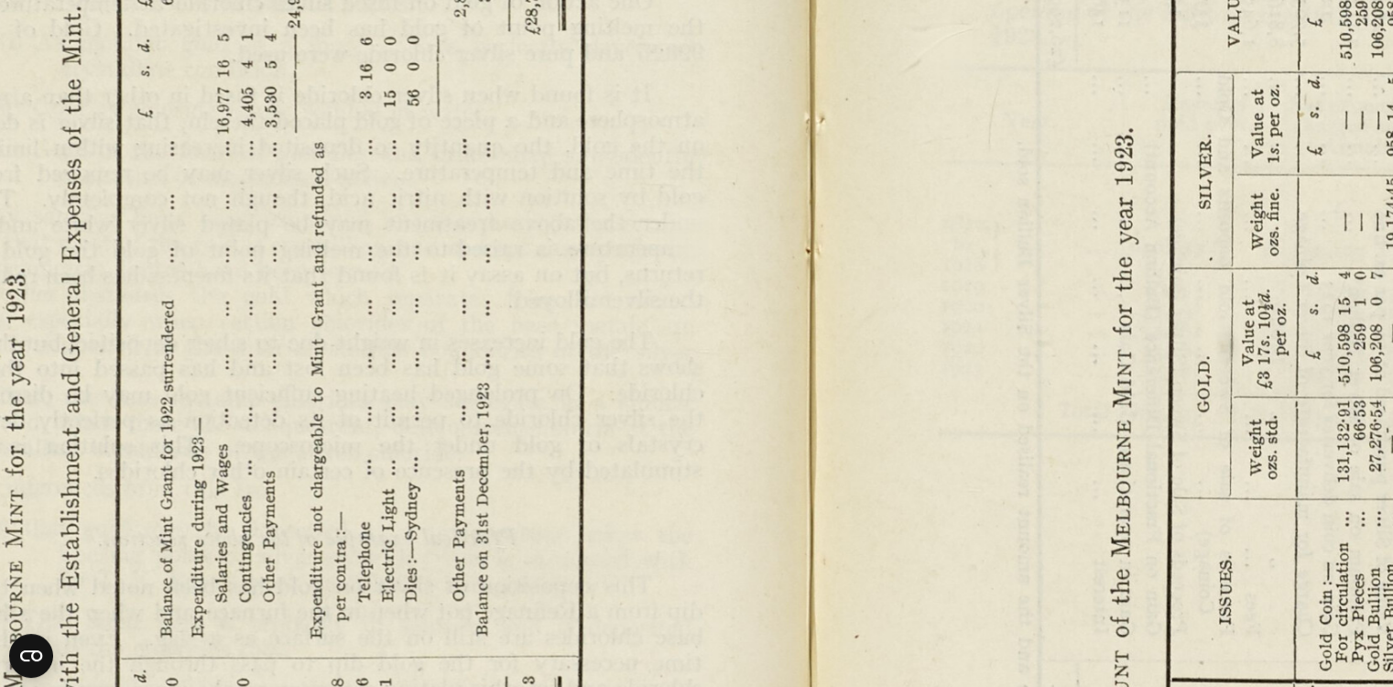
click at [473, 418] on img at bounding box center [808, 662] width 2324 height 1810
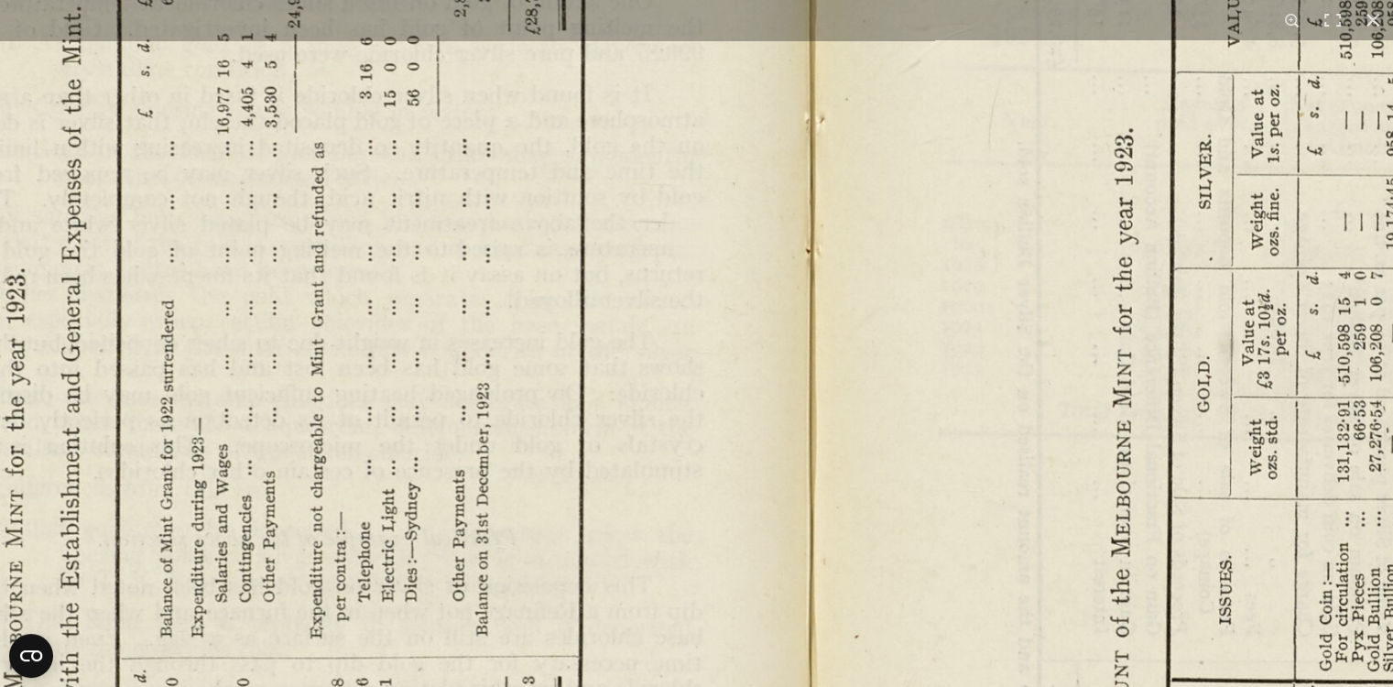
click at [608, 356] on img at bounding box center [808, 662] width 2324 height 1810
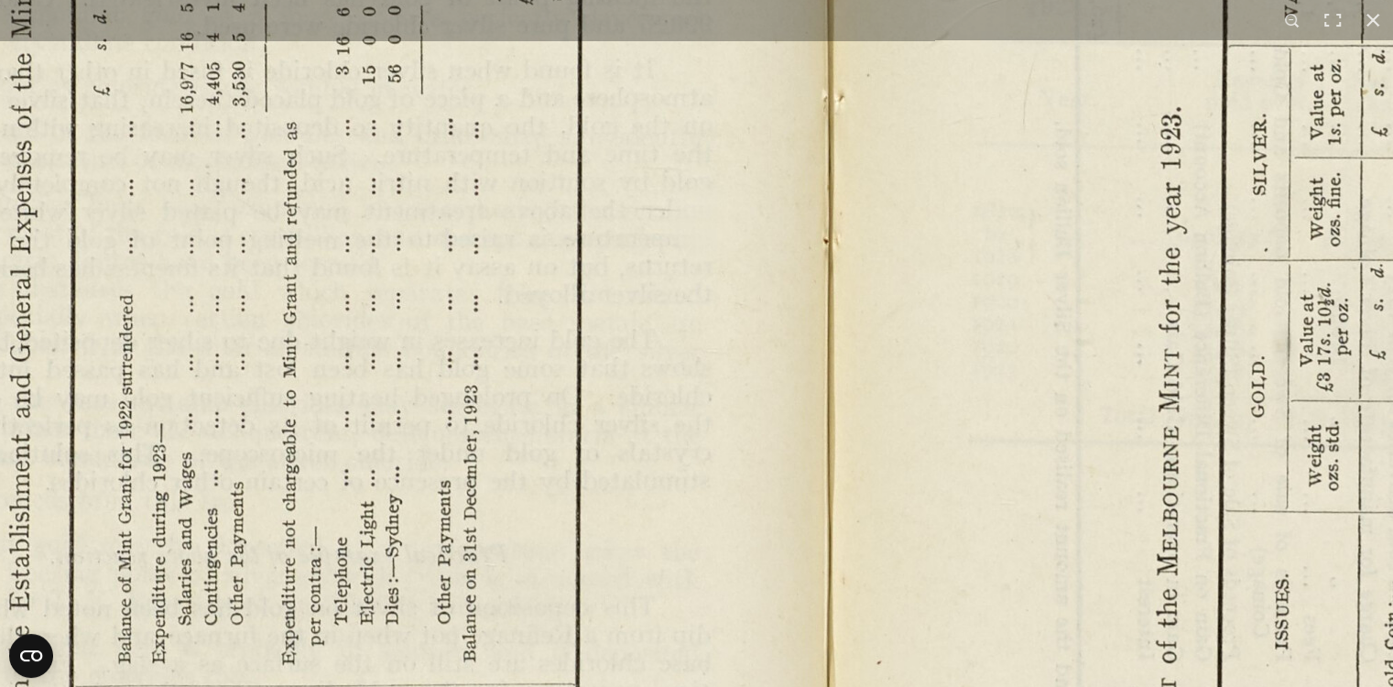
click at [611, 351] on img at bounding box center [825, 690] width 2539 height 1978
